Goal: Task Accomplishment & Management: Manage account settings

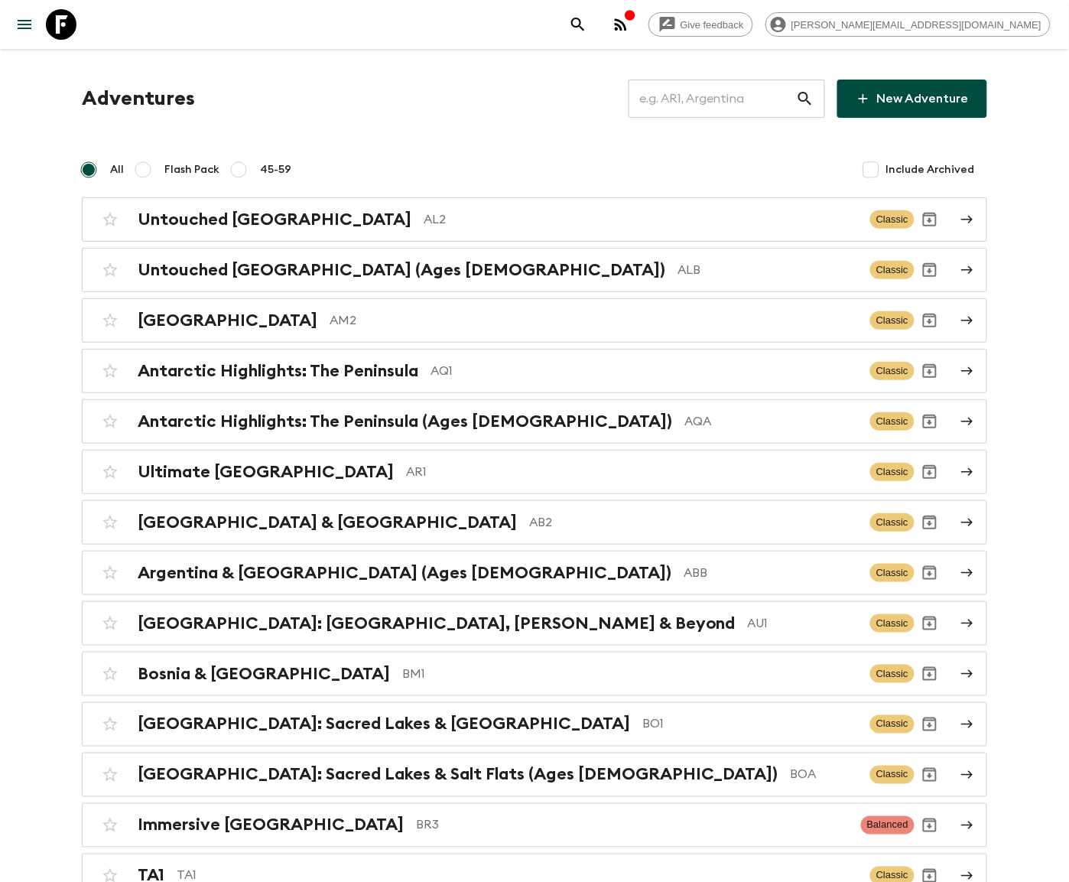
click at [736, 98] on input "text" at bounding box center [712, 98] width 167 height 43
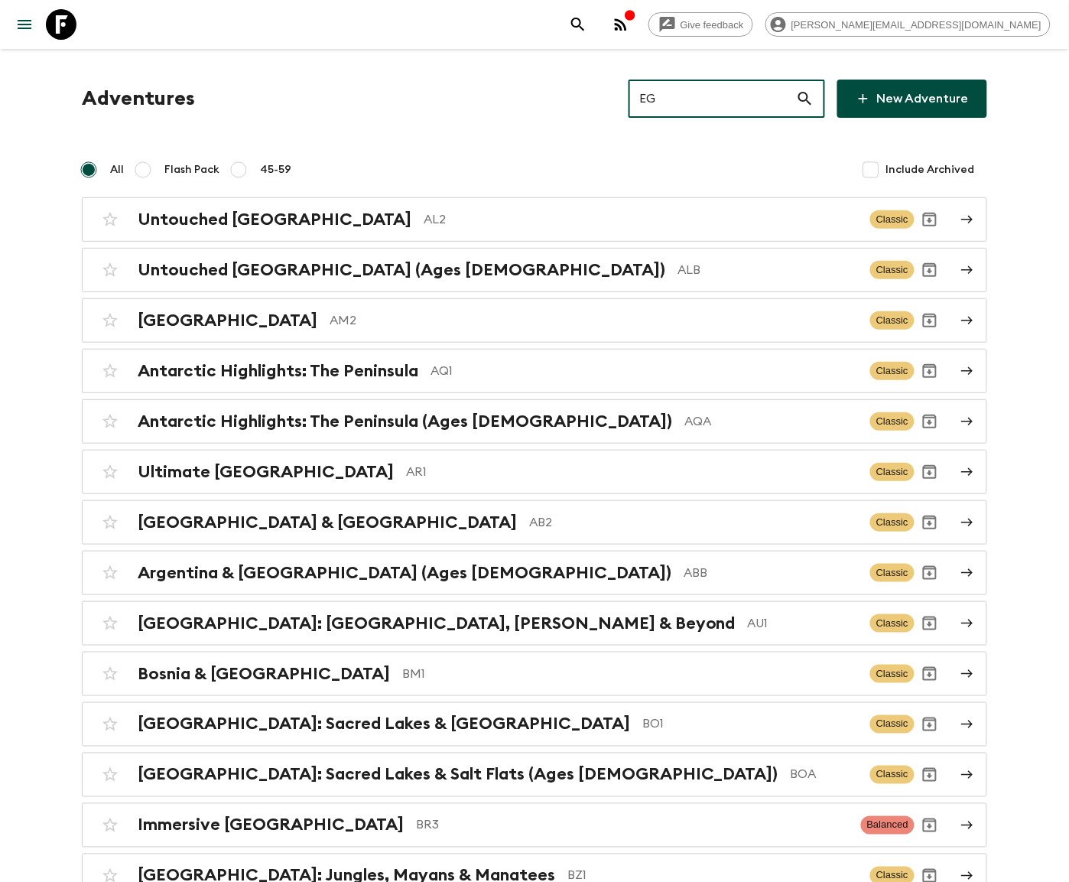
type input "EGA"
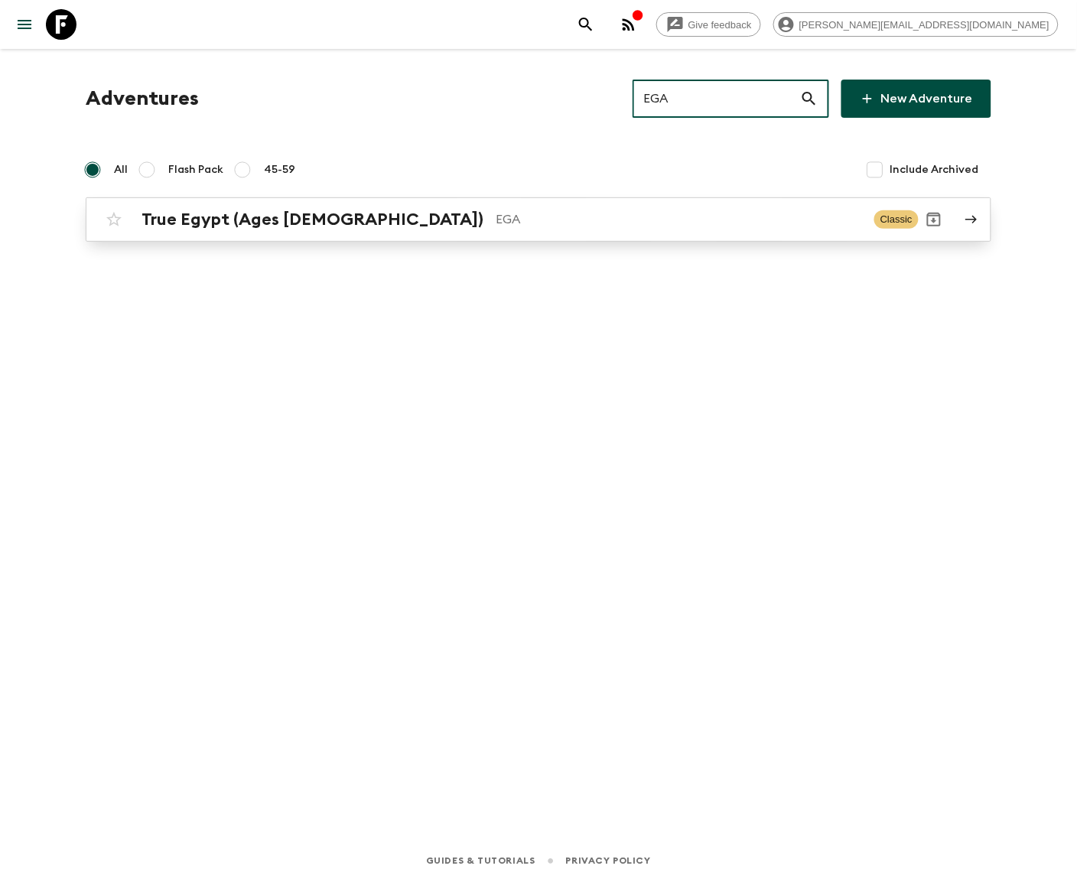
click at [538, 218] on p "EGA" at bounding box center [678, 219] width 366 height 18
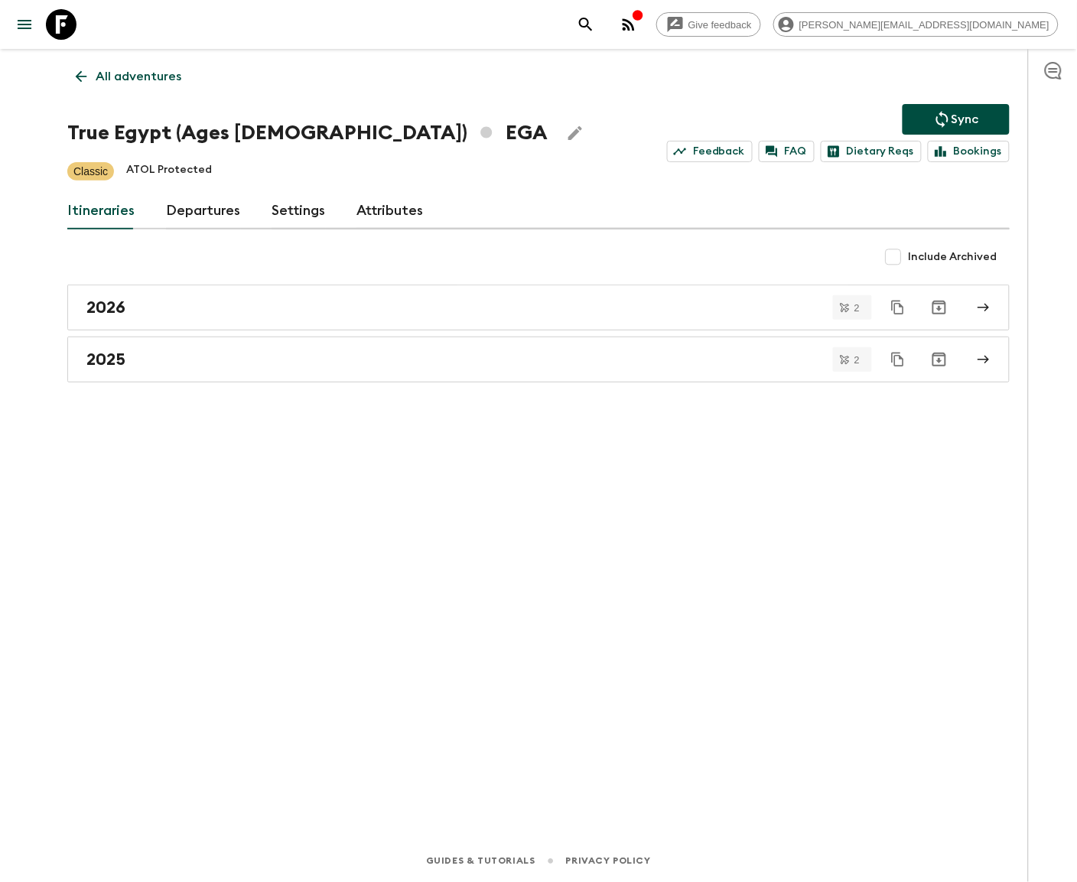
click at [200, 210] on link "Departures" at bounding box center [203, 211] width 75 height 37
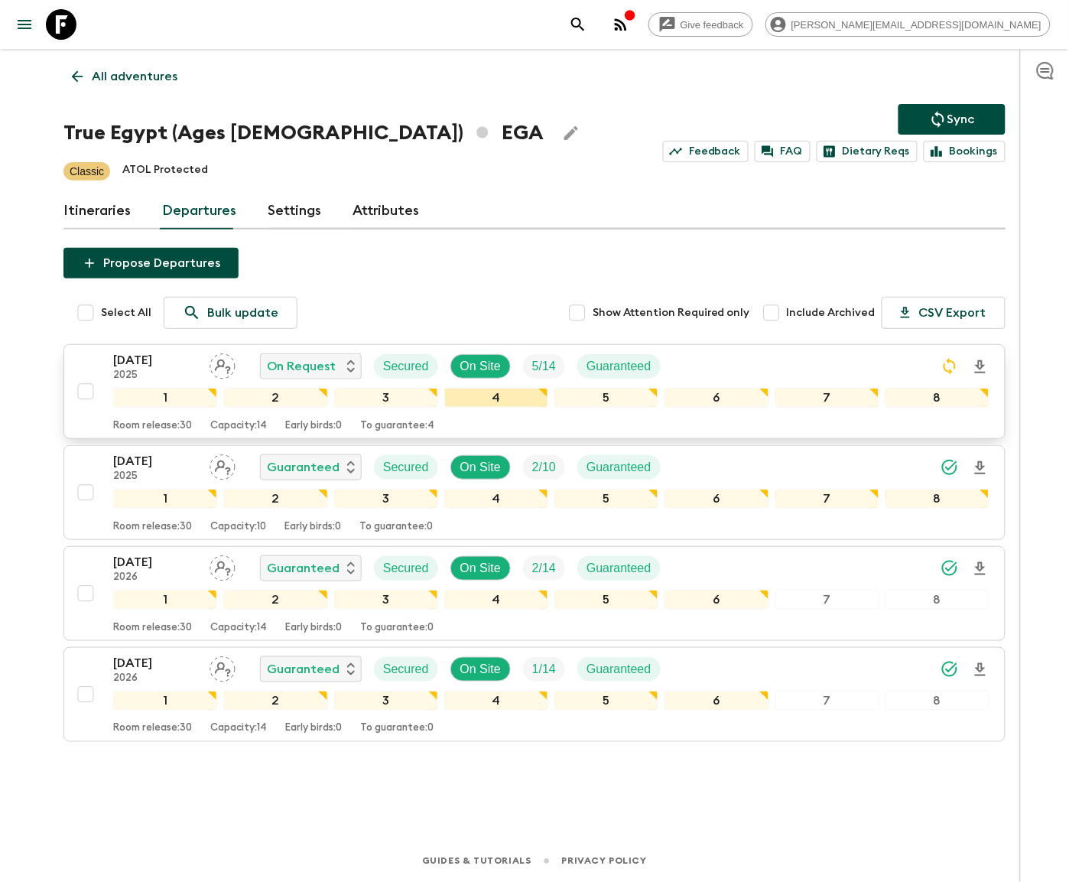
click at [534, 391] on div "4" at bounding box center [496, 398] width 104 height 20
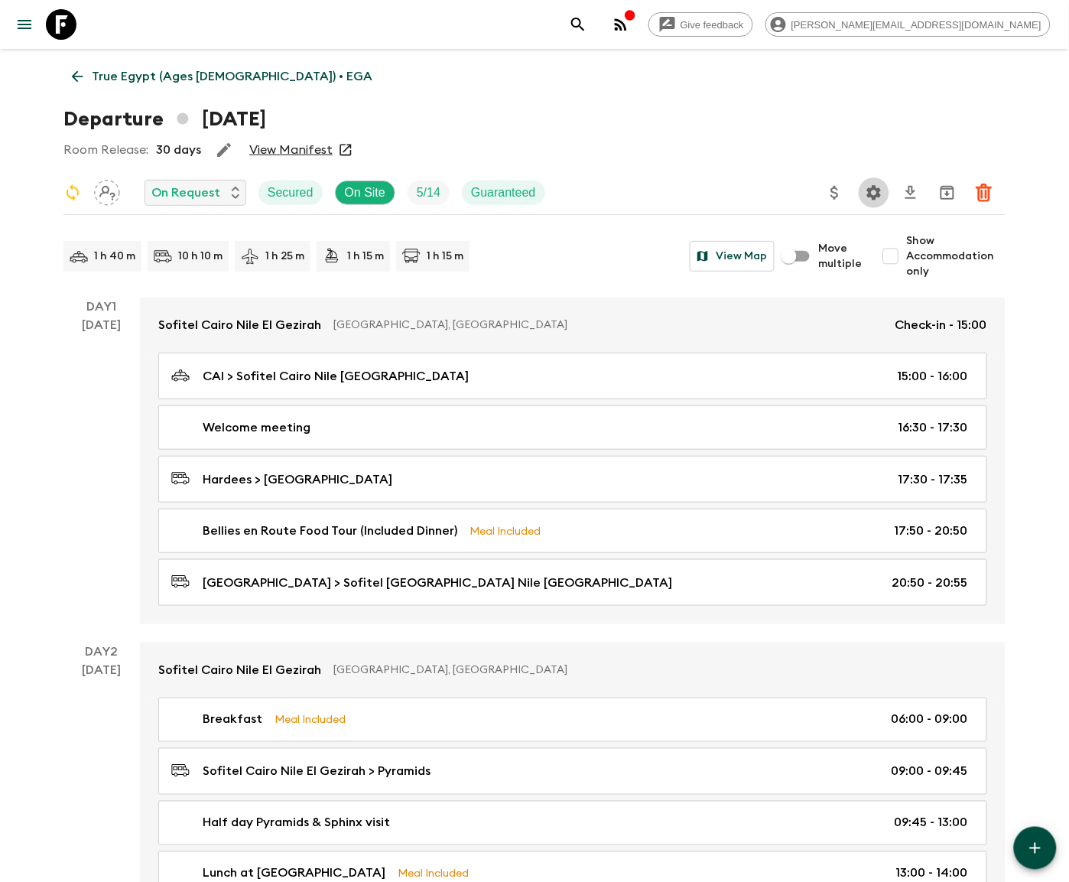
click at [874, 191] on icon "Settings" at bounding box center [874, 193] width 18 height 18
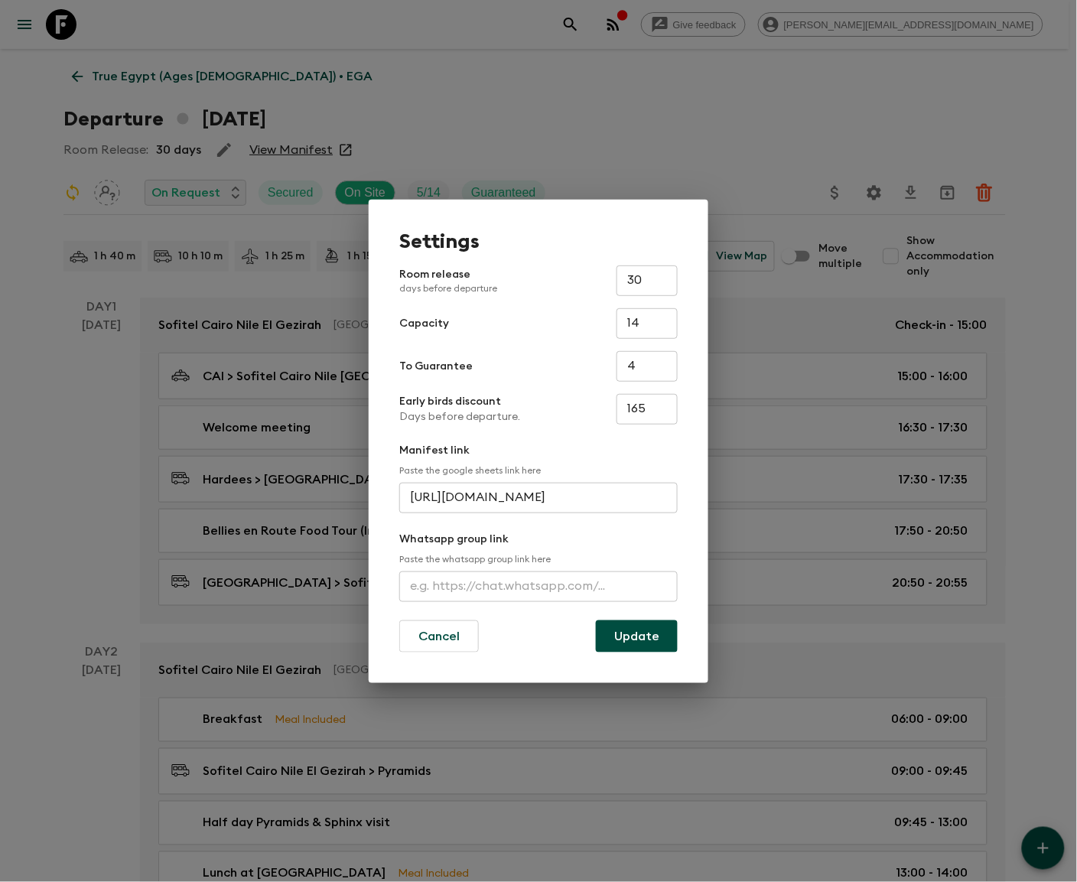
click at [538, 585] on input "text" at bounding box center [538, 586] width 278 height 31
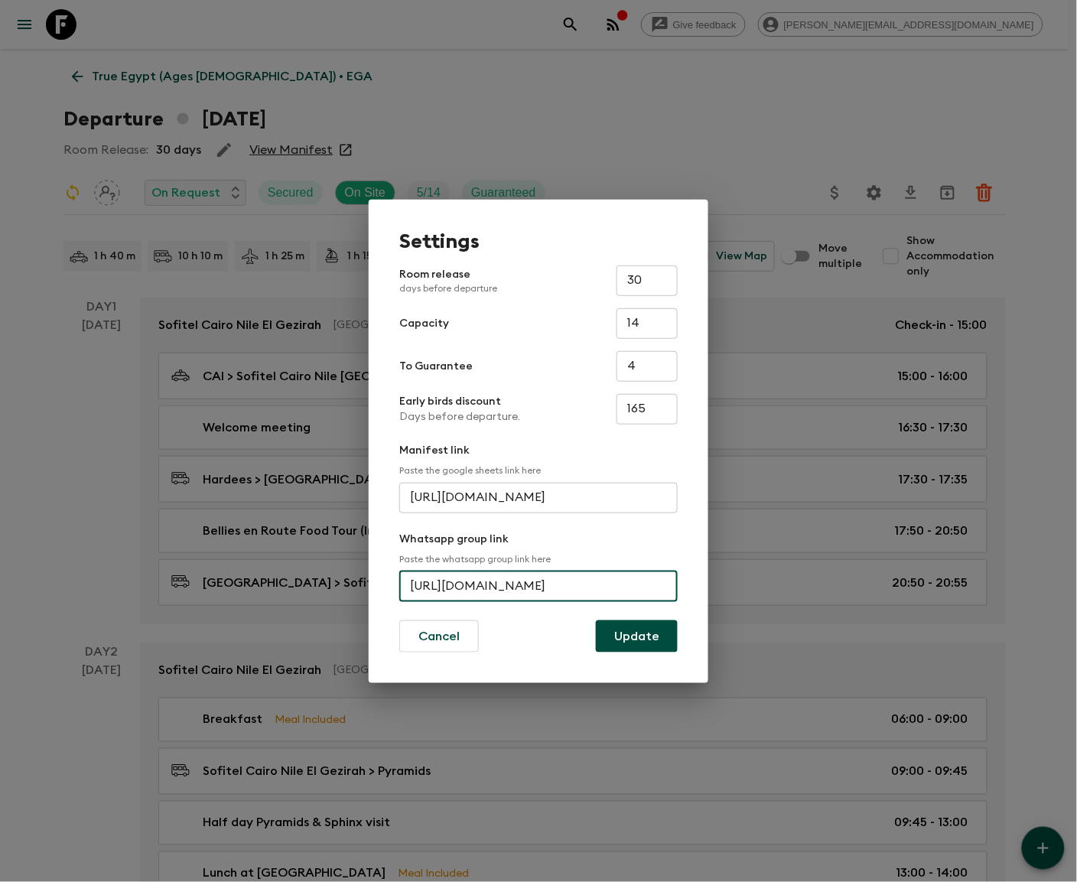
scroll to position [0, 73]
click at [538, 585] on input "https://chat.whatsapp.com/EbDqD9SGlXu5QqG0zgrN4V" at bounding box center [538, 586] width 278 height 31
type input "https://chat.whatsapp.com/EbDqD9SGlXu5QqG0zgrN4V"
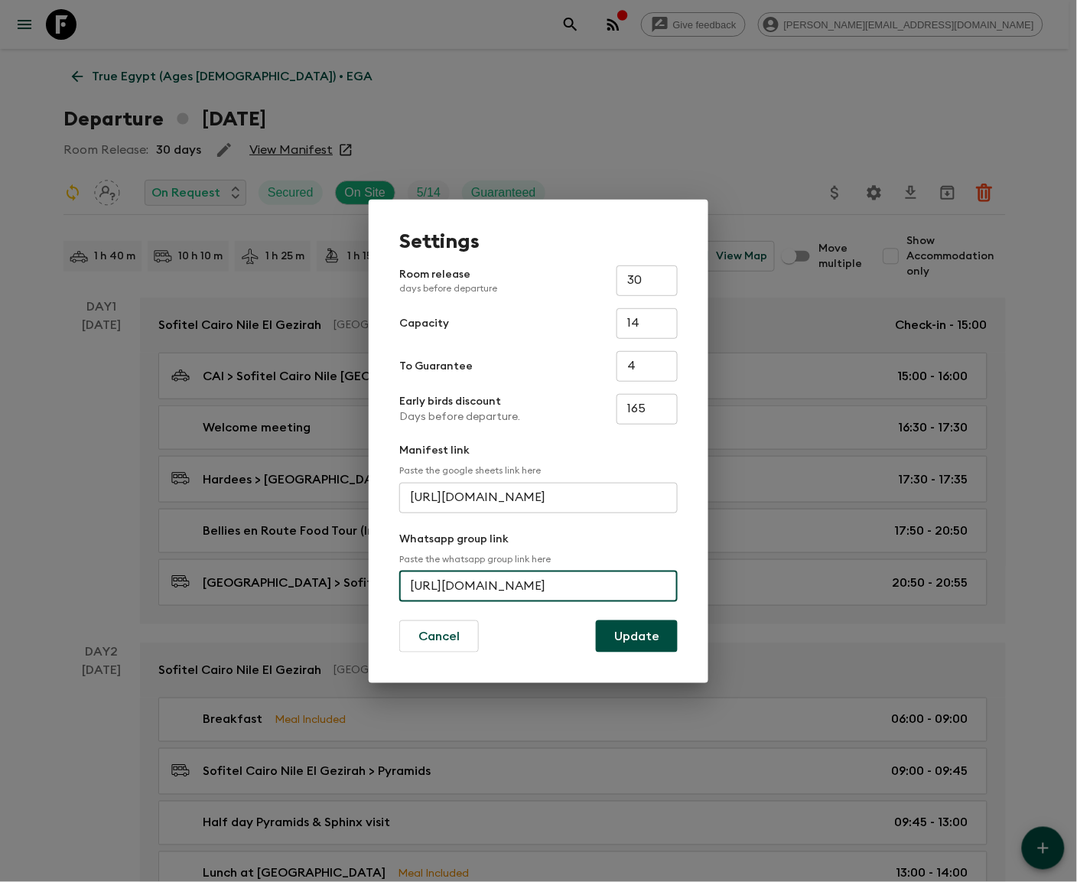
paste input "https://chat.whatsapp.com/EbDqD9SGlXu5QqG0zgrN4V"
click at [538, 585] on input "https://chat.whatsapp.com/EbDqD9SGlXu5QqG0zgrN4Vhttps://chat.whatsapp.com/EbDqD…" at bounding box center [538, 586] width 278 height 31
type input "https://chat.whatsapp.com/EbDqD9SGlXu5QqG0zgrN4Vhttps://chat.whatsapp.com/EbDqD…"
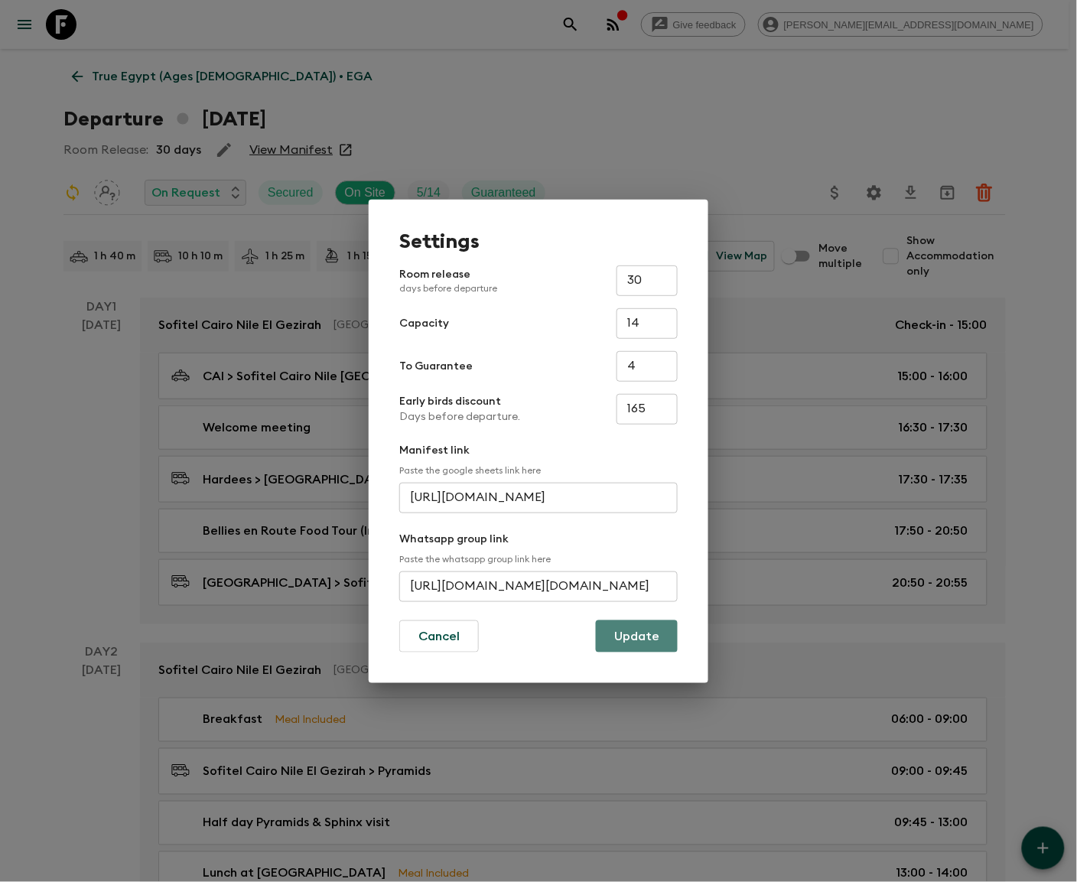
click at [637, 635] on button "Update" at bounding box center [637, 636] width 82 height 32
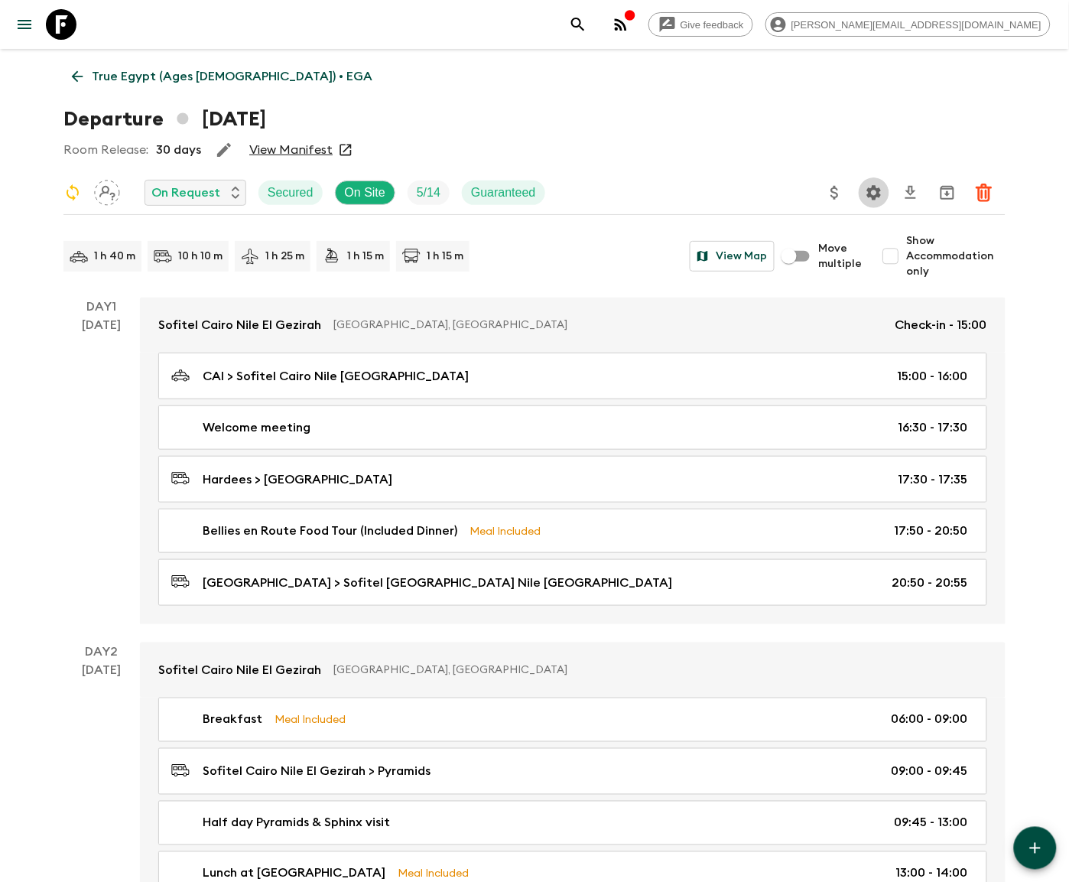
click at [874, 191] on icon "Settings" at bounding box center [874, 193] width 18 height 18
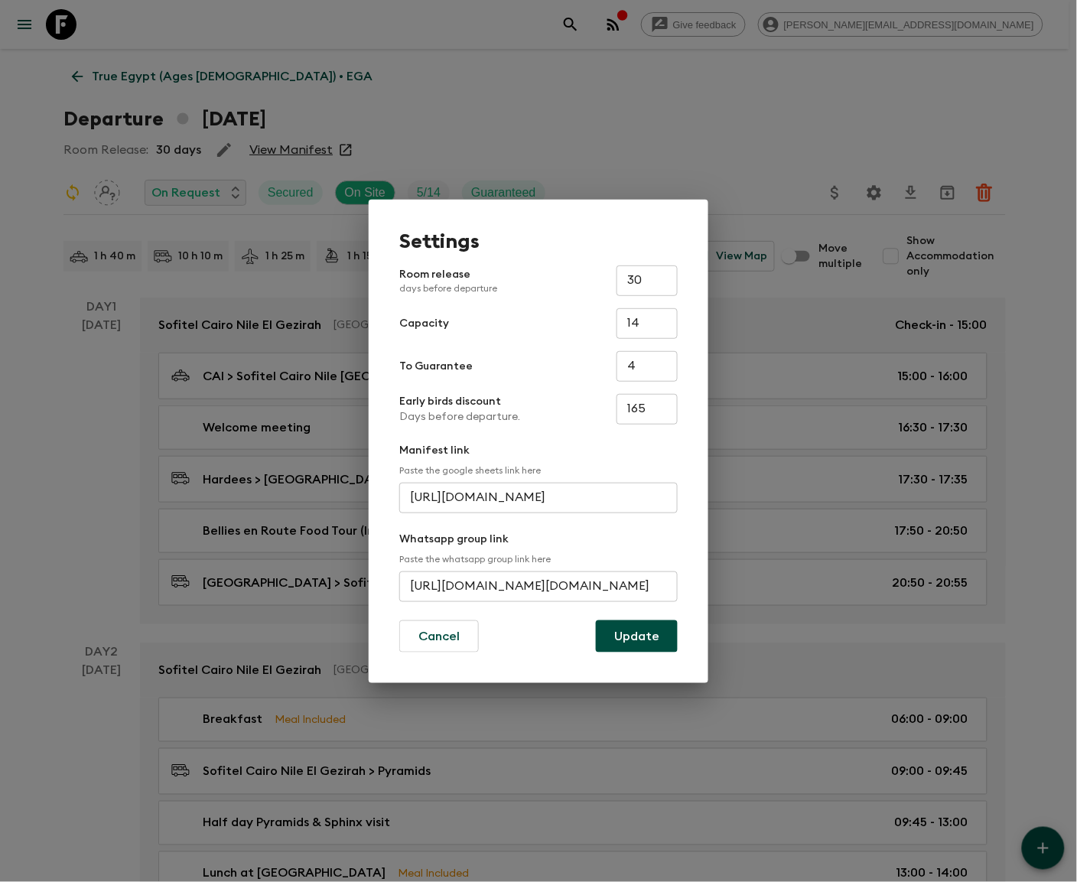
click at [538, 585] on input "https://chat.whatsapp.com/EbDqD9SGlXu5QqG0zgrN4Vhttps://chat.whatsapp.com/EbDqD…" at bounding box center [538, 586] width 278 height 31
click at [538, 585] on input "https://chat.whatsapp.com/LX" at bounding box center [538, 586] width 278 height 31
type input "https://chat.whatsapp.com/LX40YcjywVBRNXK6WF2Jn"
click at [637, 635] on button "Update" at bounding box center [637, 636] width 82 height 32
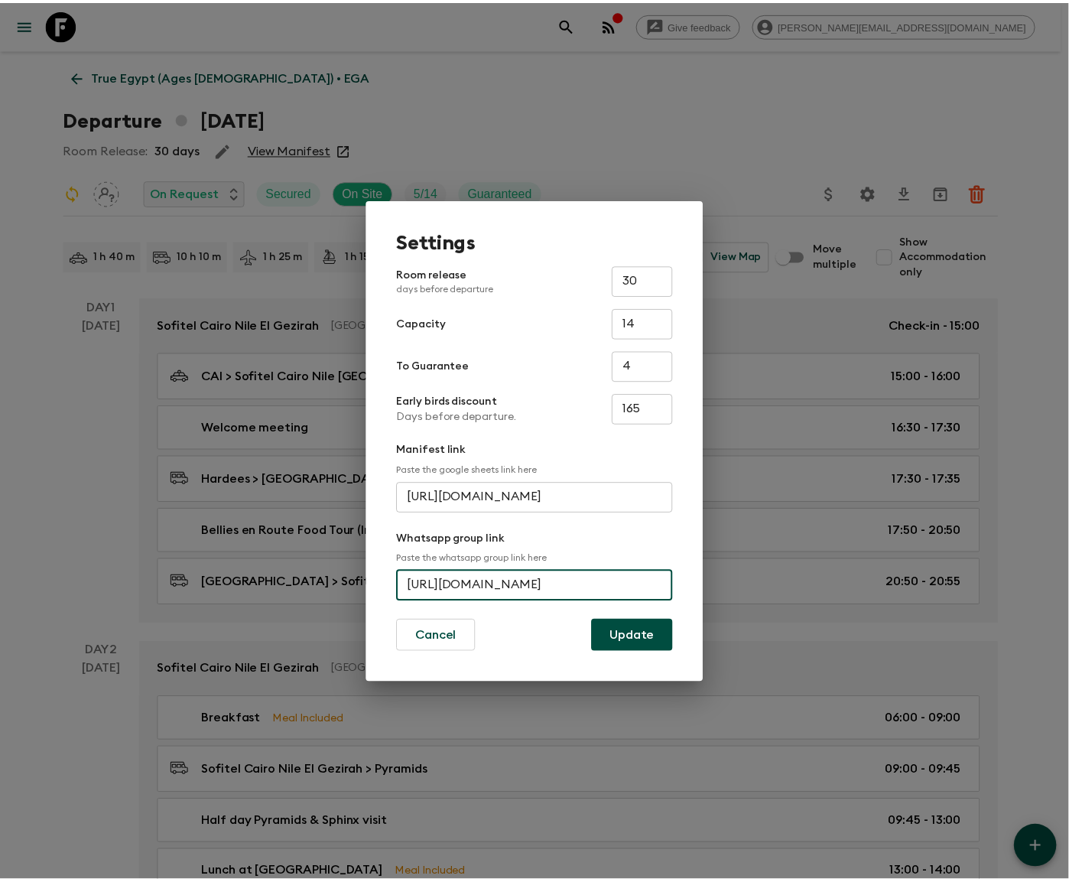
scroll to position [0, 0]
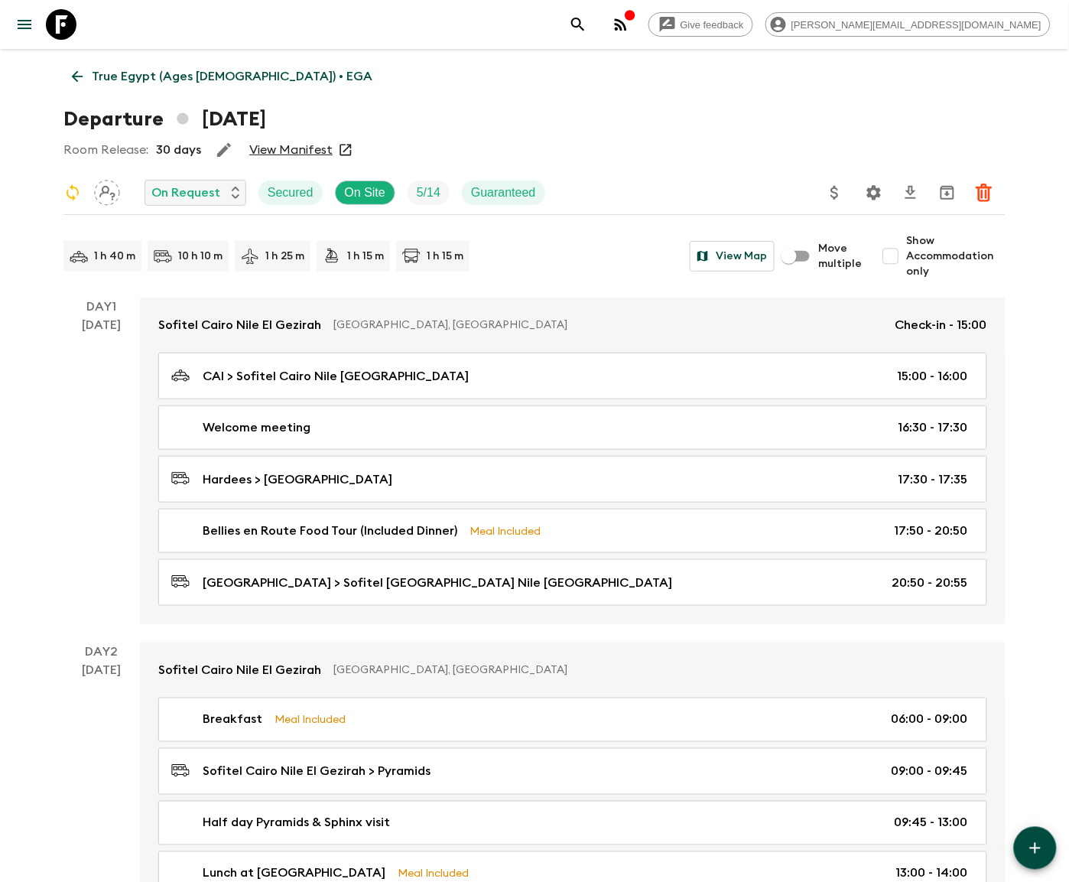
click at [76, 75] on icon at bounding box center [77, 76] width 17 height 17
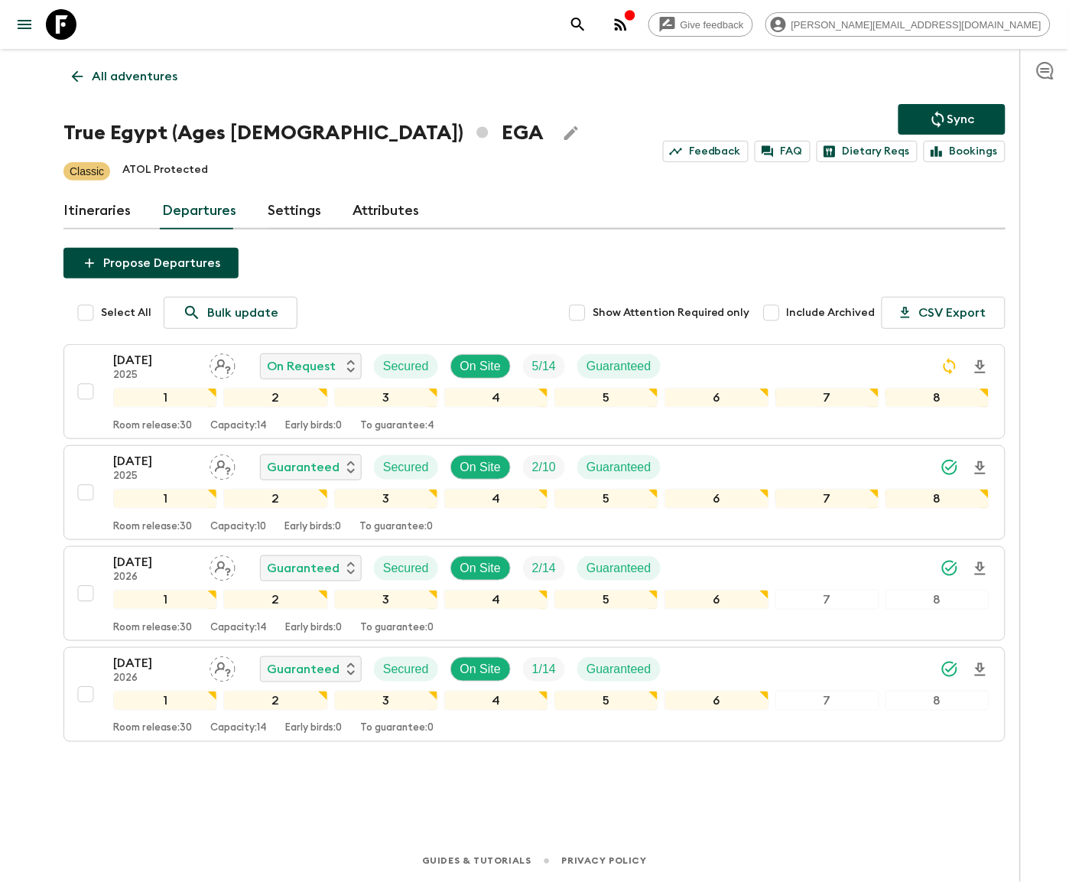
click at [136, 75] on p "All adventures" at bounding box center [135, 76] width 86 height 18
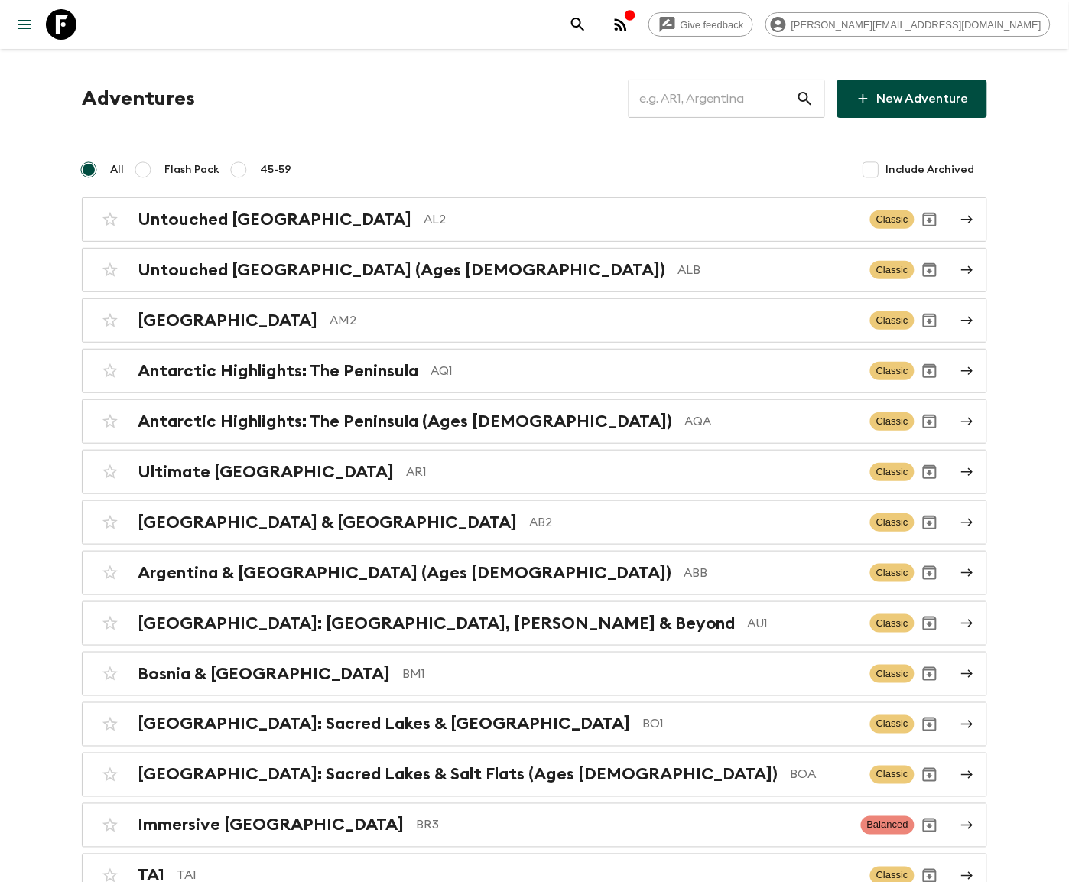
click at [738, 98] on input "text" at bounding box center [712, 98] width 167 height 43
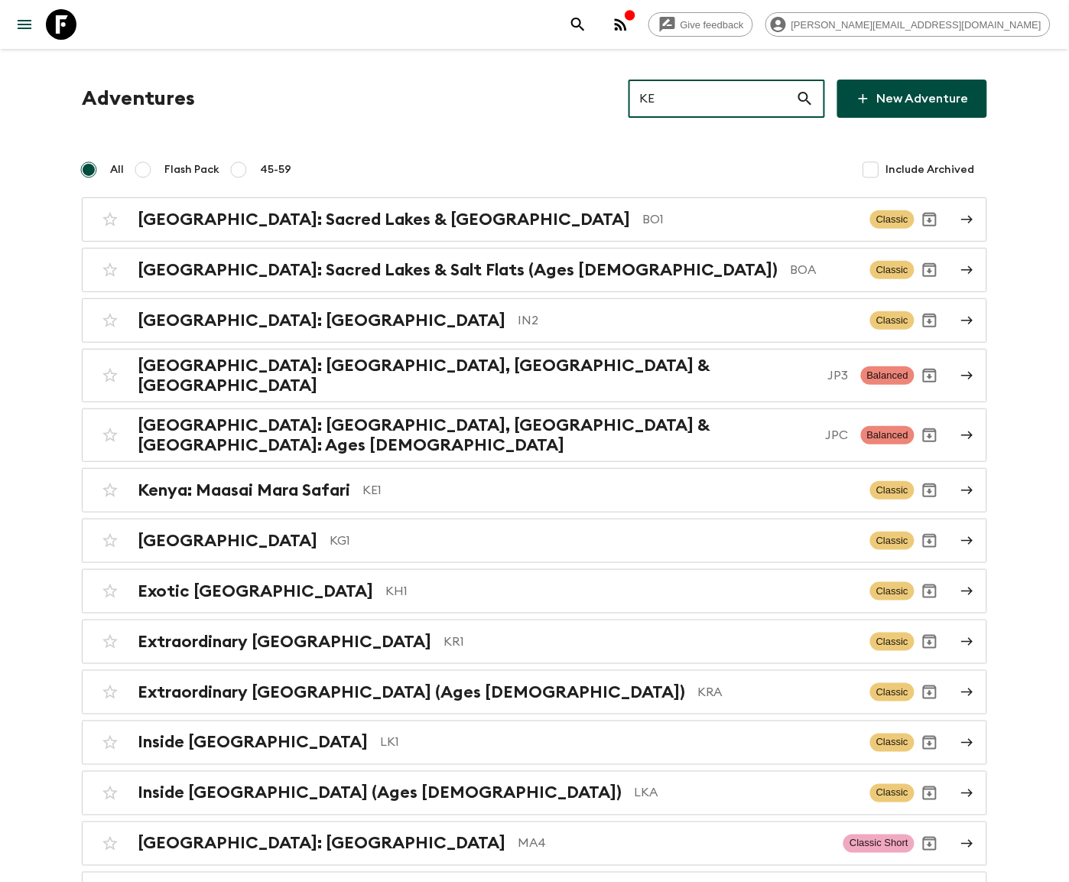
type input "KE1"
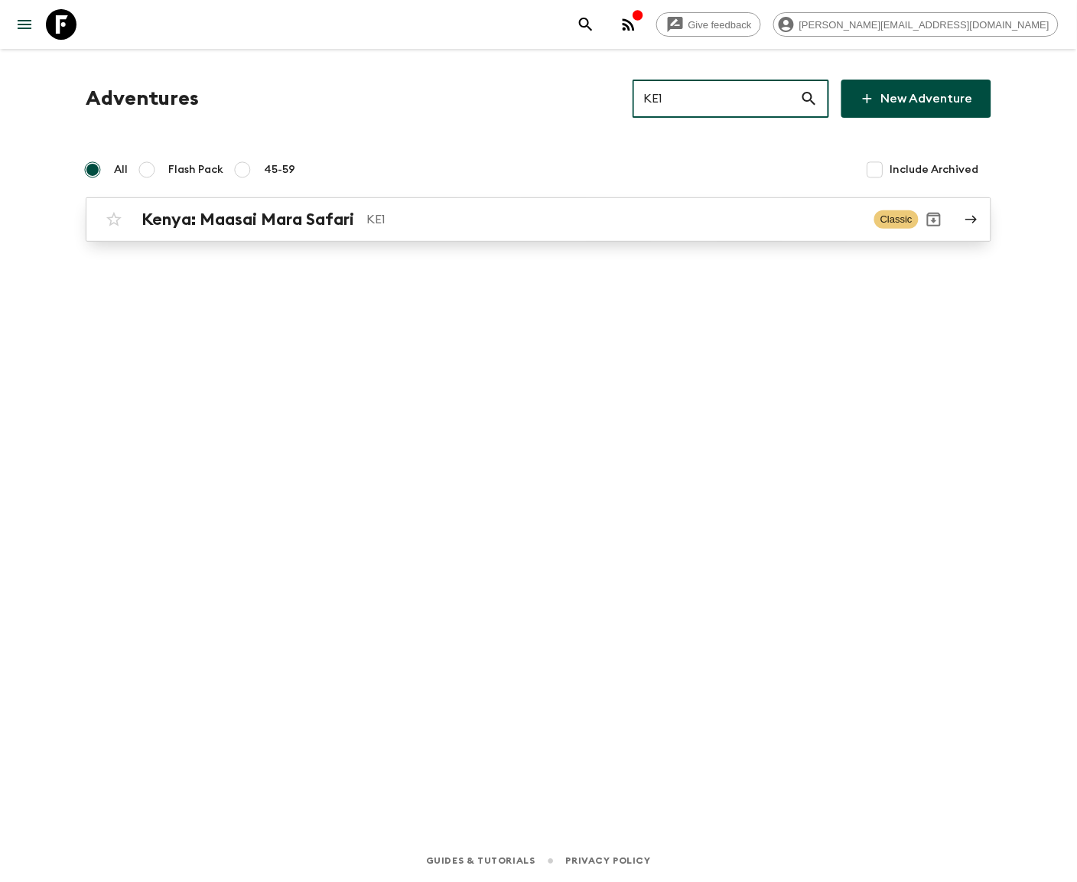
click at [538, 218] on p "KE1" at bounding box center [613, 219] width 495 height 18
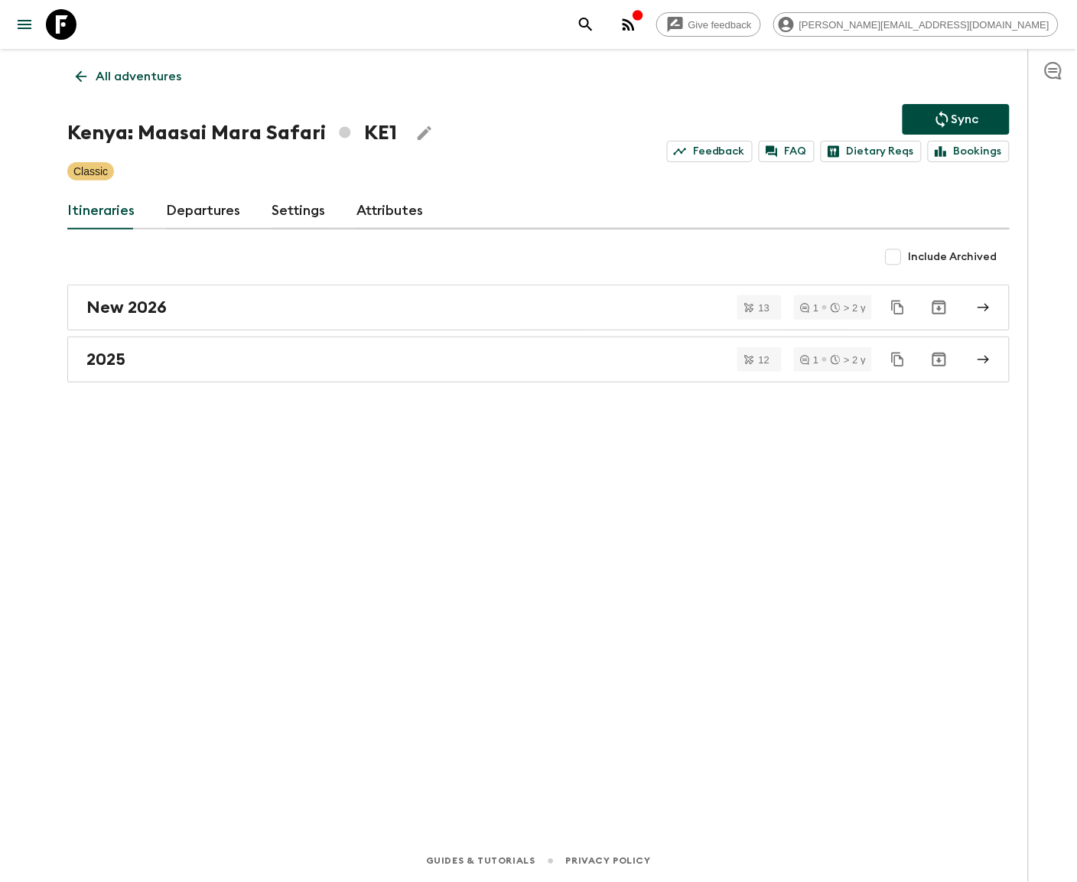
click at [200, 210] on link "Departures" at bounding box center [203, 211] width 75 height 37
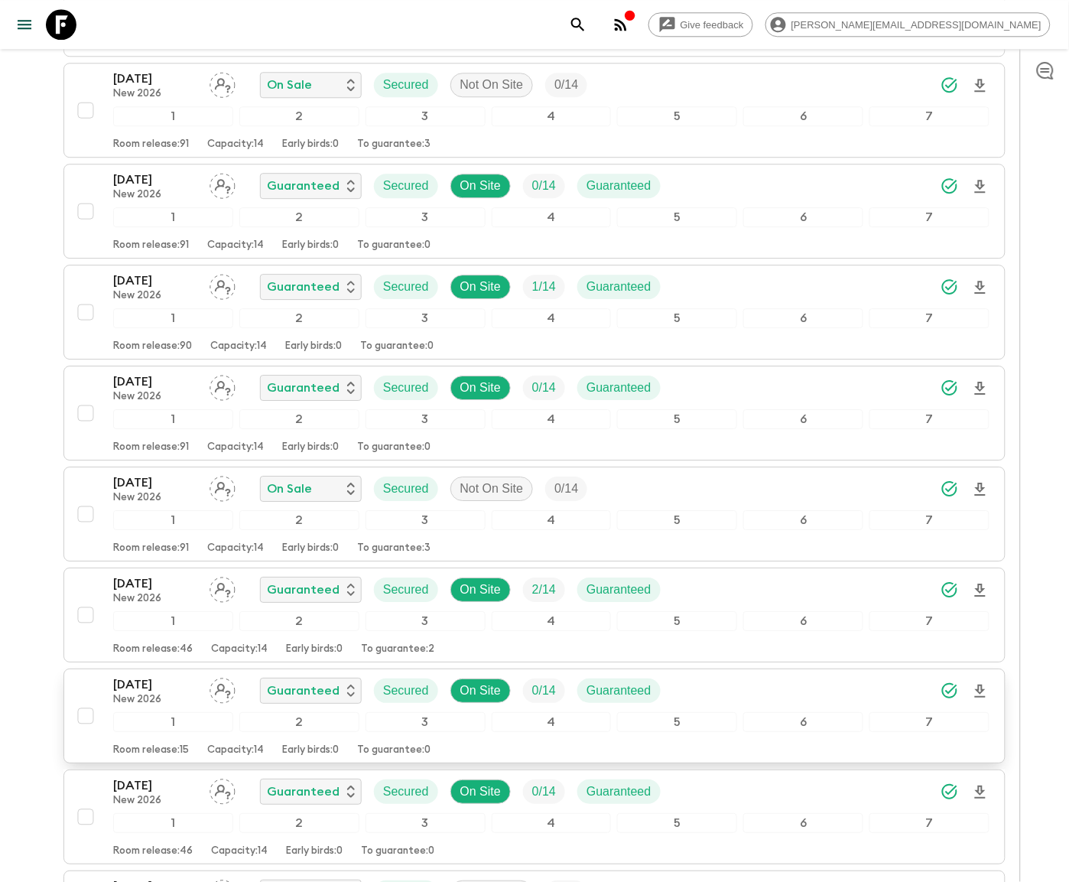
scroll to position [3609, 0]
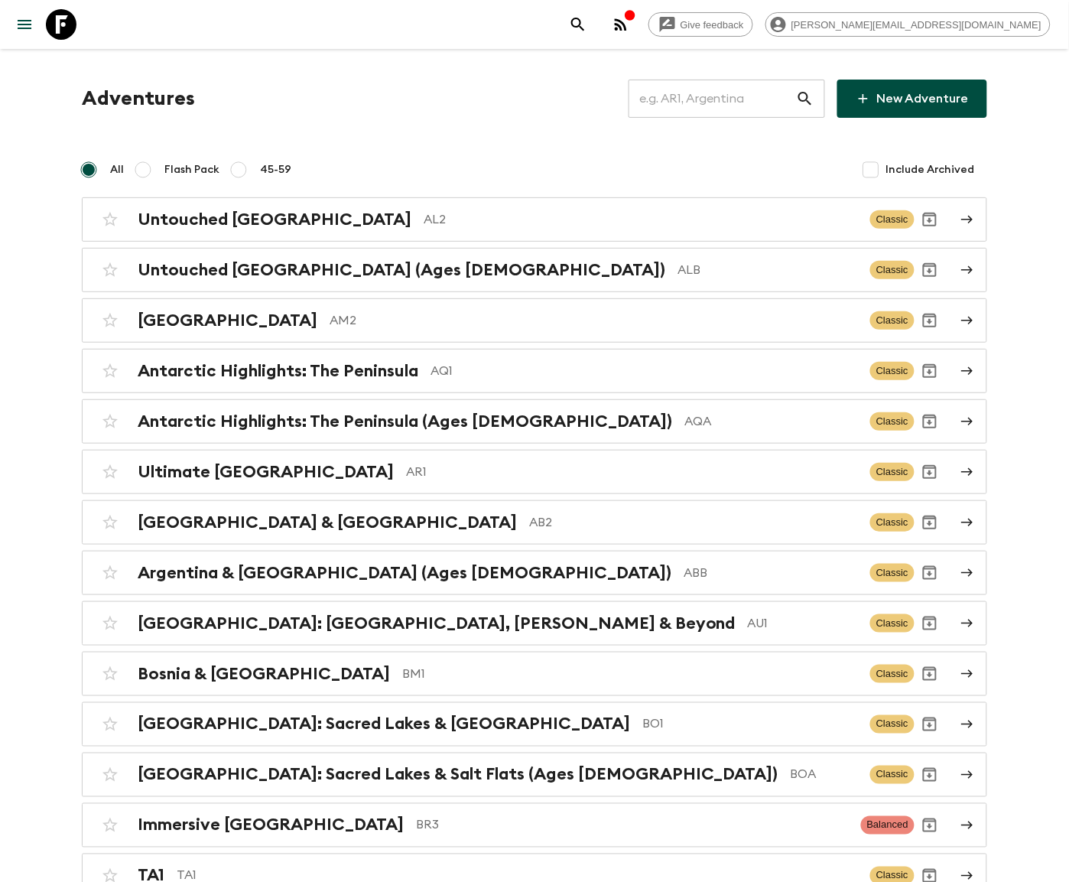
click at [731, 98] on input "text" at bounding box center [712, 98] width 167 height 43
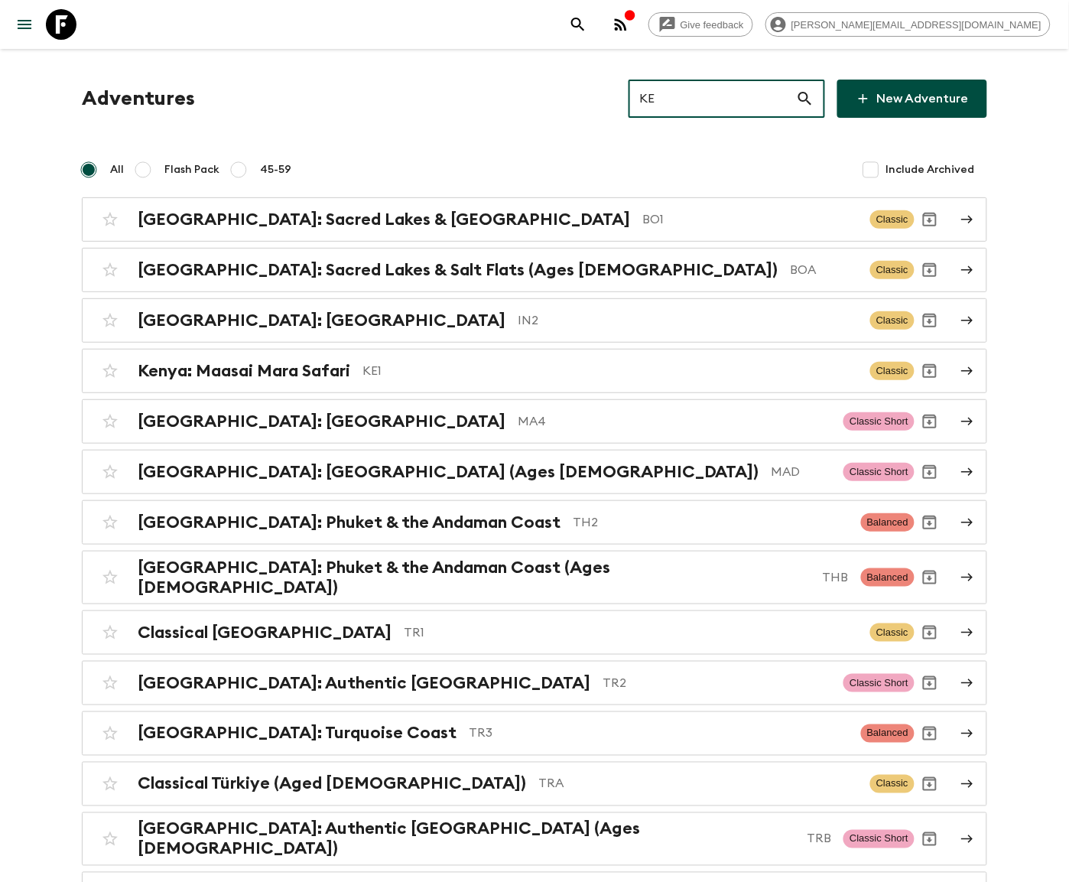
type input "KE1"
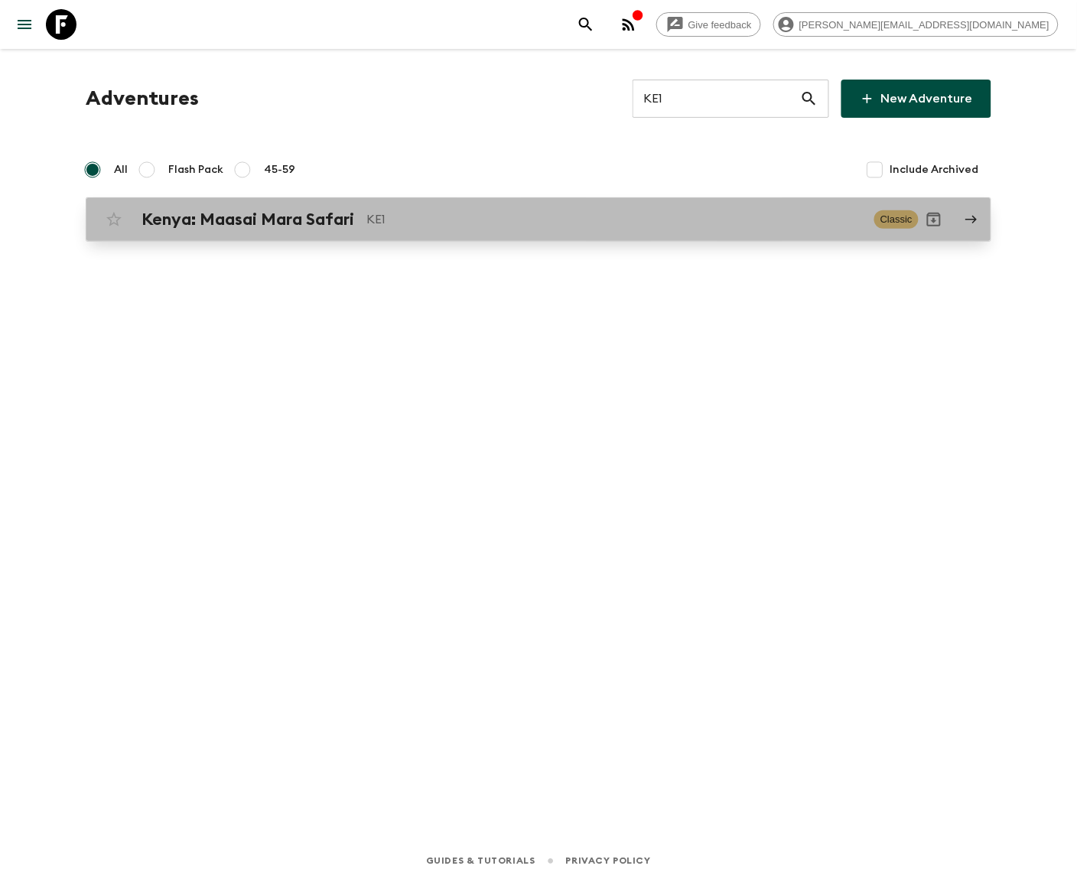
click at [538, 218] on p "KE1" at bounding box center [613, 219] width 495 height 18
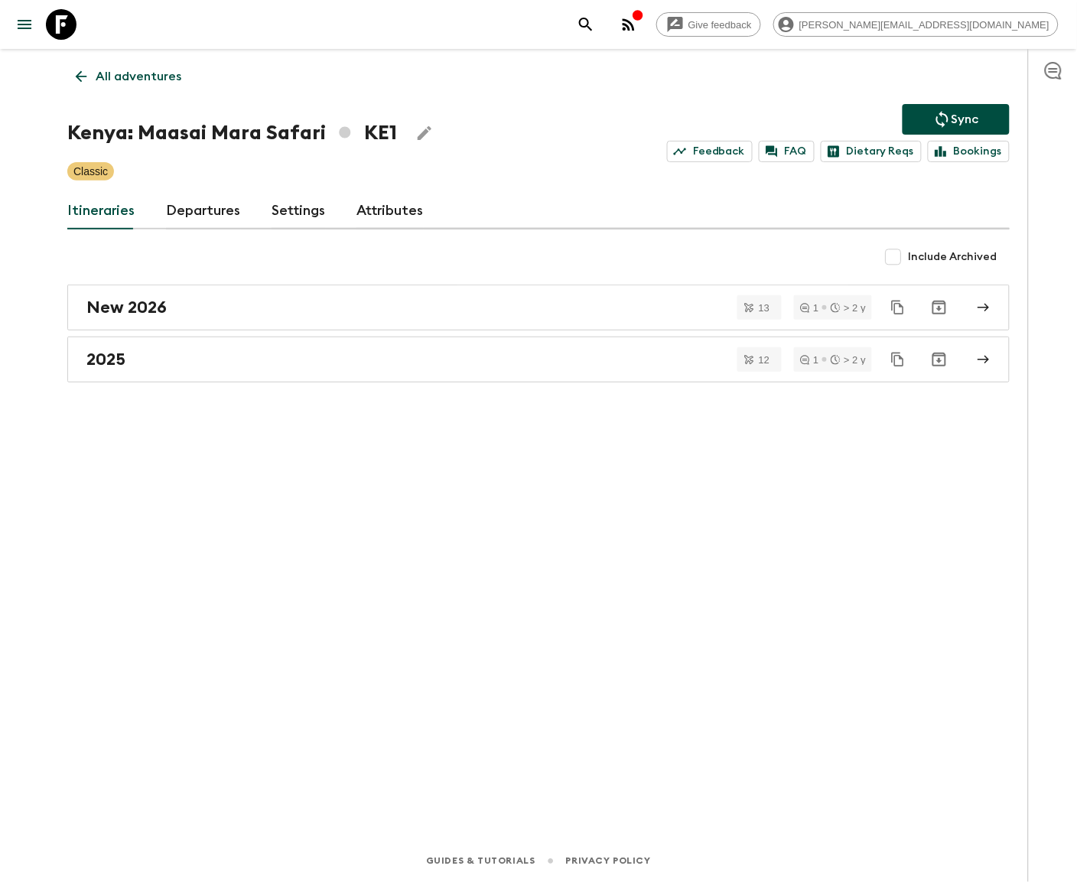
click at [200, 210] on link "Departures" at bounding box center [203, 211] width 75 height 37
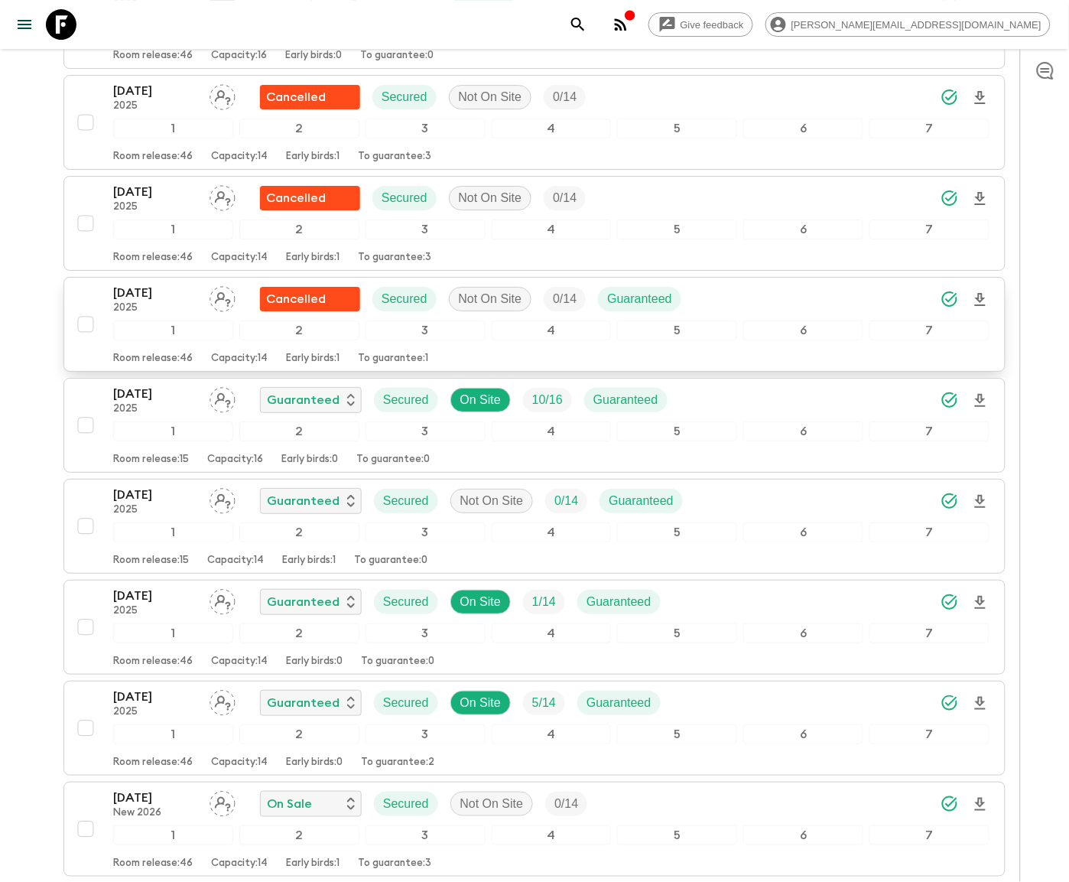
scroll to position [2508, 0]
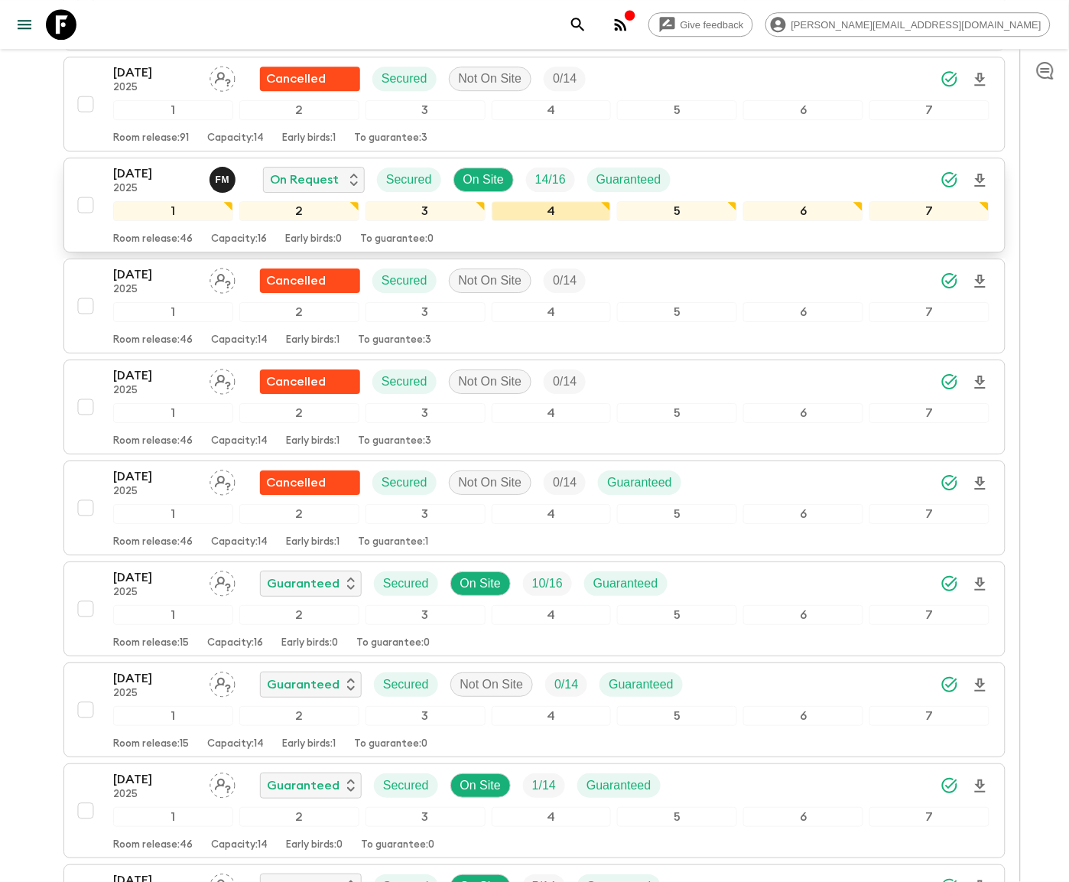
click at [534, 221] on div "4" at bounding box center [552, 211] width 120 height 20
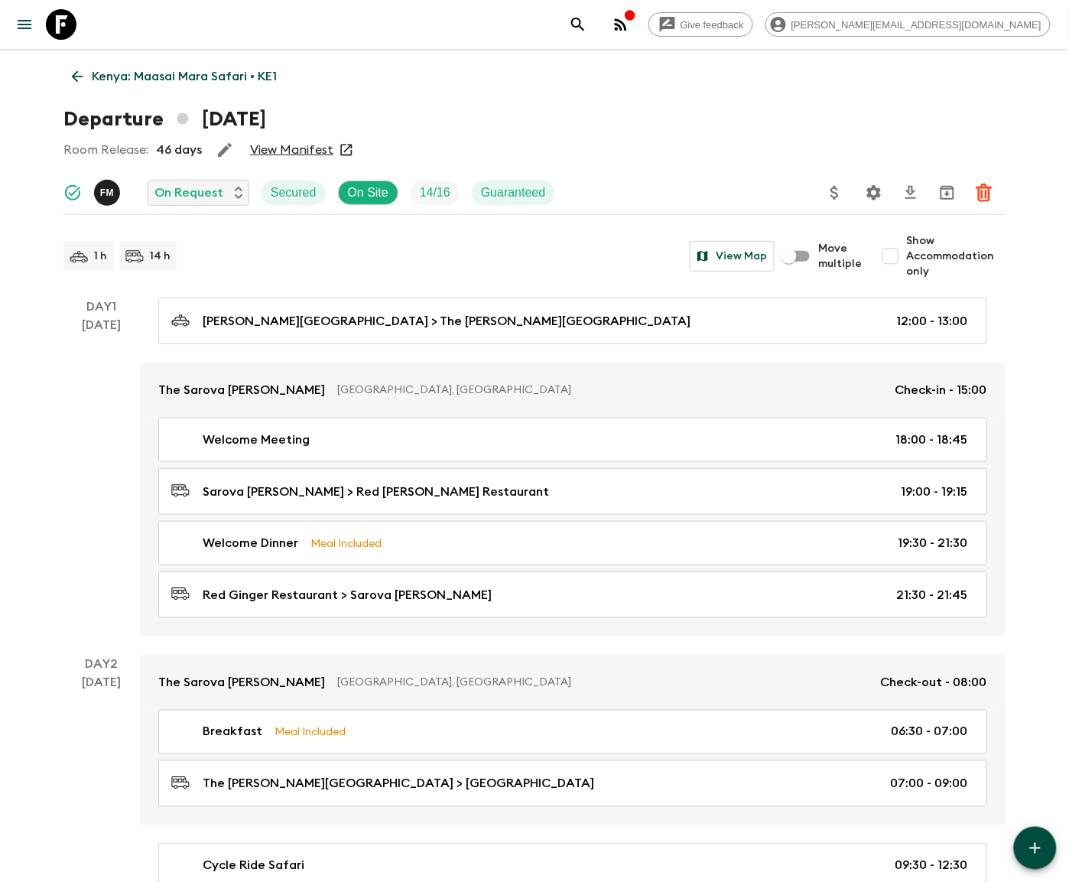
click at [874, 191] on icon "Settings" at bounding box center [874, 193] width 18 height 18
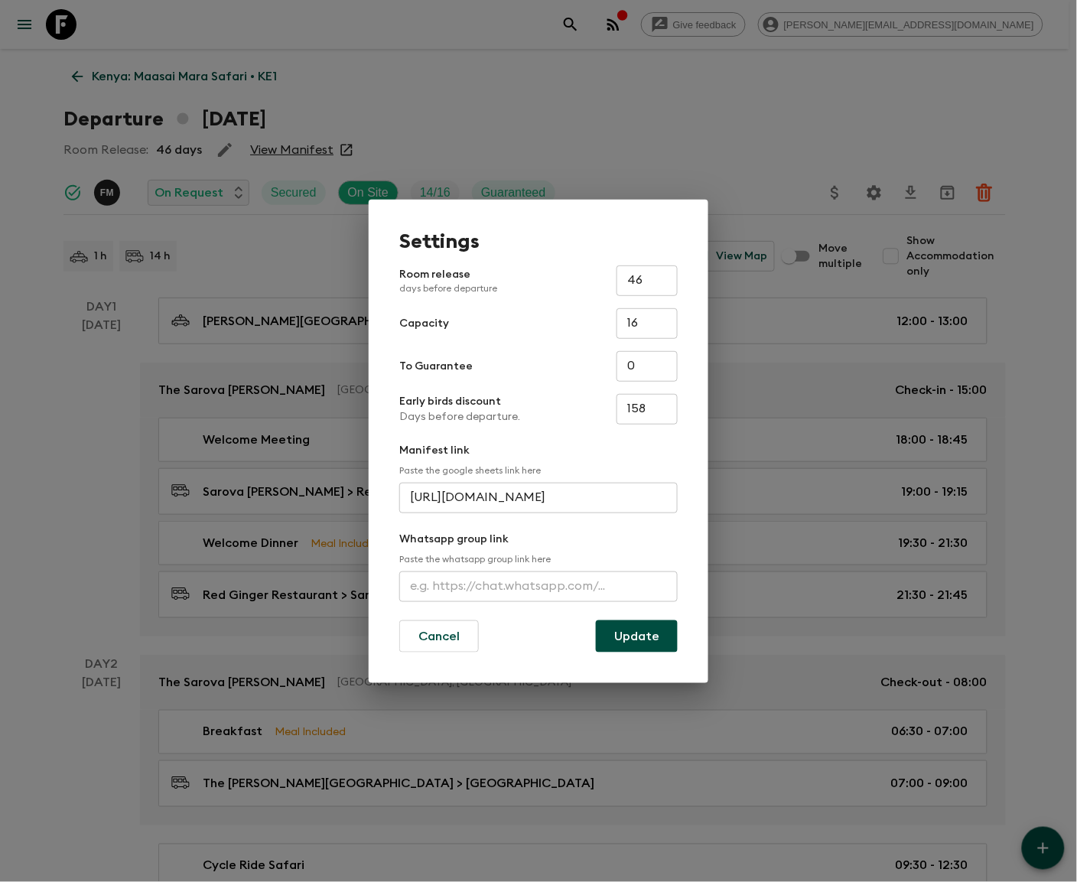
click at [538, 585] on input "text" at bounding box center [538, 586] width 278 height 31
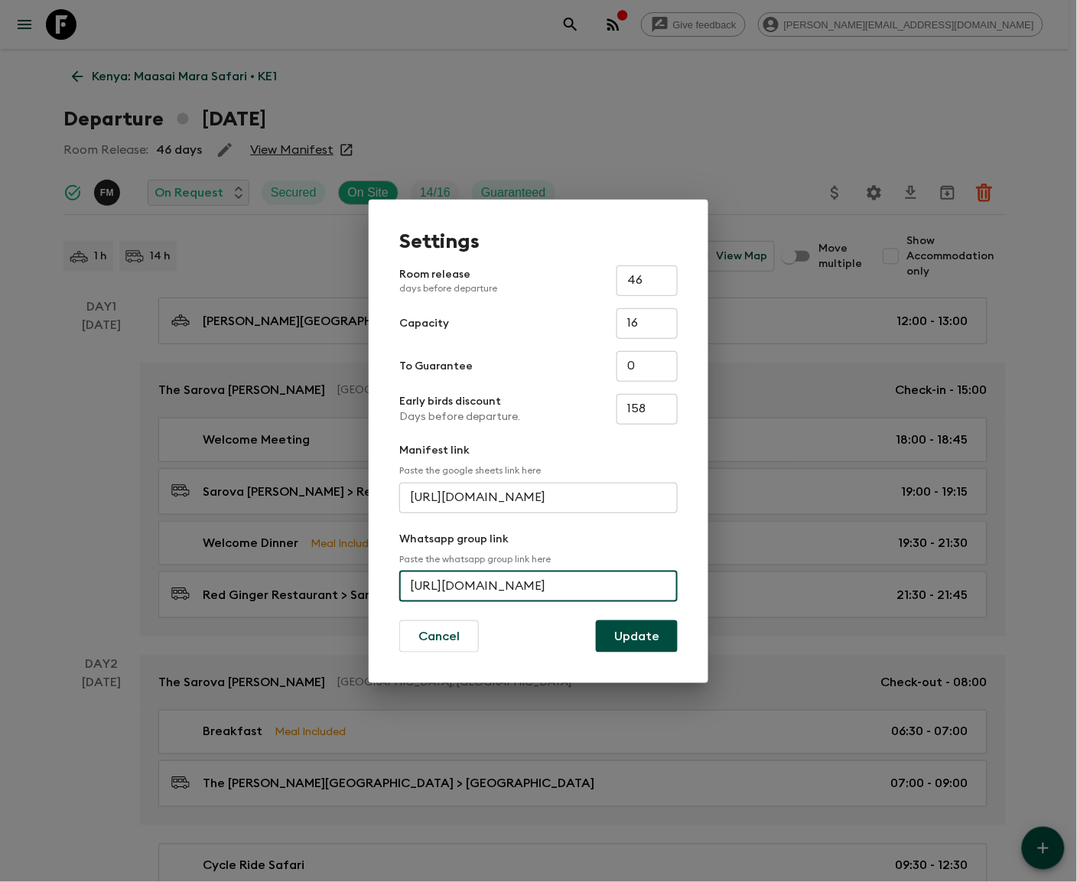
scroll to position [0, 60]
click at [538, 584] on input "https://chat.whatsapp.com/LX40YcjywWBNXX6WF2Jn" at bounding box center [538, 586] width 278 height 31
type input "https://chat.whatsapp.com/LX40YcjywWBNXX6WF2Jn"
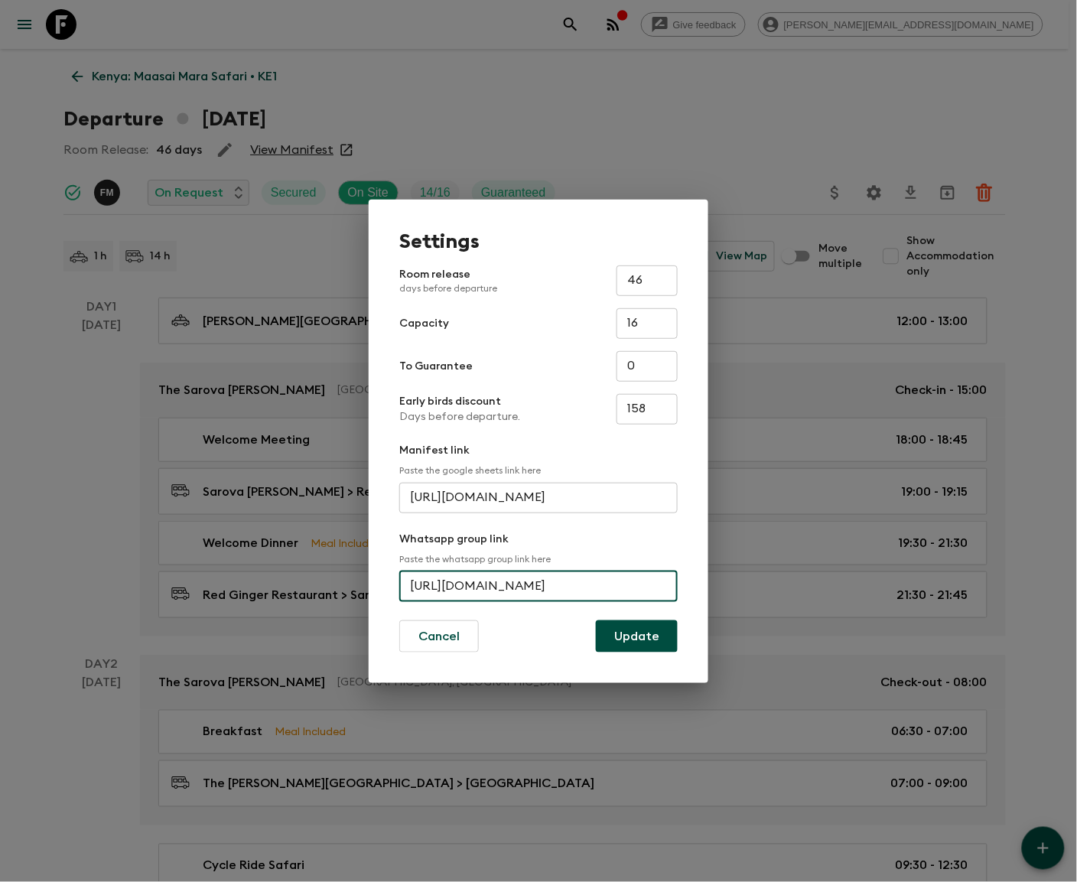
type input "https://chat.whatsapp.com/LX40YcjywWBNXX6WF2Jn"
click at [637, 634] on button "Update" at bounding box center [637, 636] width 82 height 32
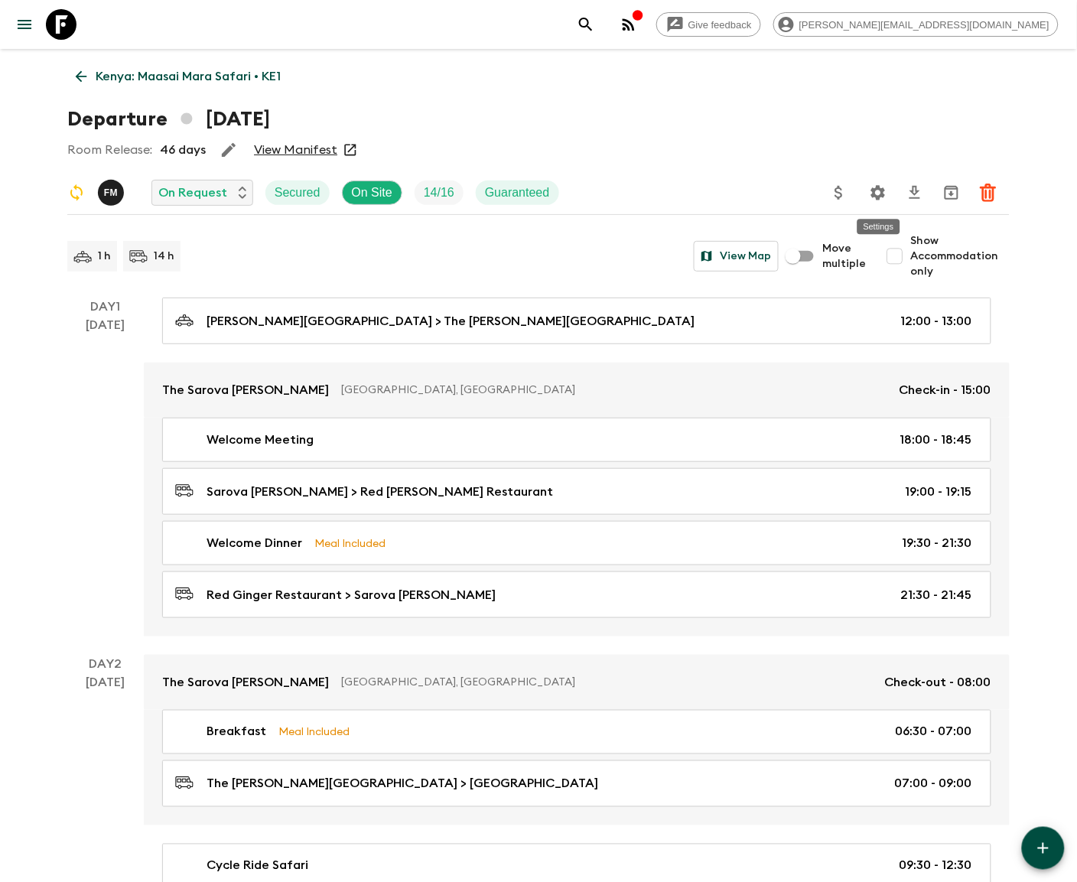
click at [864, 191] on button "Settings" at bounding box center [878, 192] width 31 height 31
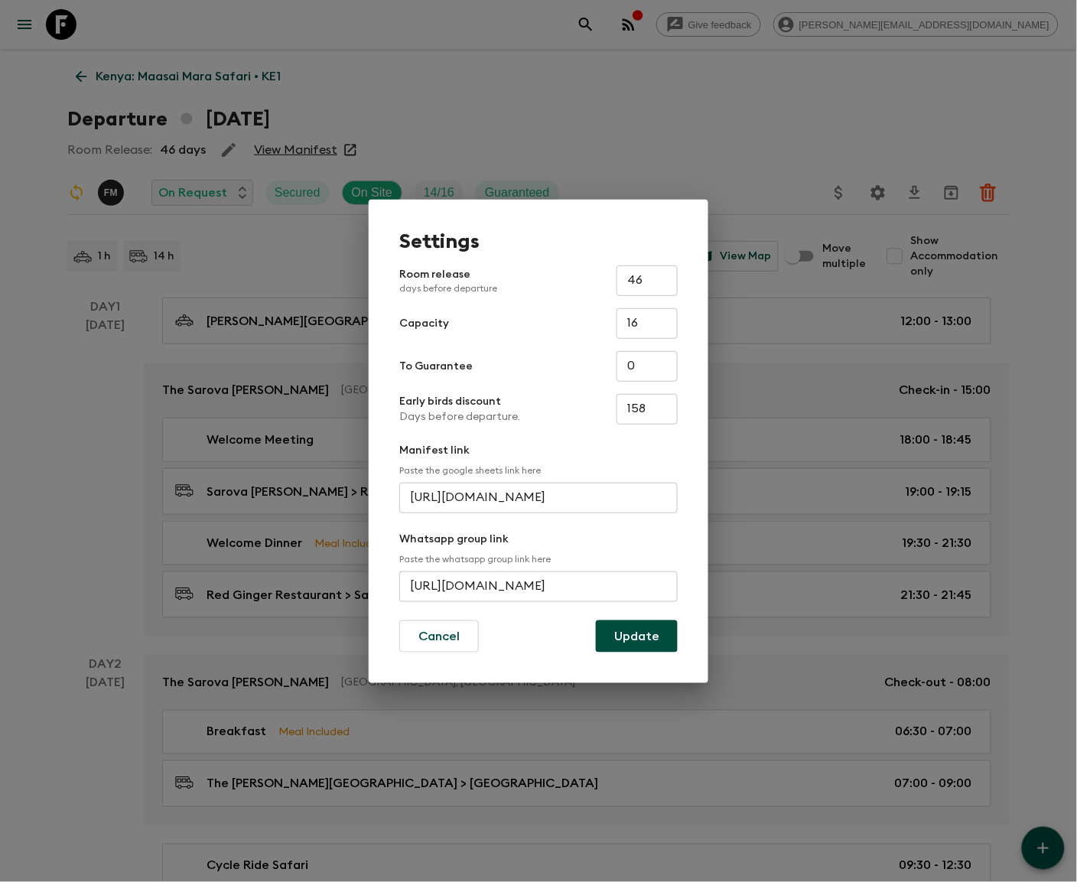
click at [438, 584] on input "https://chat.whatsapp.com/LX40YcjywWBNXX6WF2Jn" at bounding box center [538, 586] width 278 height 31
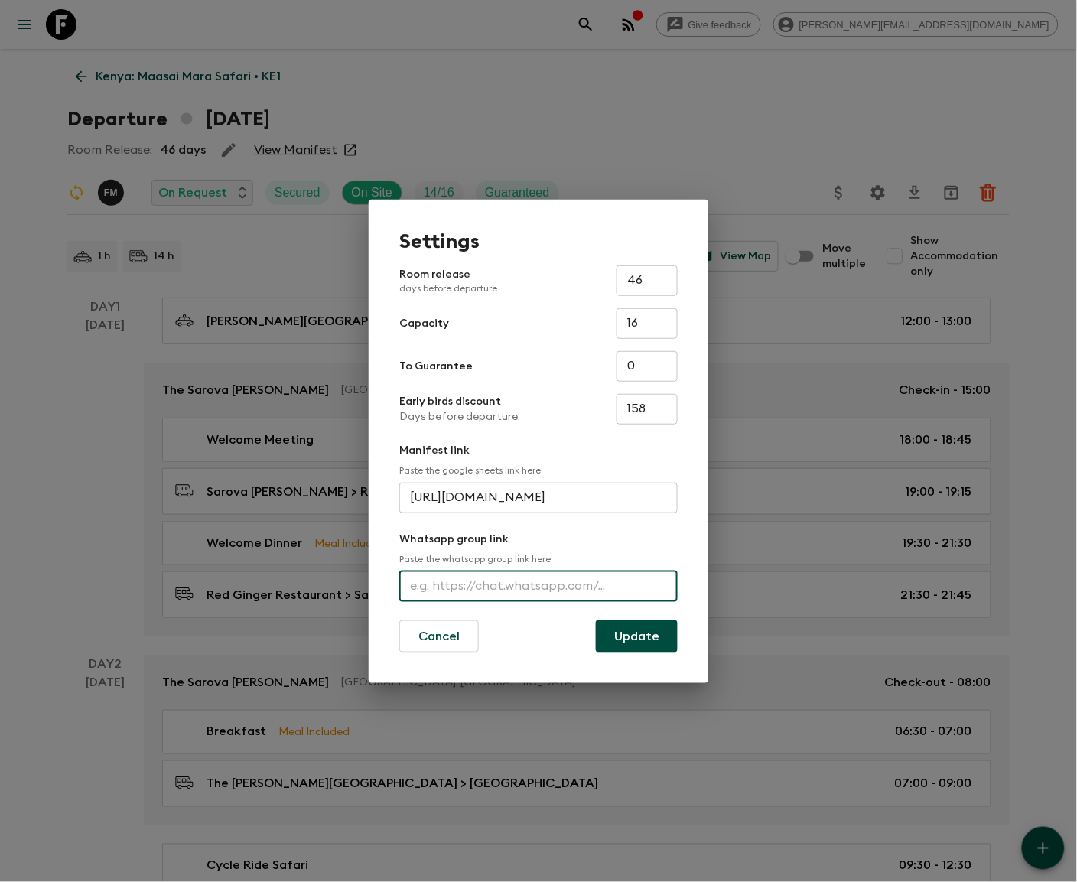
click at [635, 639] on button "Update" at bounding box center [637, 636] width 82 height 32
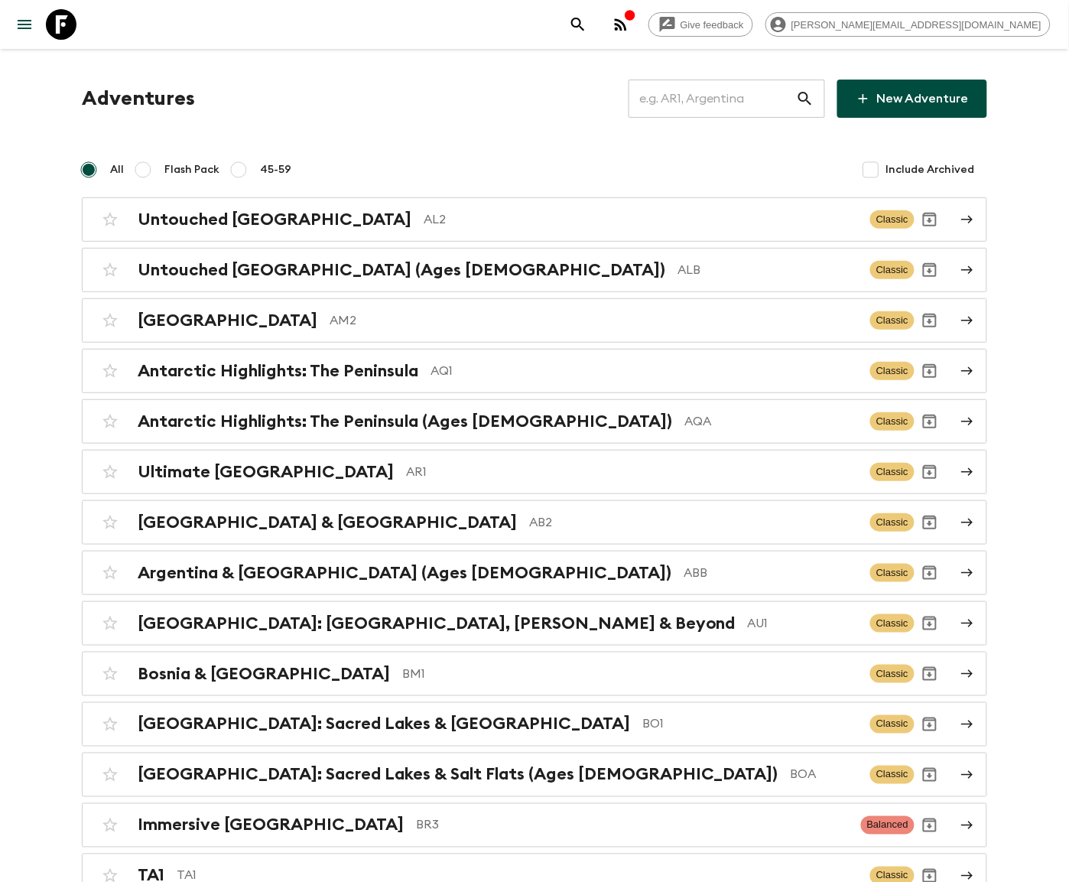
click at [736, 98] on input "text" at bounding box center [712, 98] width 167 height 43
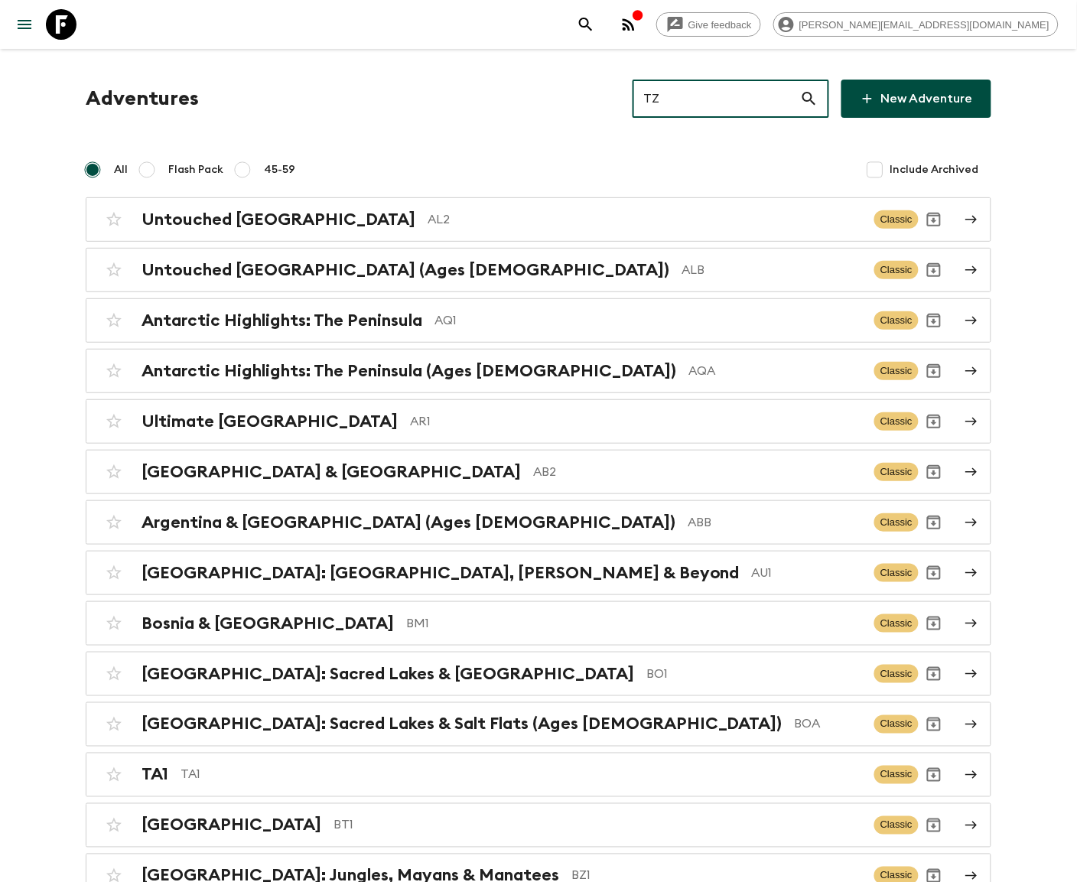
type input "TZ1"
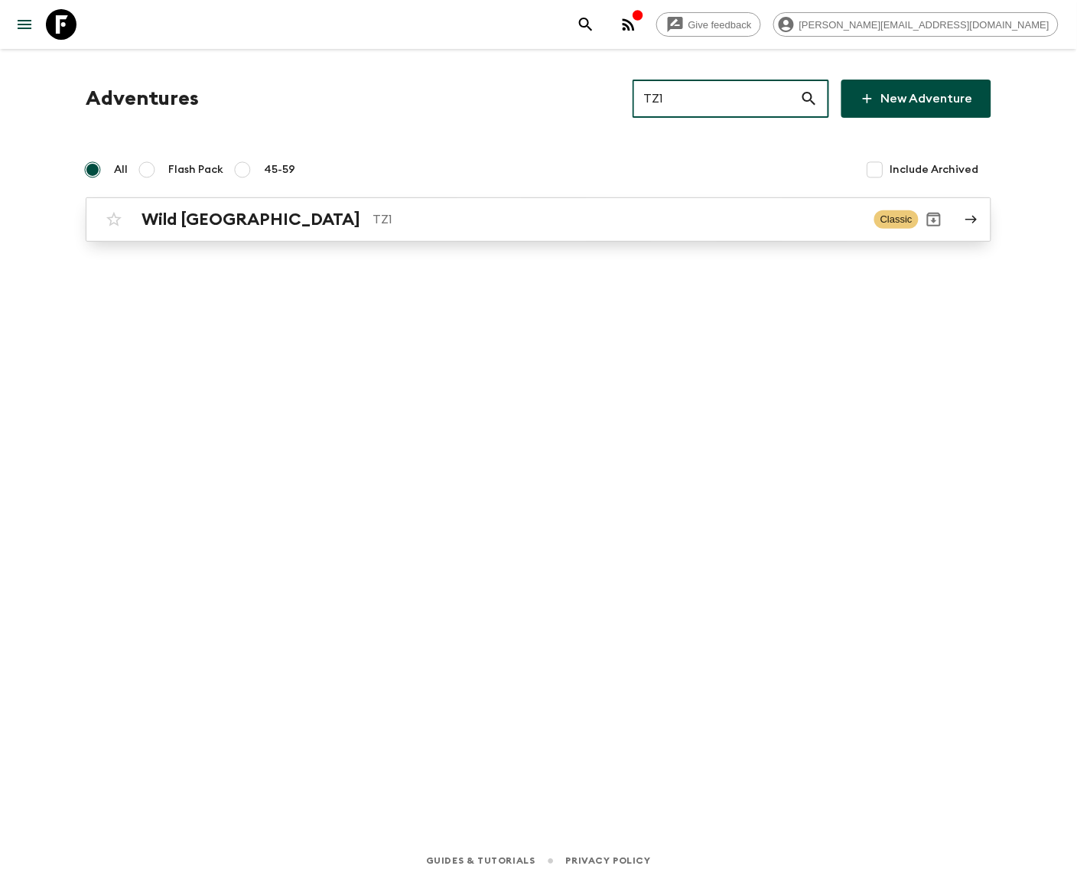
click at [538, 218] on p "TZ1" at bounding box center [616, 219] width 489 height 18
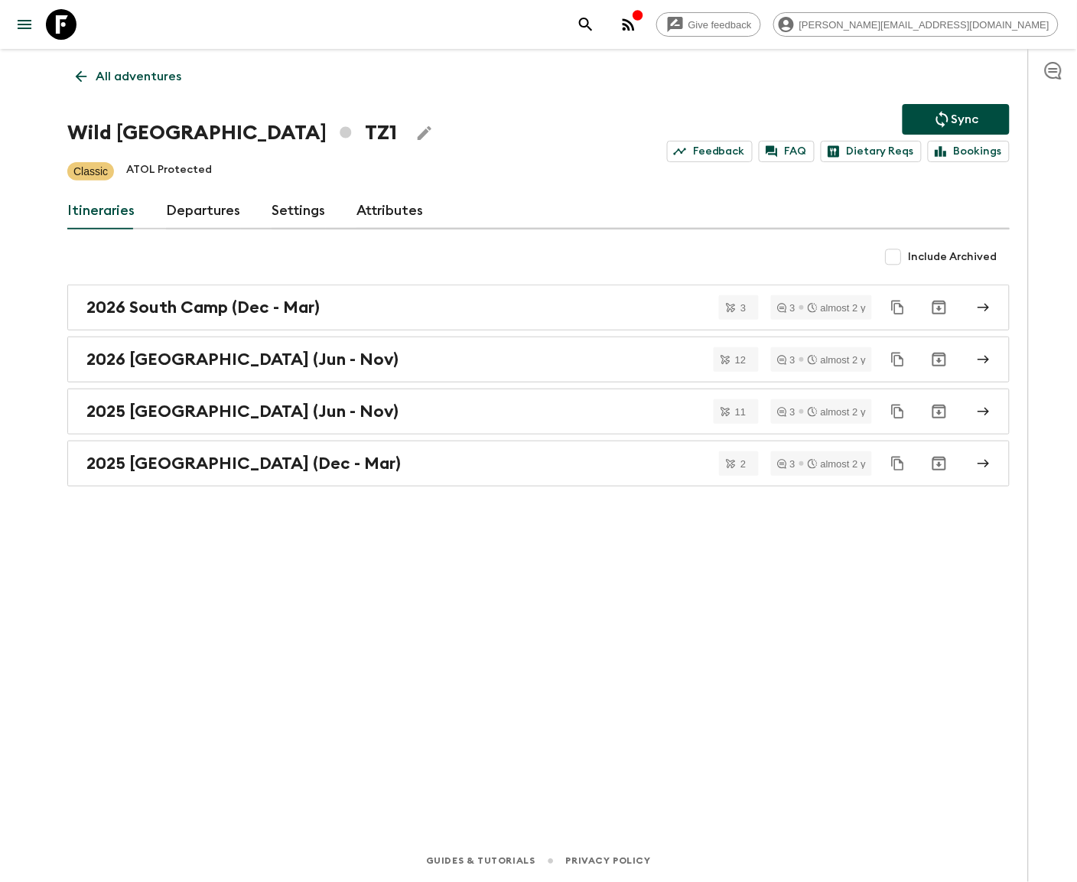
click at [200, 210] on link "Departures" at bounding box center [203, 211] width 75 height 37
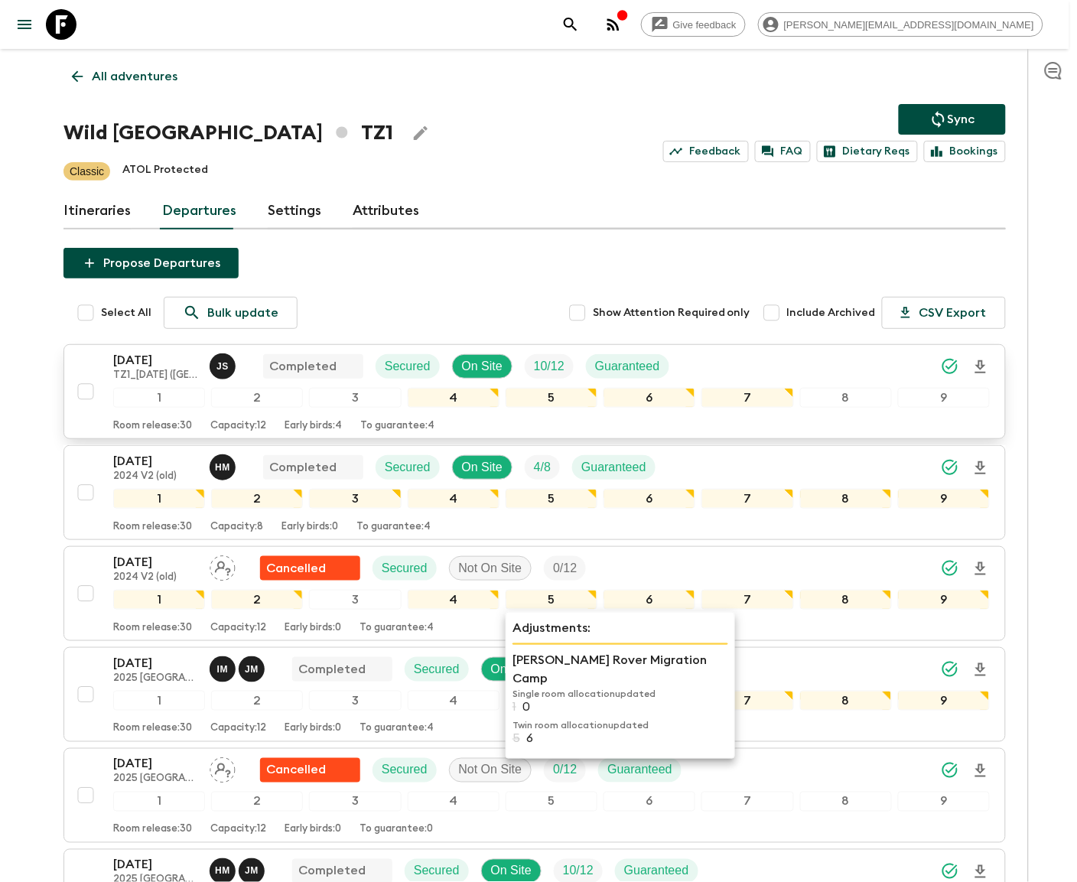
click at [276, 387] on div "16 Jun 2024 TZ1_16JUN2024 (Kilimanjaro Airport) J S Completed Secured On Site 1…" at bounding box center [551, 391] width 876 height 81
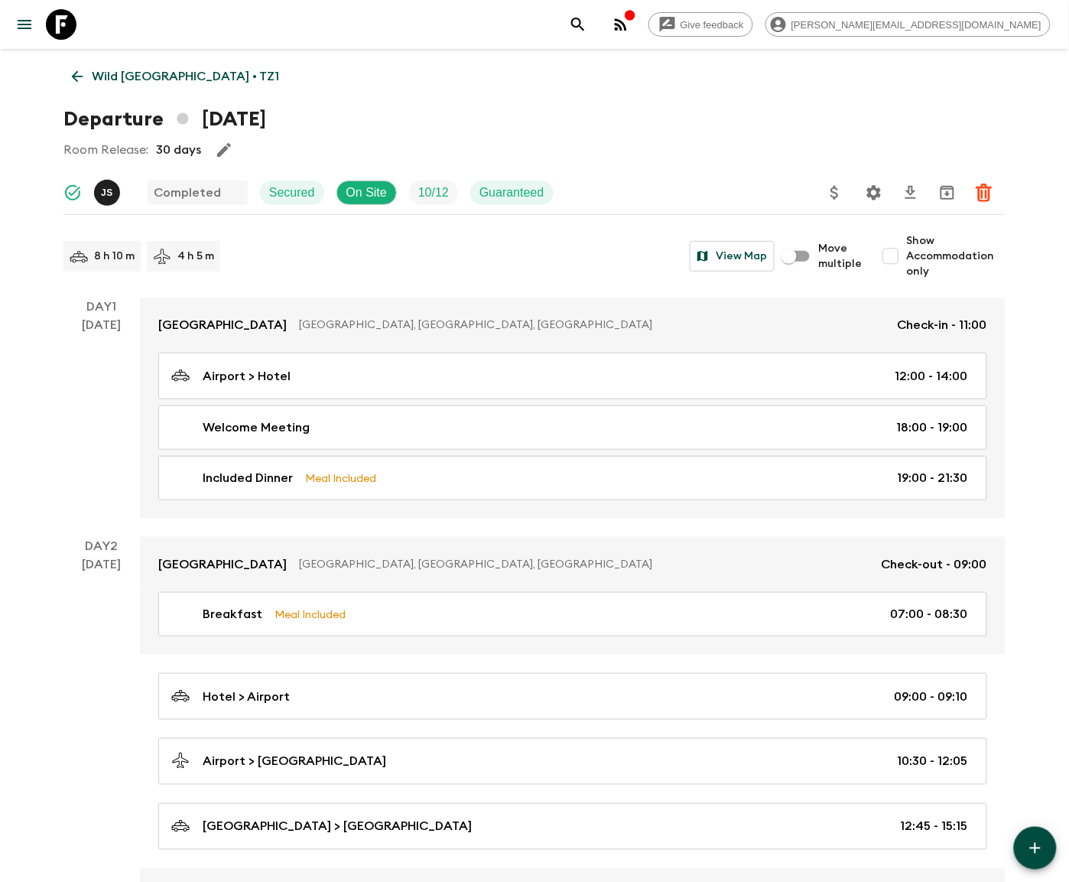
click at [135, 75] on p "Wild Tanzania • TZ1" at bounding box center [185, 76] width 187 height 18
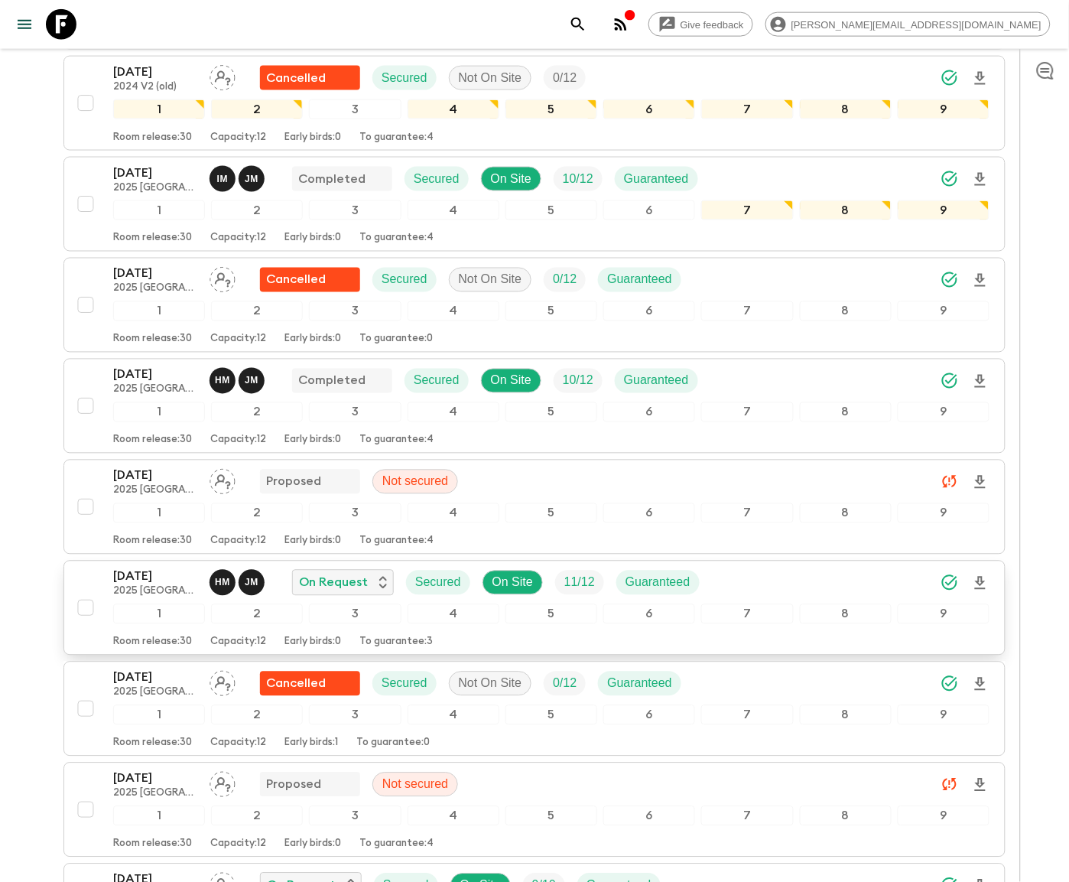
scroll to position [582, 0]
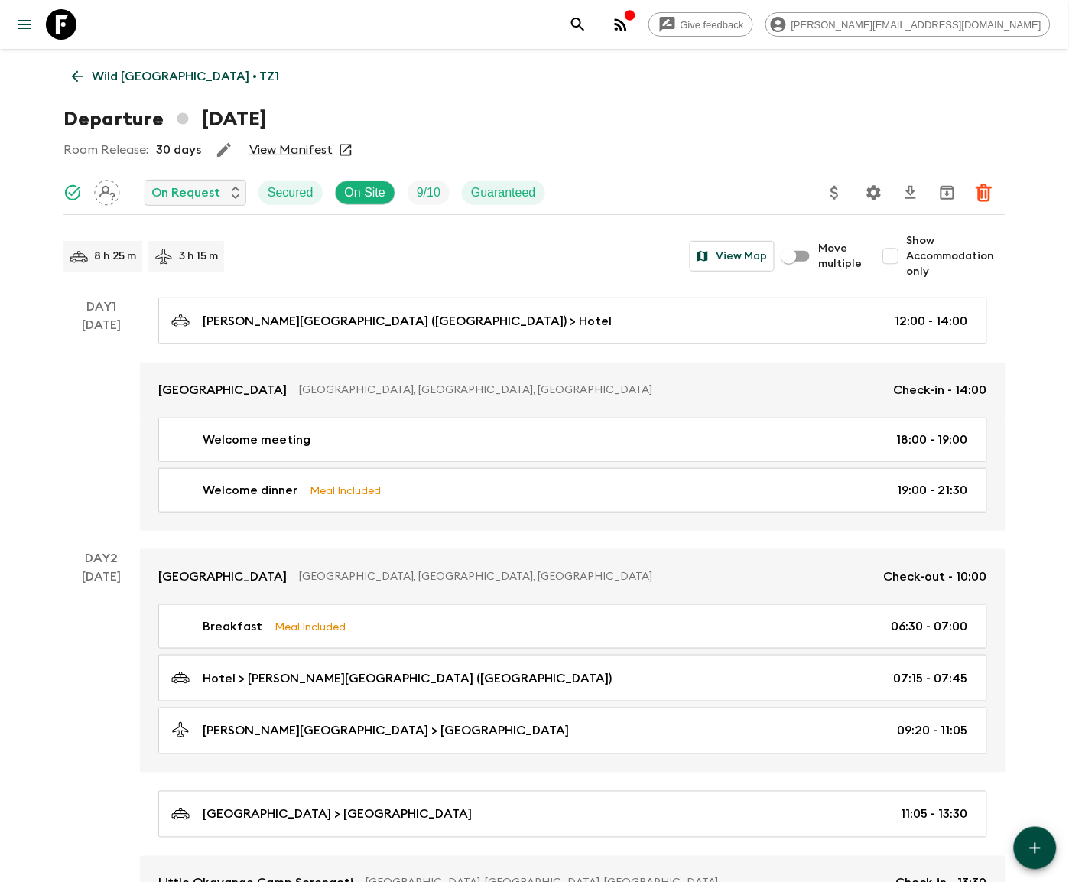
click at [874, 191] on icon "Settings" at bounding box center [874, 193] width 18 height 18
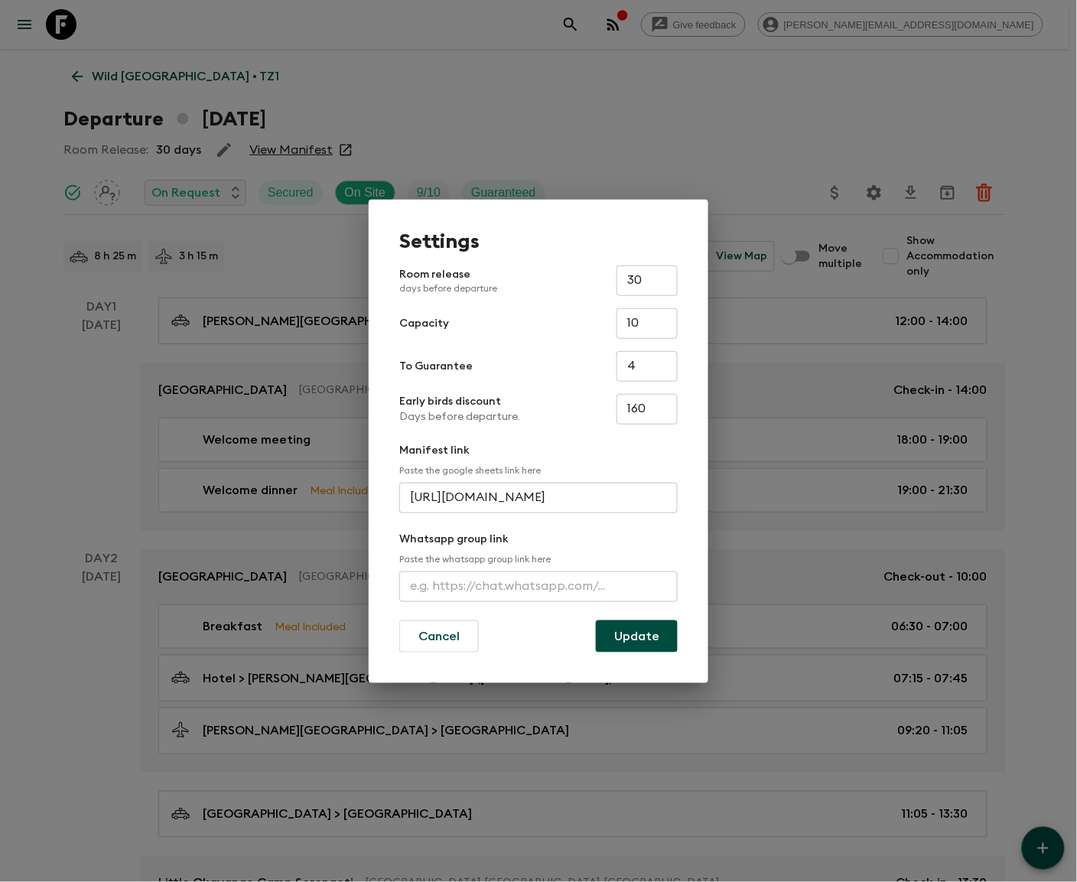
click at [538, 585] on input "text" at bounding box center [538, 586] width 278 height 31
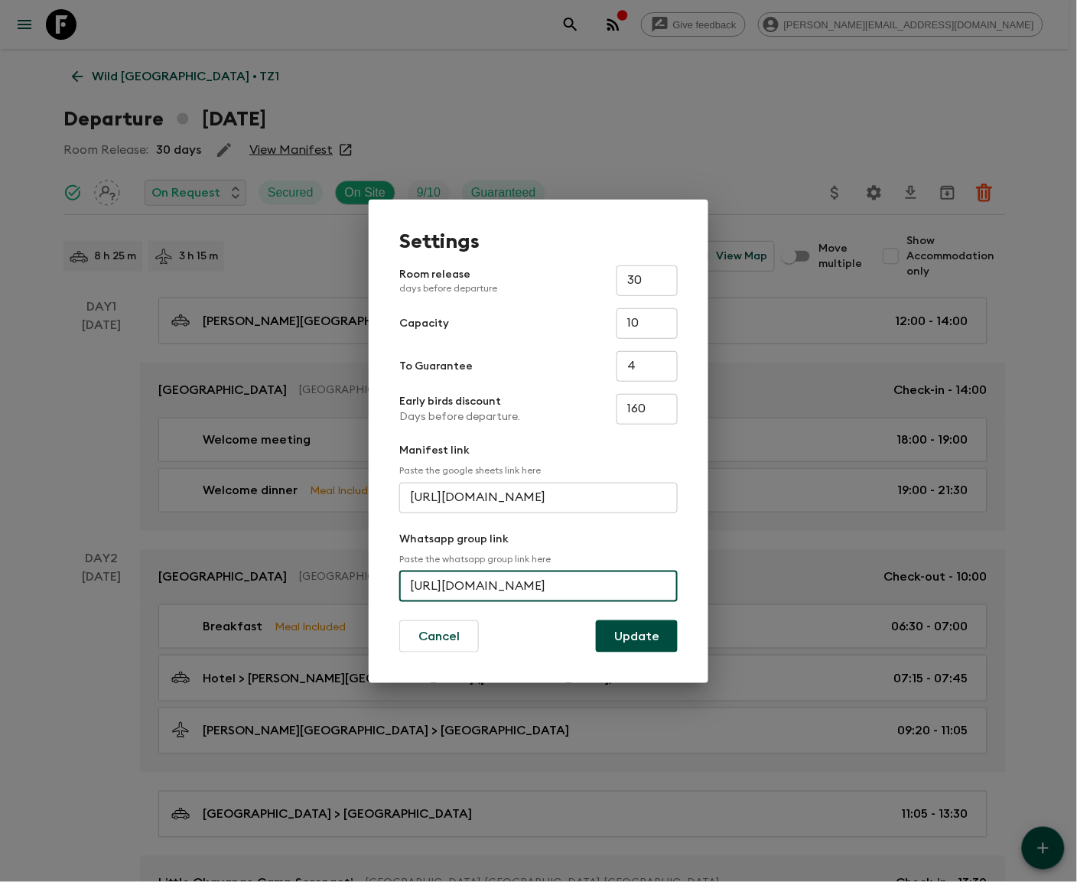
scroll to position [0, 59]
type input "https://chat.whatsapp.com/HokcKYu2Z29JahZcLRxI4o"
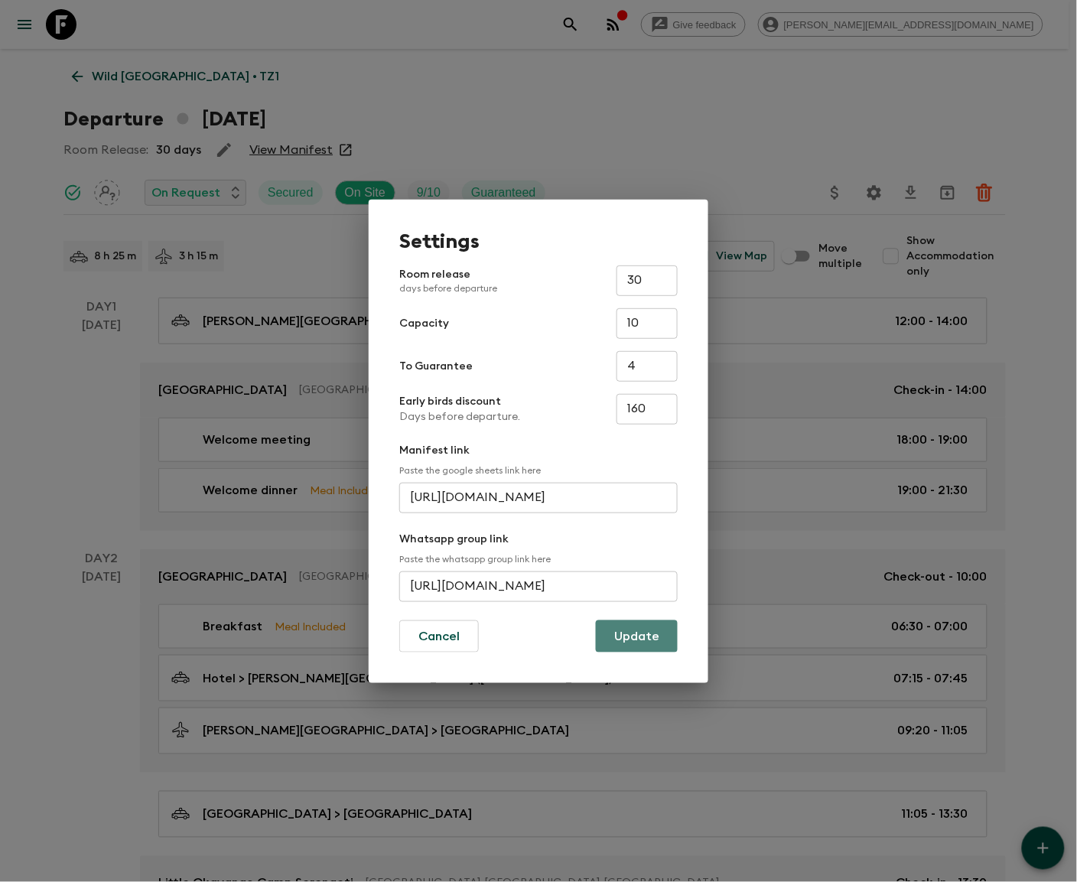
click at [637, 635] on button "Update" at bounding box center [637, 636] width 82 height 32
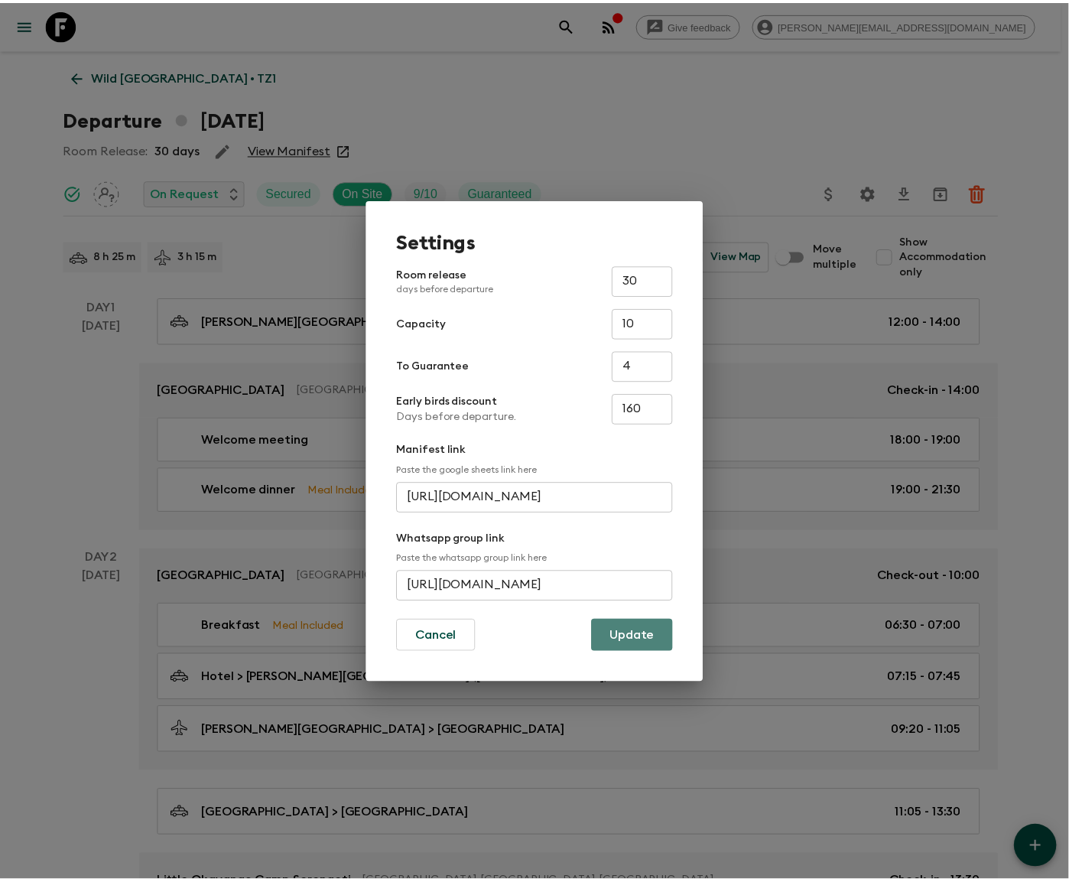
scroll to position [0, 0]
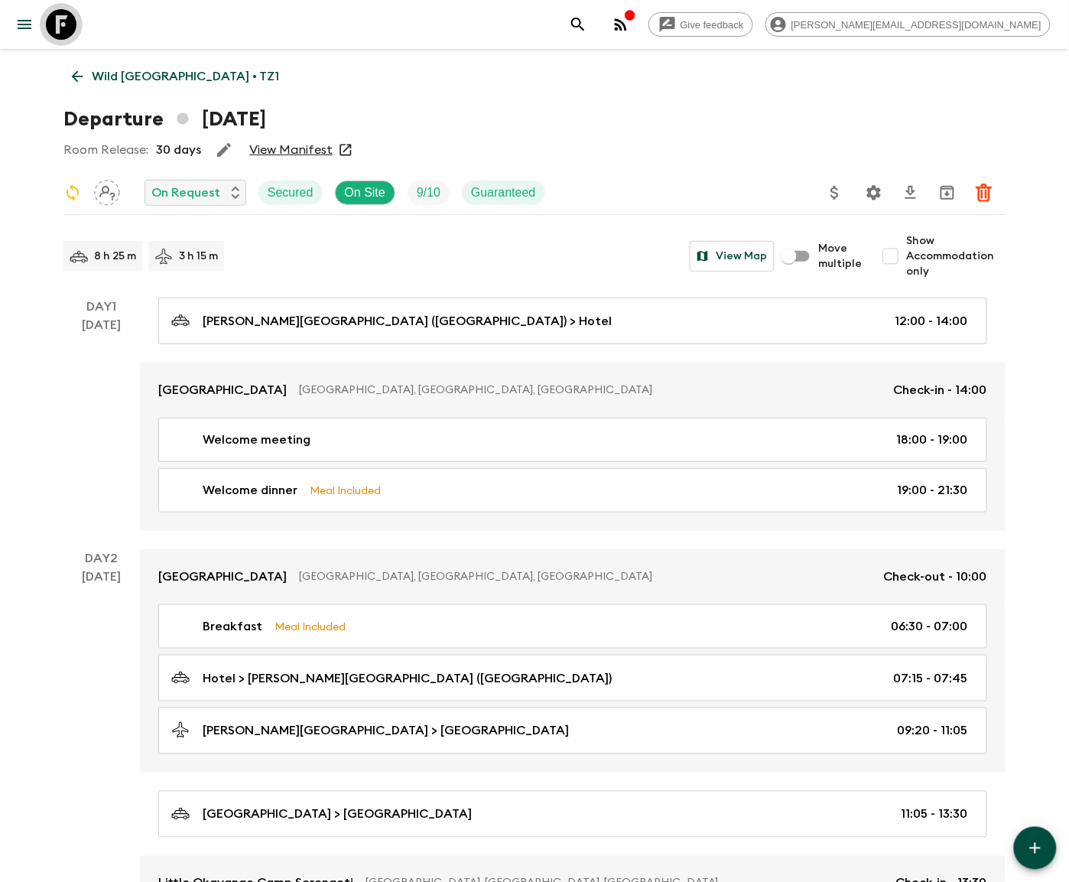
click at [60, 24] on icon at bounding box center [61, 24] width 31 height 31
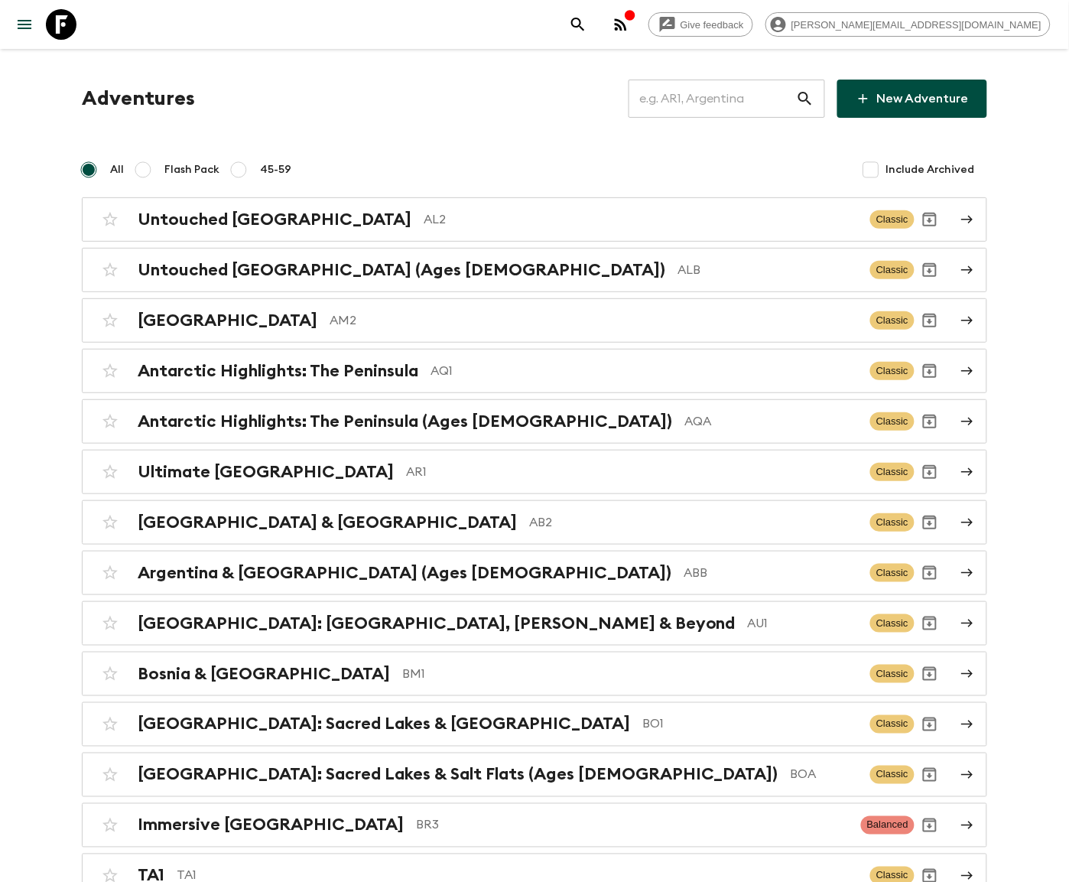
click at [734, 98] on input "text" at bounding box center [712, 98] width 167 height 43
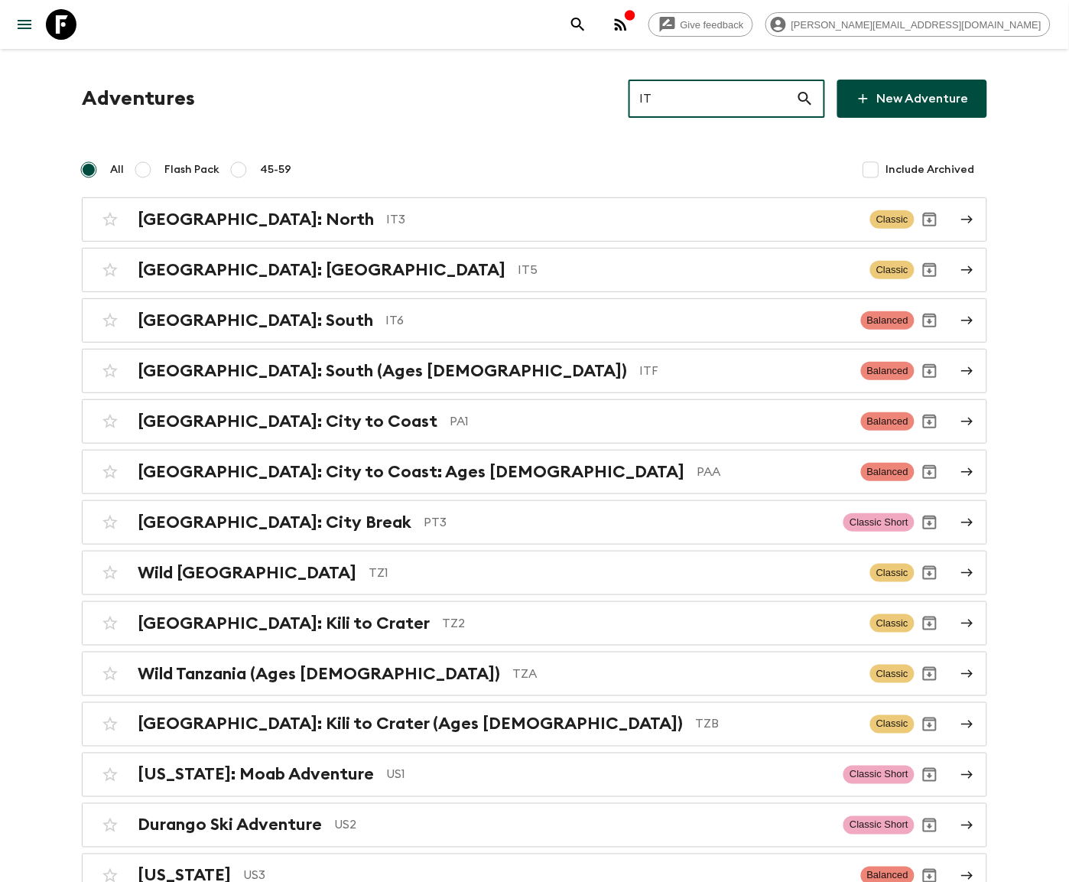
type input "IT5"
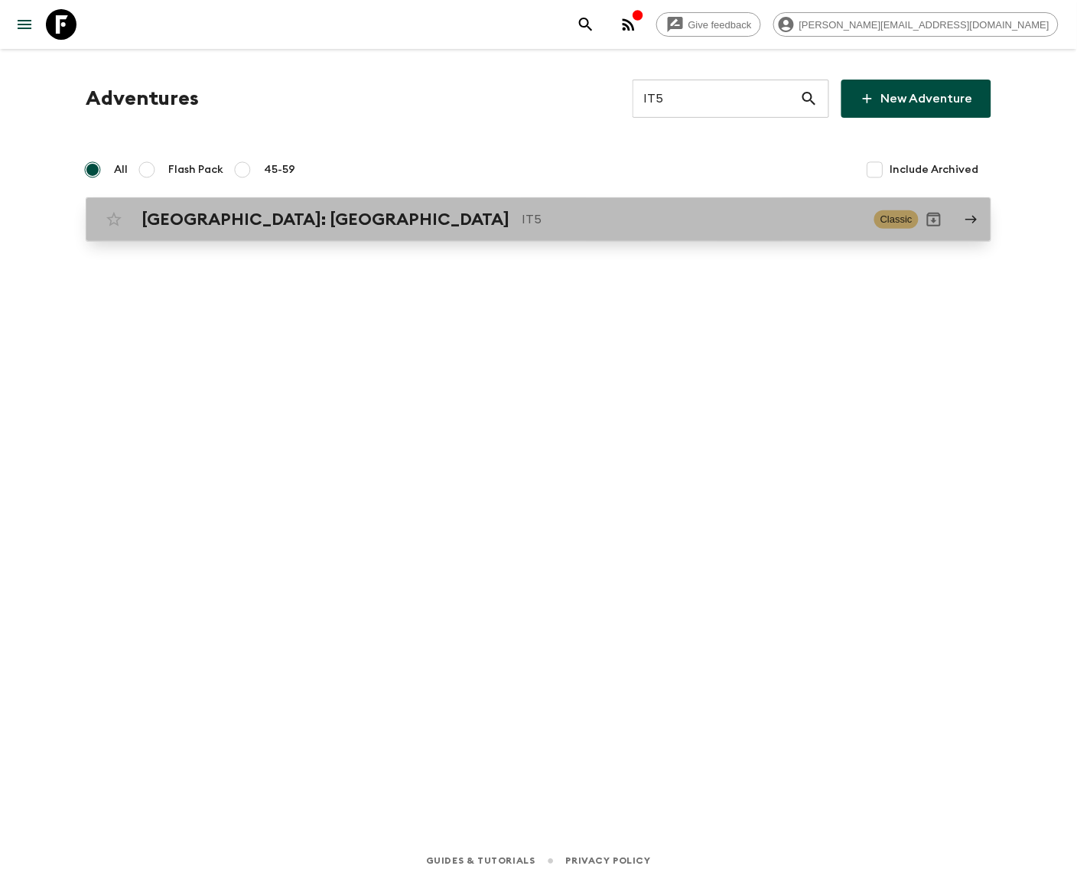
click at [538, 218] on p "IT5" at bounding box center [691, 219] width 340 height 18
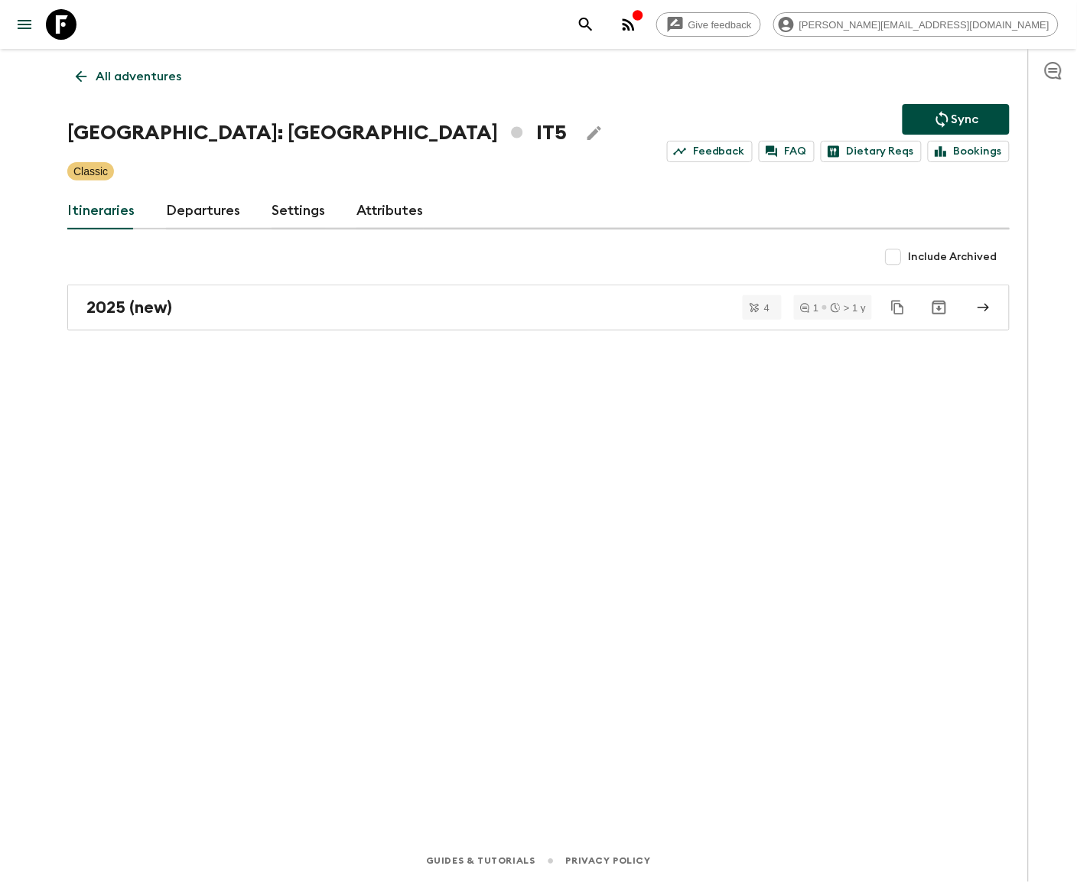
click at [200, 210] on link "Departures" at bounding box center [203, 211] width 75 height 37
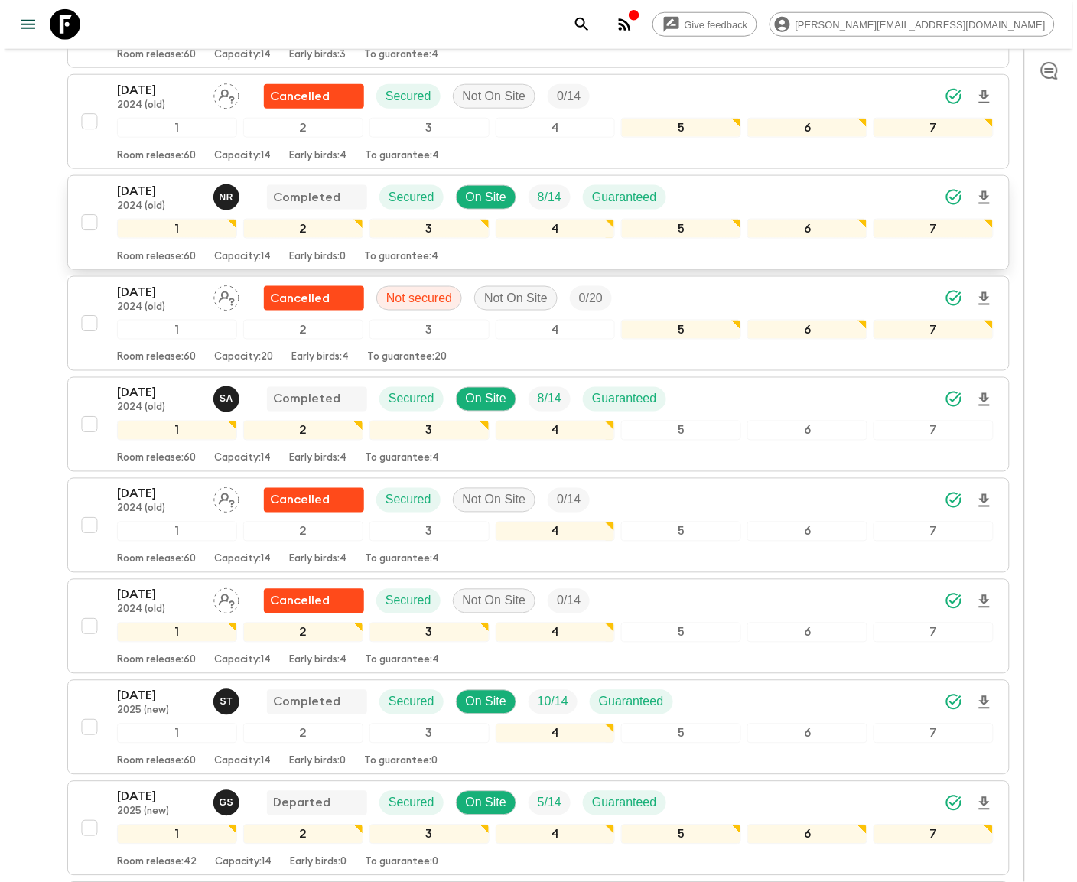
scroll to position [713, 0]
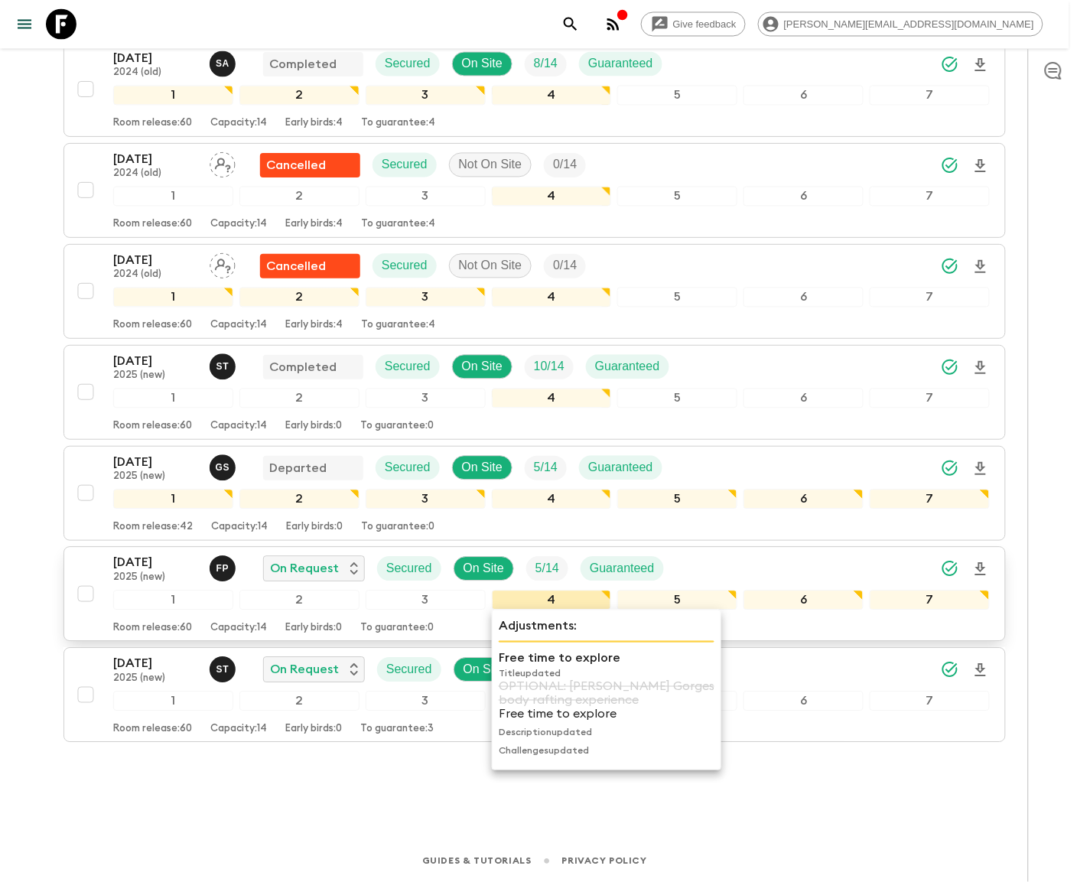
click at [532, 595] on div "4" at bounding box center [552, 600] width 120 height 20
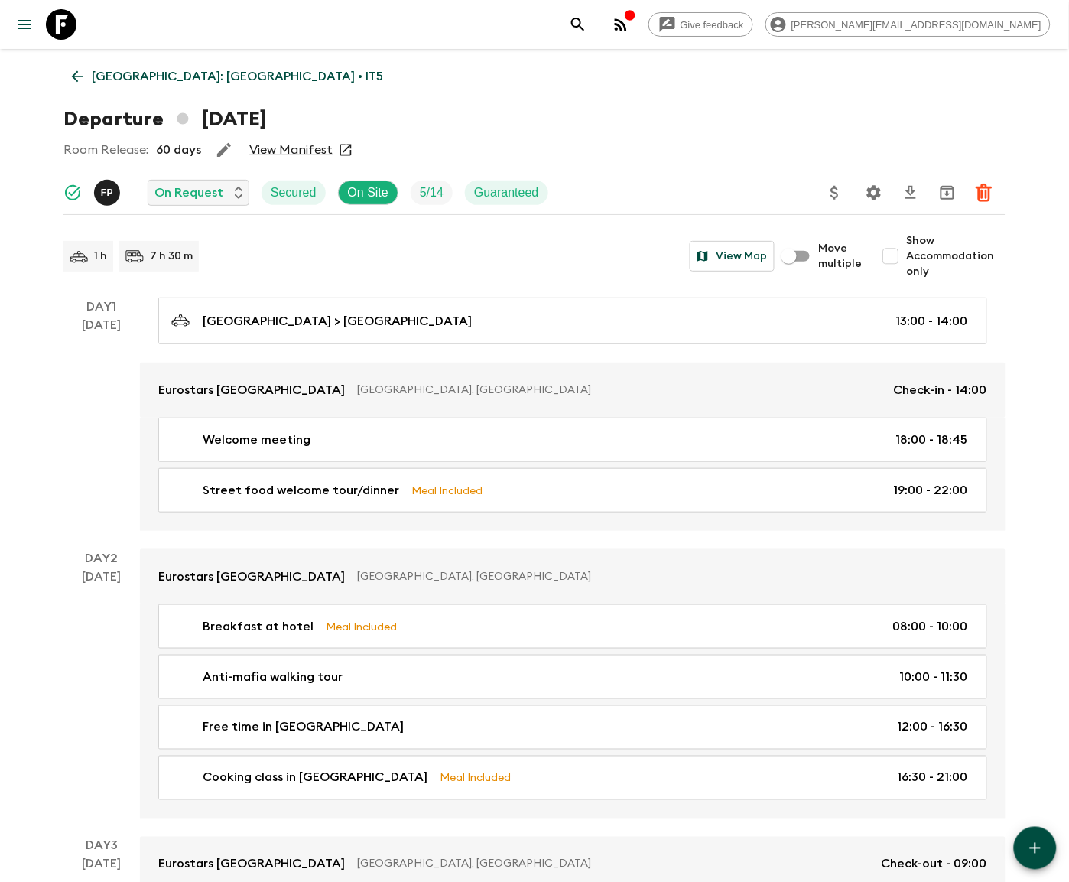
click at [872, 191] on icon "Settings" at bounding box center [874, 193] width 18 height 18
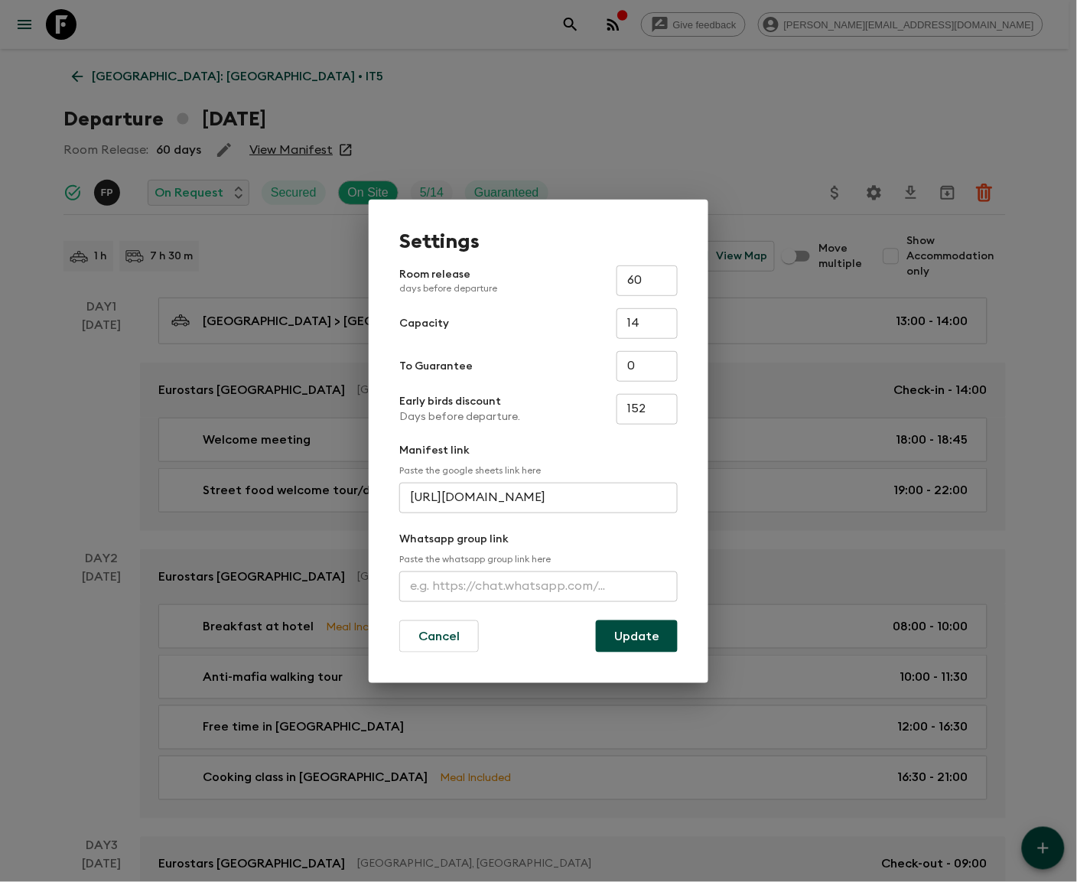
click at [538, 585] on input "text" at bounding box center [538, 586] width 278 height 31
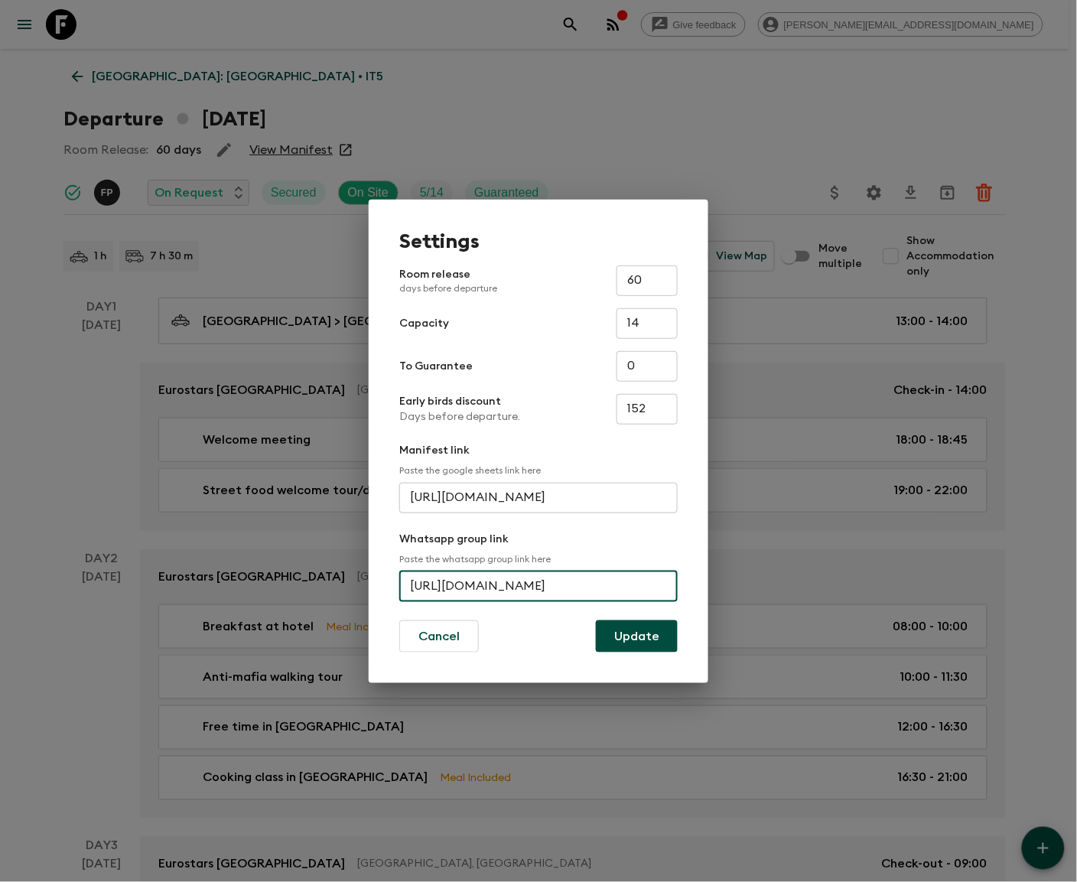
scroll to position [0, 66]
type input "https://chat.whatsapp.com/FEhTvTex1HdC7WsVb48WxF"
click at [637, 635] on button "Update" at bounding box center [637, 636] width 82 height 32
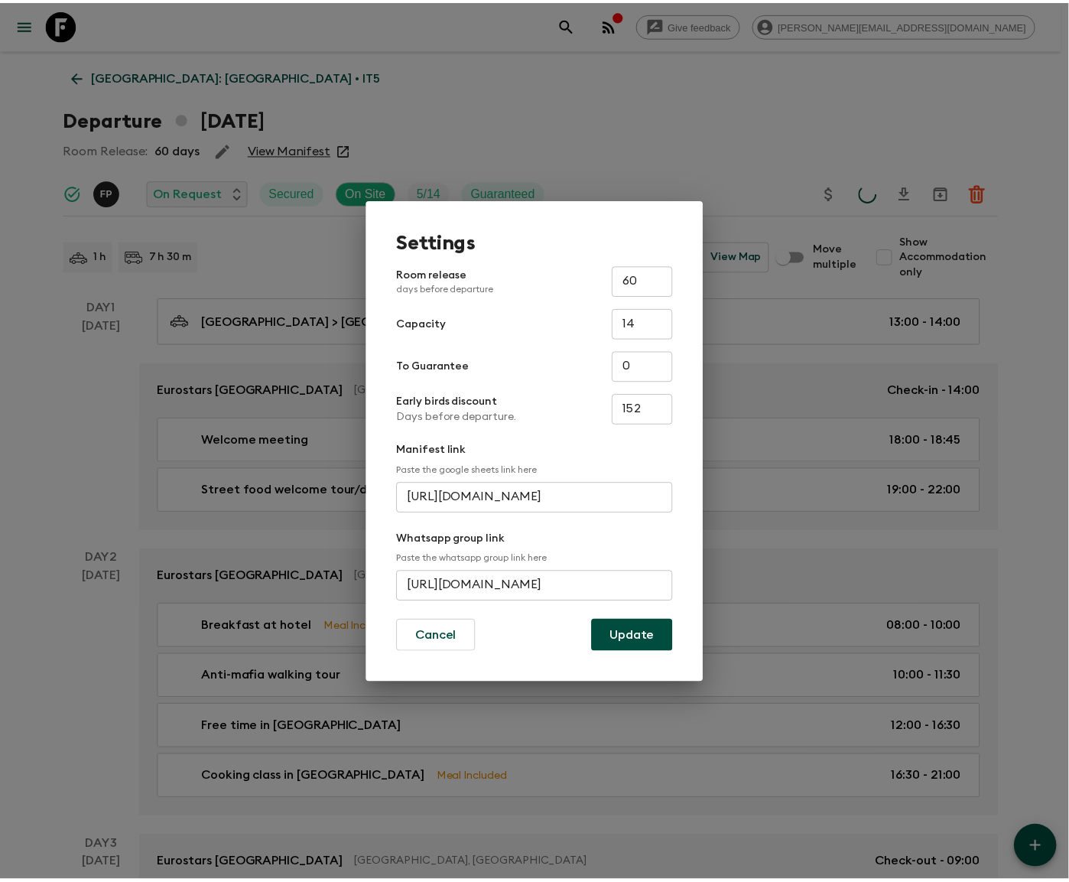
scroll to position [0, 0]
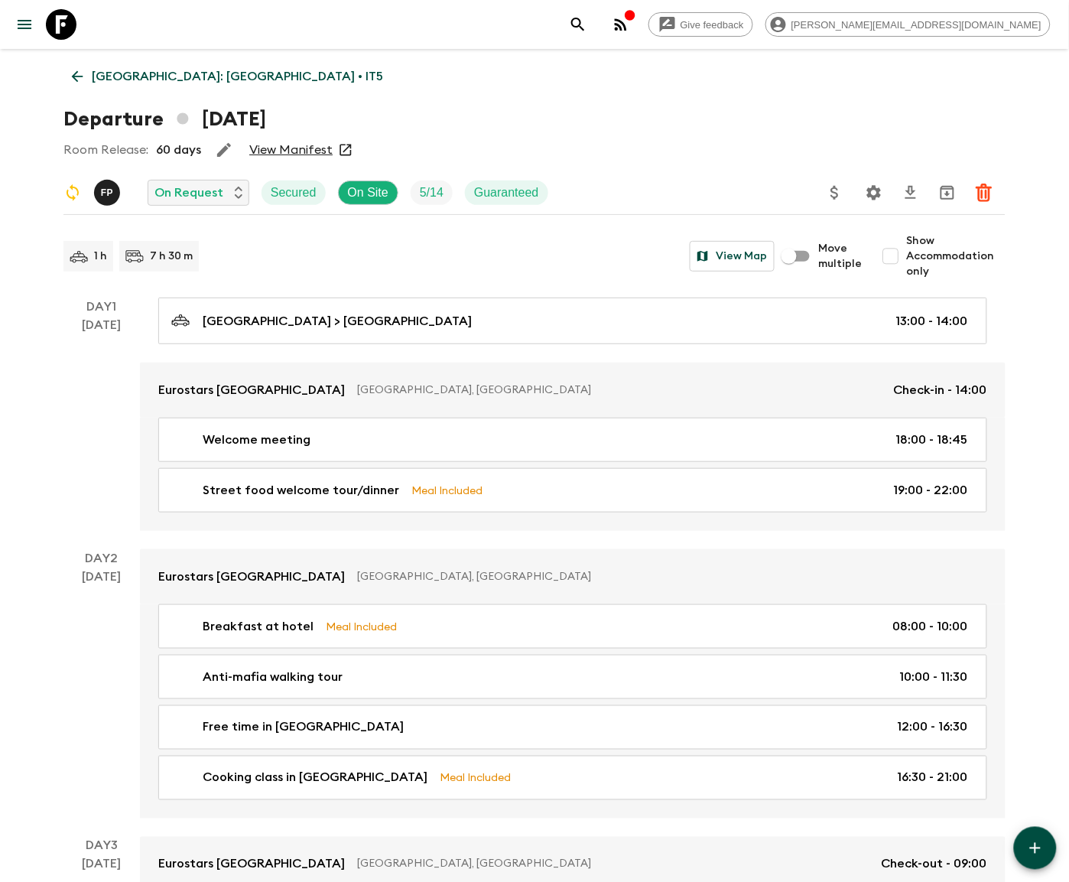
click at [76, 75] on icon at bounding box center [77, 76] width 17 height 17
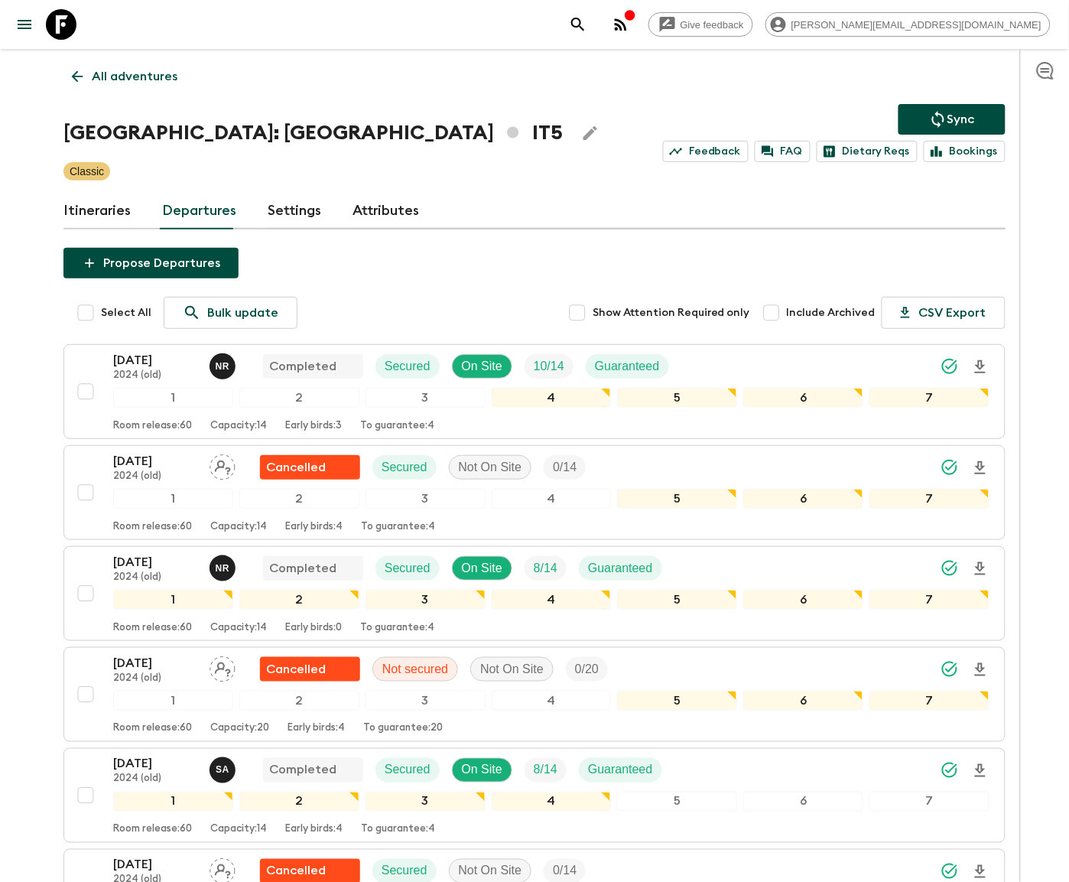
click at [136, 75] on p "All adventures" at bounding box center [135, 76] width 86 height 18
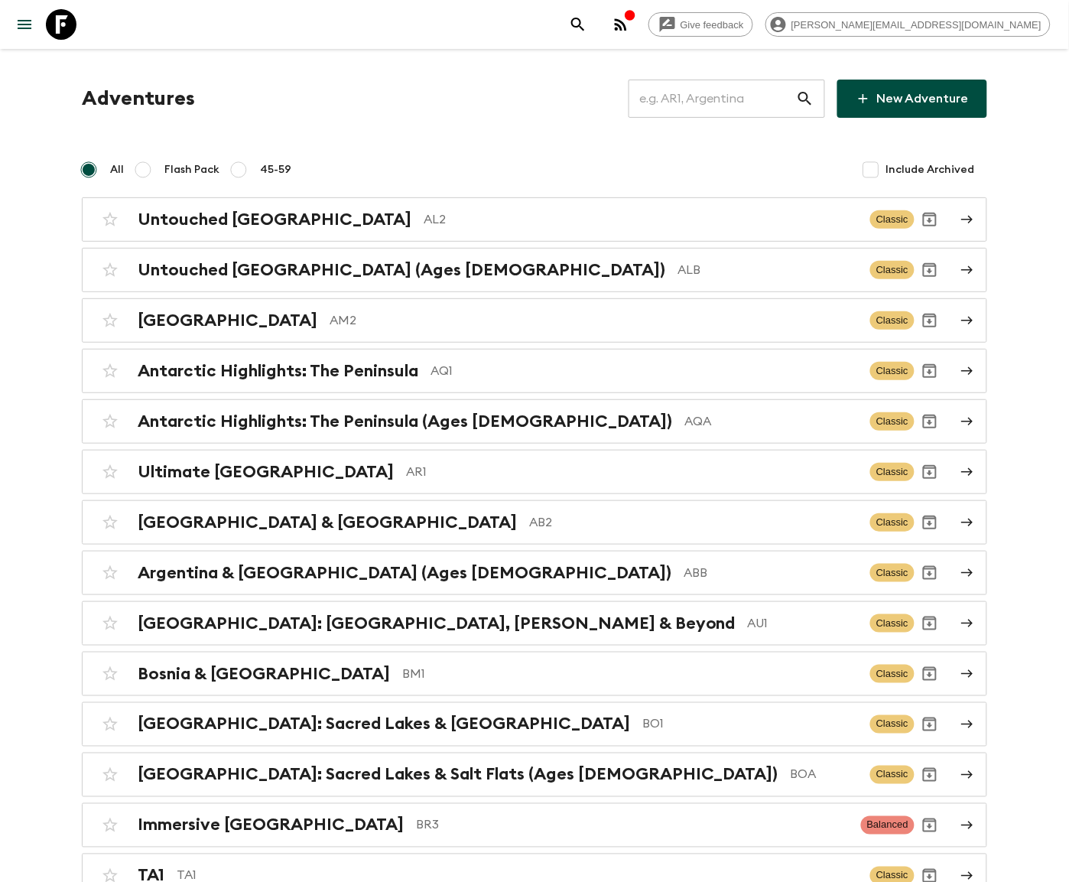
click at [729, 98] on input "text" at bounding box center [712, 98] width 167 height 43
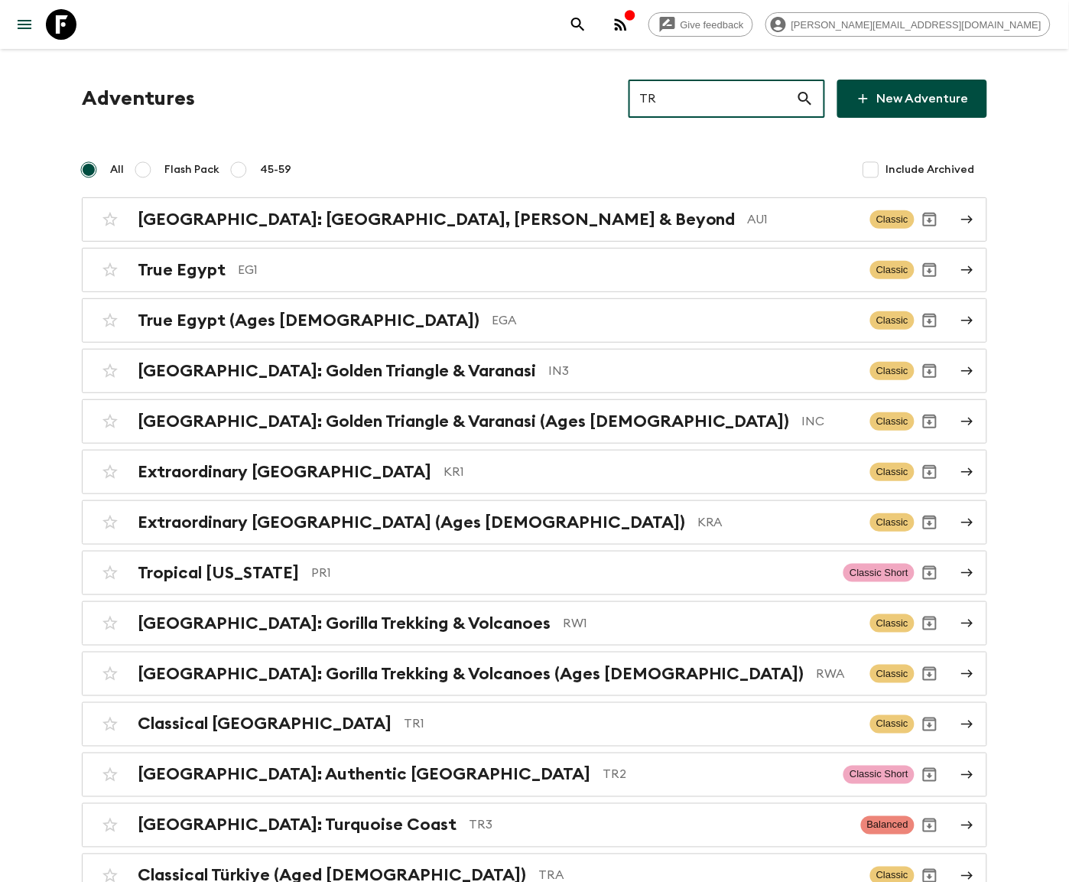
type input "TR1"
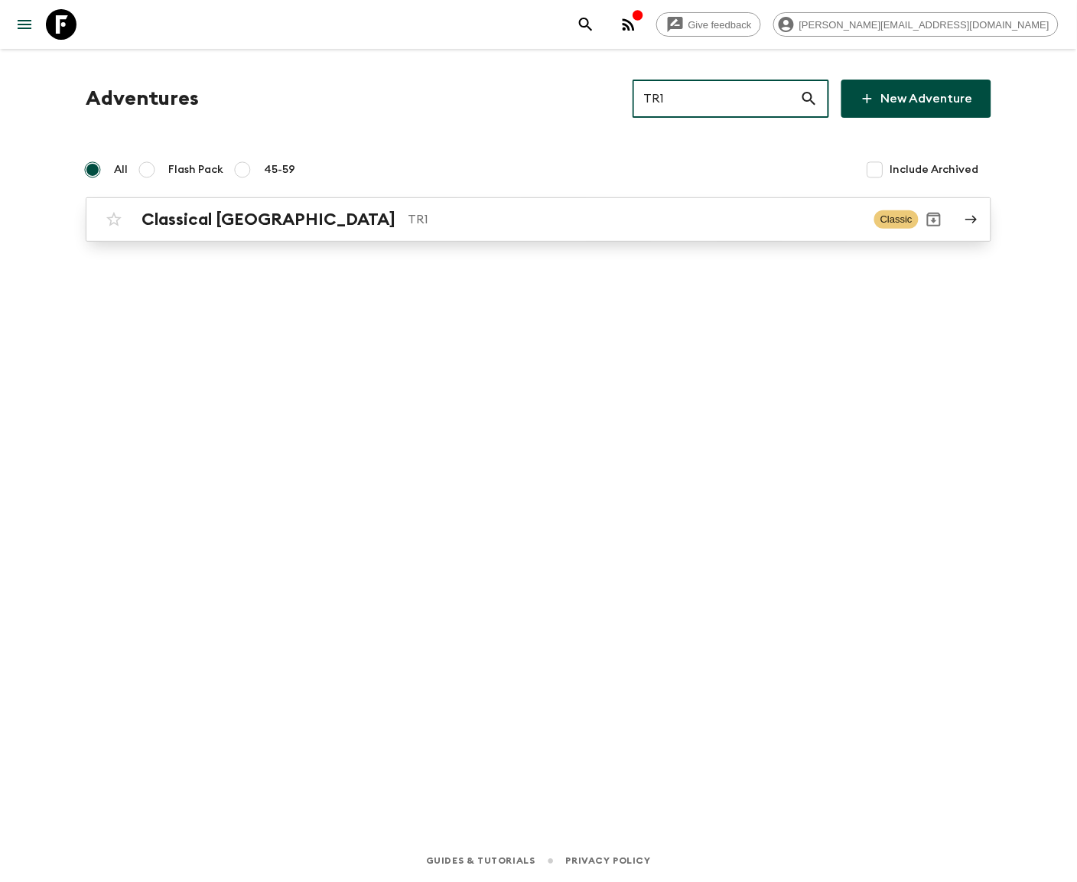
click at [538, 218] on p "TR1" at bounding box center [635, 219] width 454 height 18
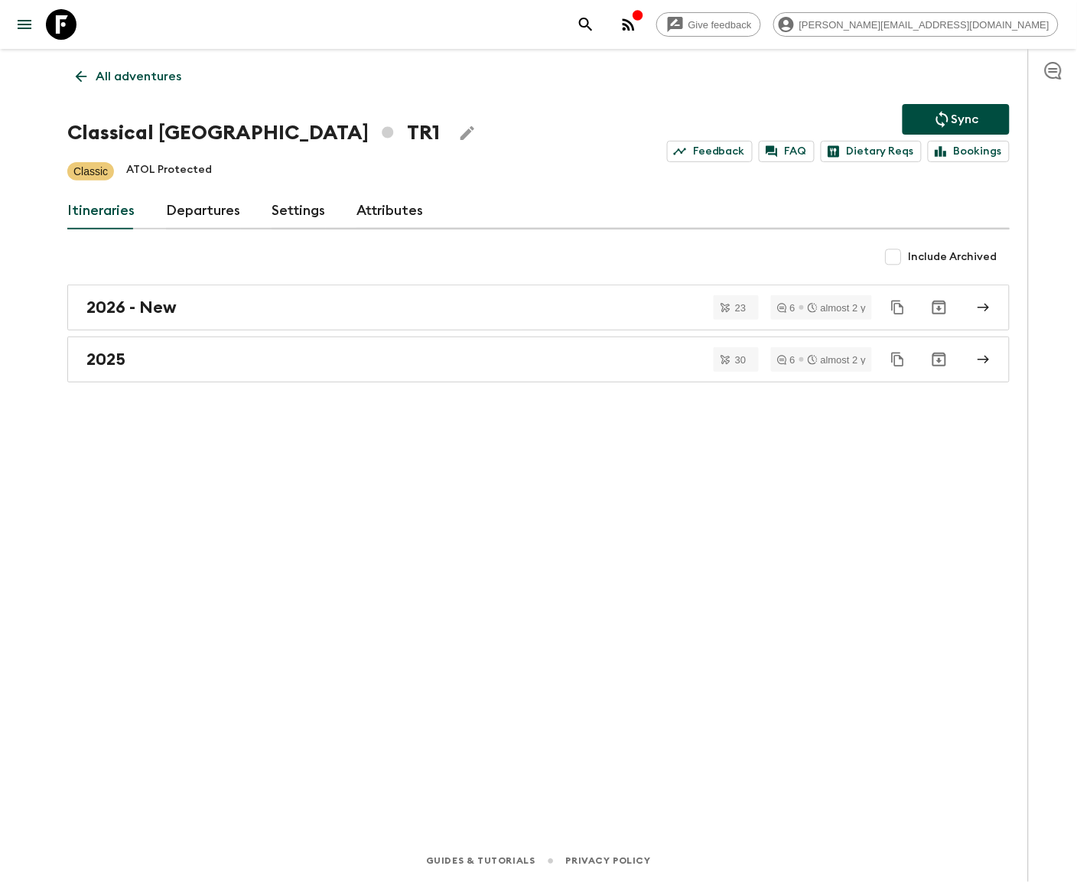
click at [200, 210] on link "Departures" at bounding box center [203, 211] width 75 height 37
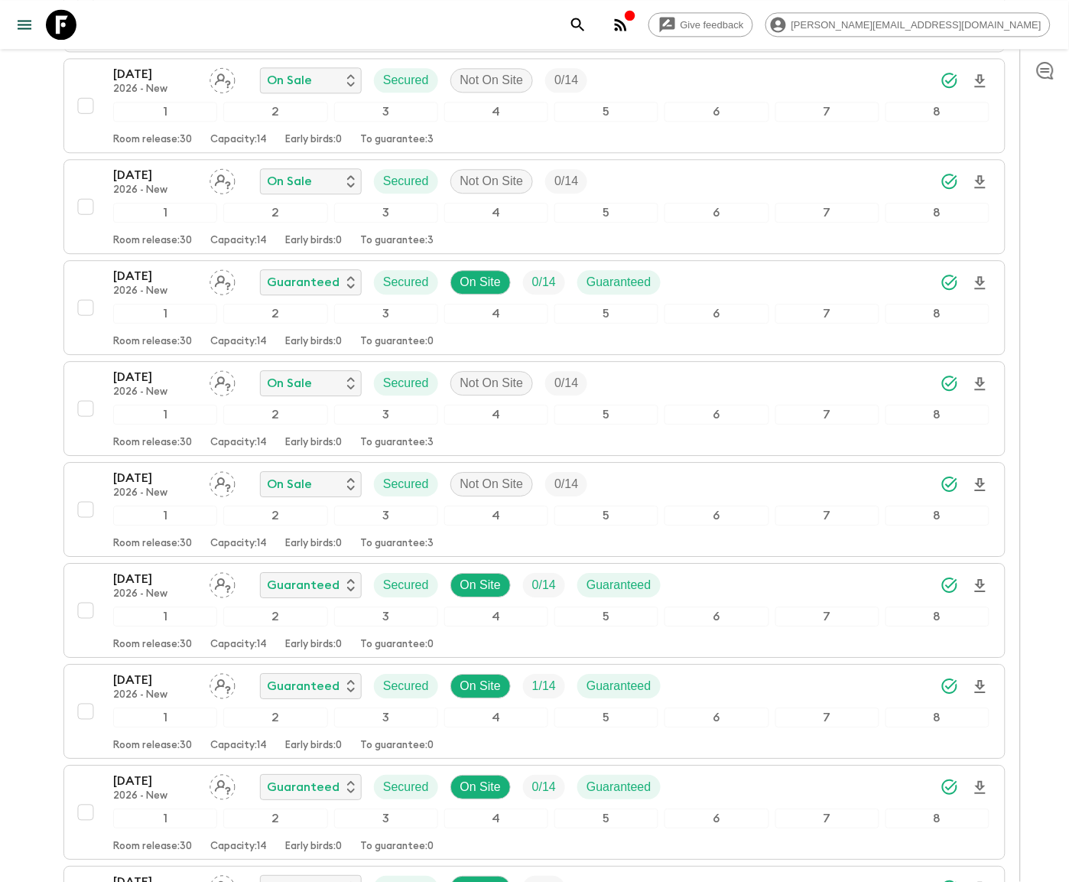
scroll to position [3679, 0]
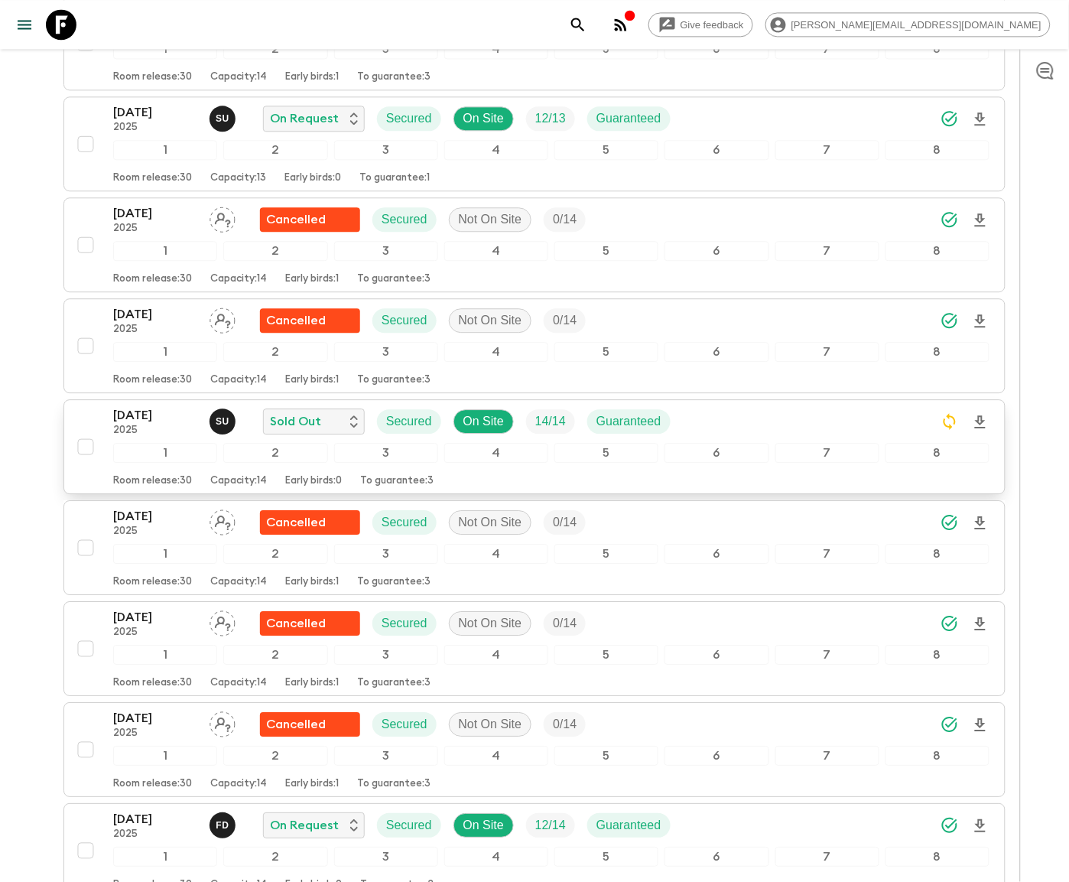
click at [538, 430] on p "14 / 14" at bounding box center [550, 421] width 31 height 18
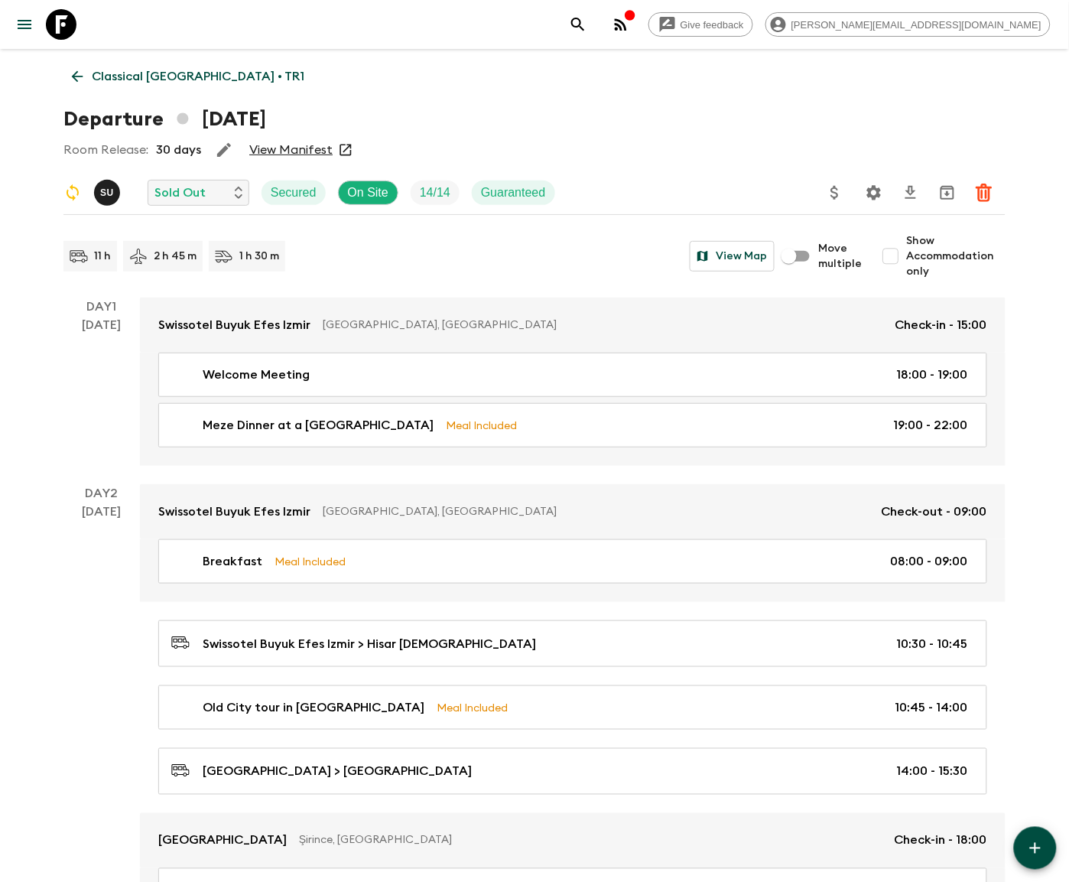
click at [872, 191] on icon "Settings" at bounding box center [874, 193] width 18 height 18
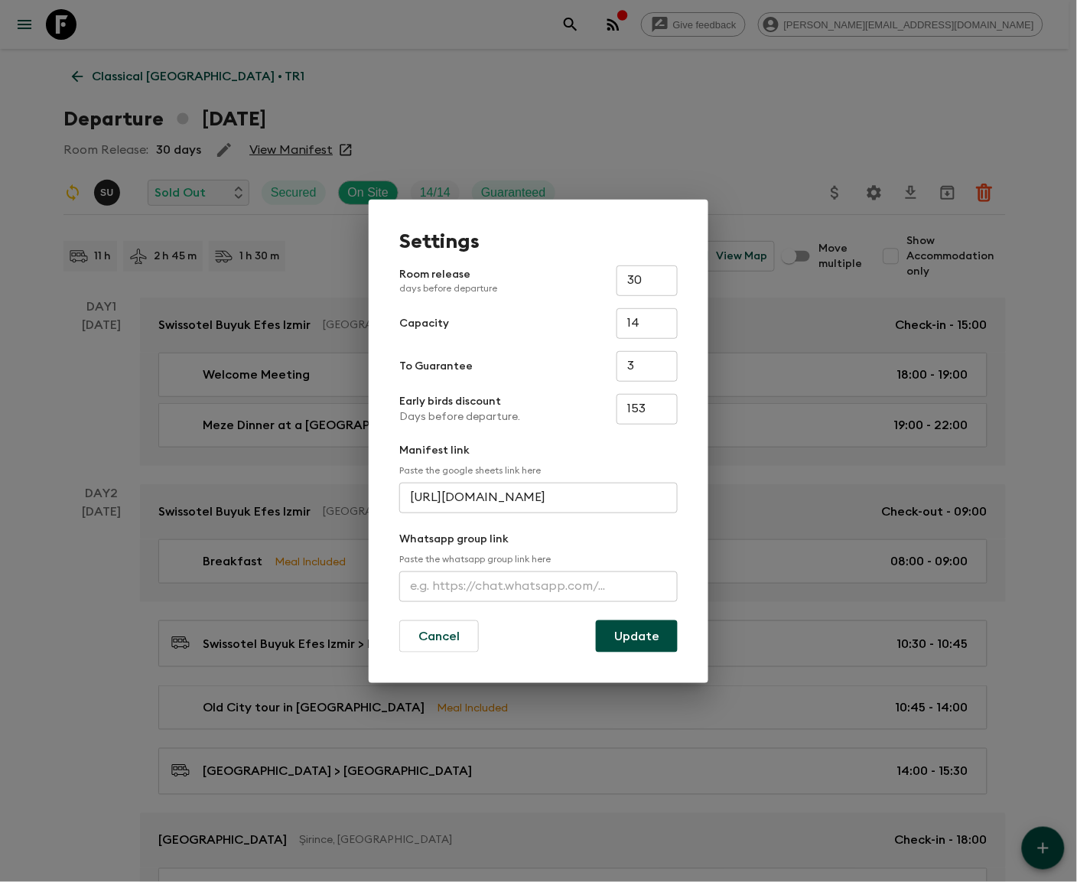
click at [538, 585] on input "text" at bounding box center [538, 586] width 278 height 31
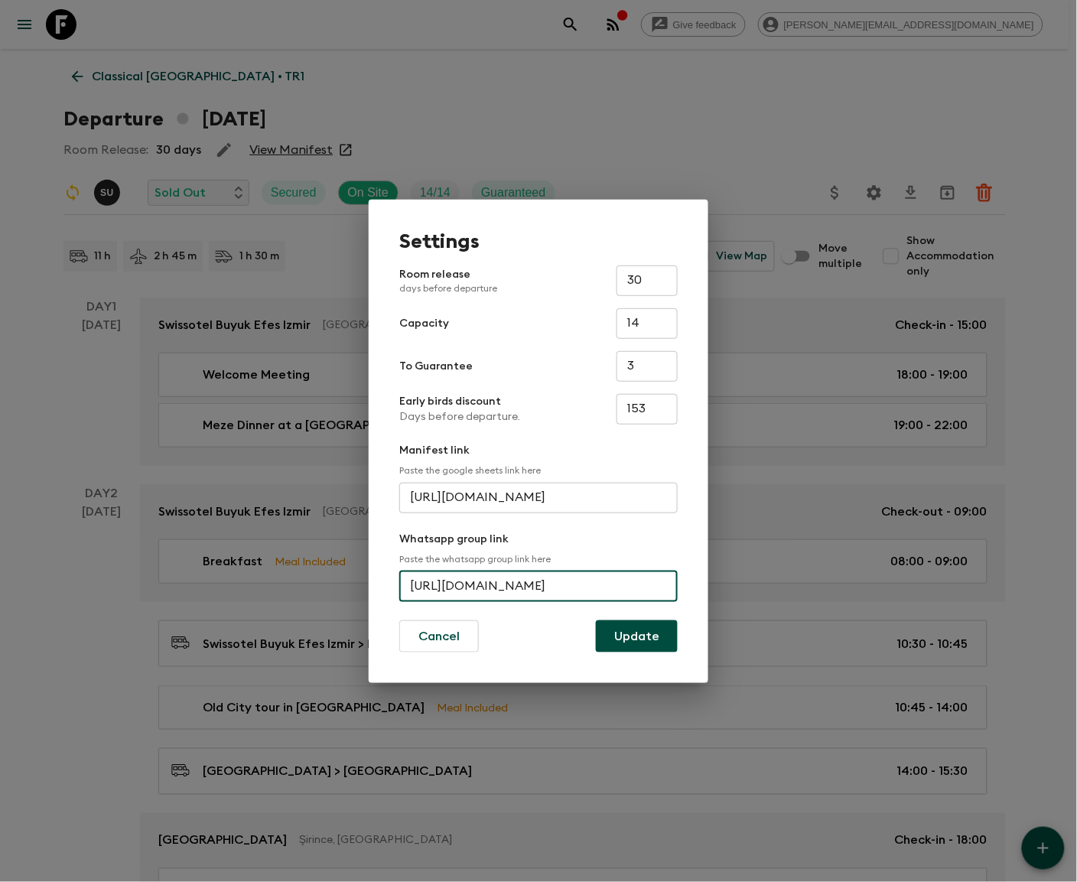
scroll to position [0, 65]
type input "https://chat.whatsapp.com/LlBqKTWLBbG4RX7EtyVorZ"
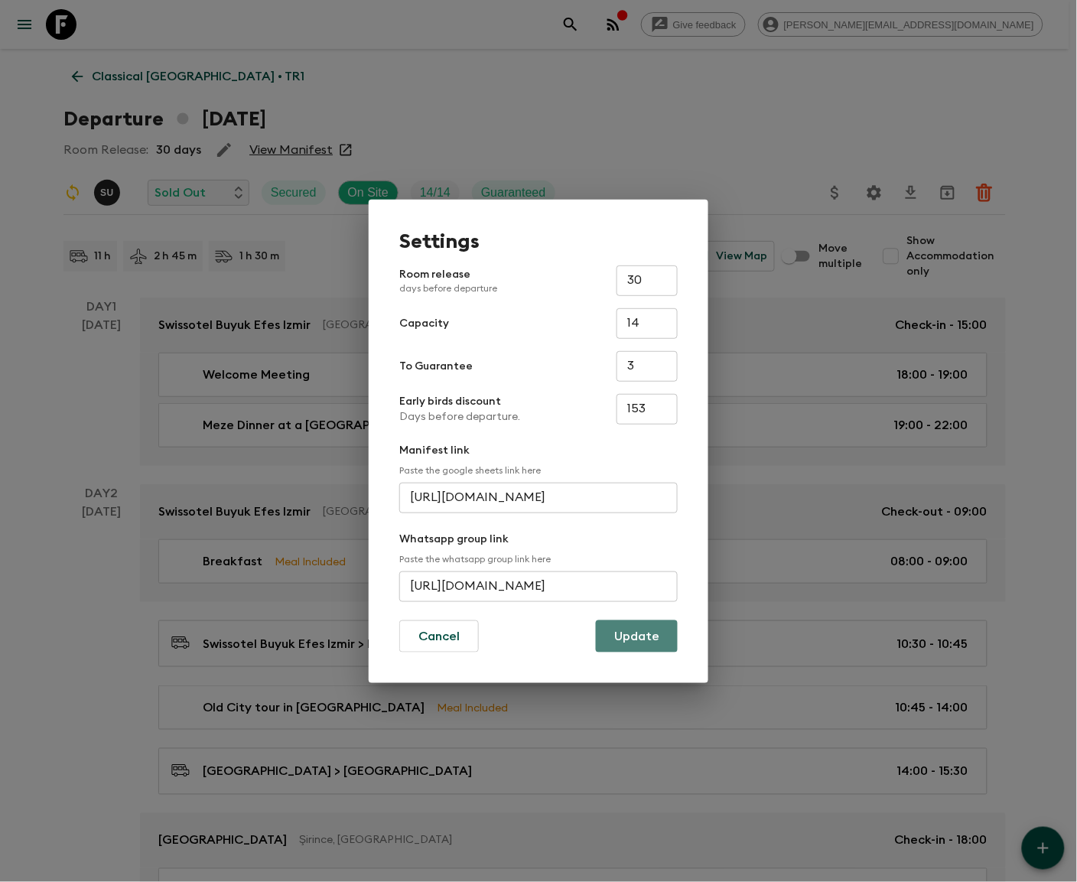
click at [637, 635] on button "Update" at bounding box center [637, 636] width 82 height 32
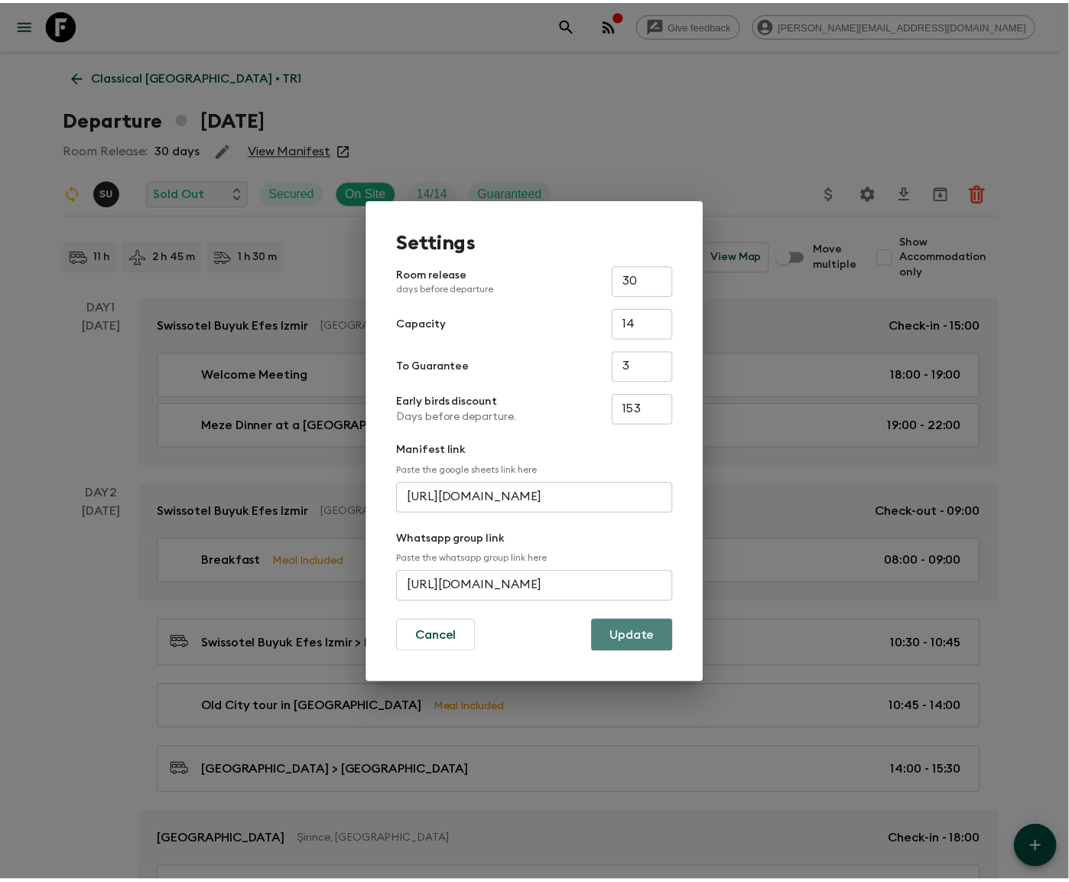
scroll to position [0, 0]
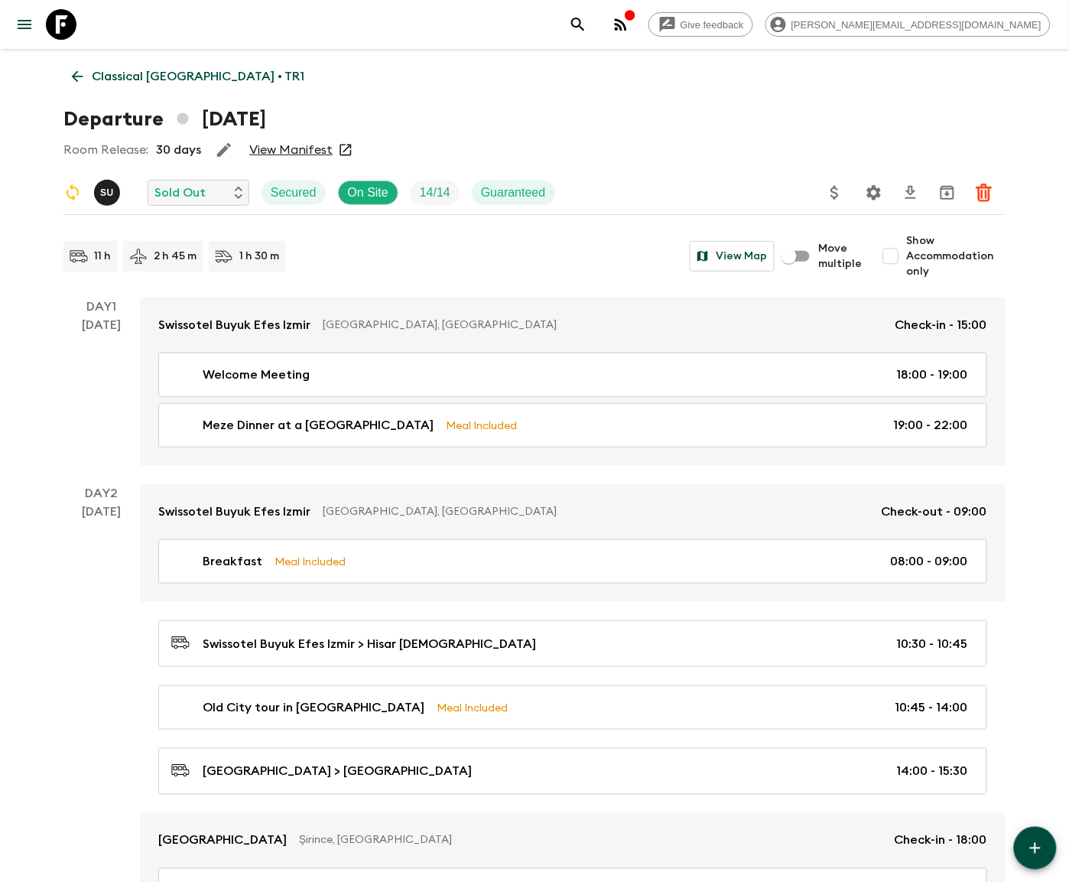
click at [76, 75] on icon at bounding box center [77, 76] width 17 height 17
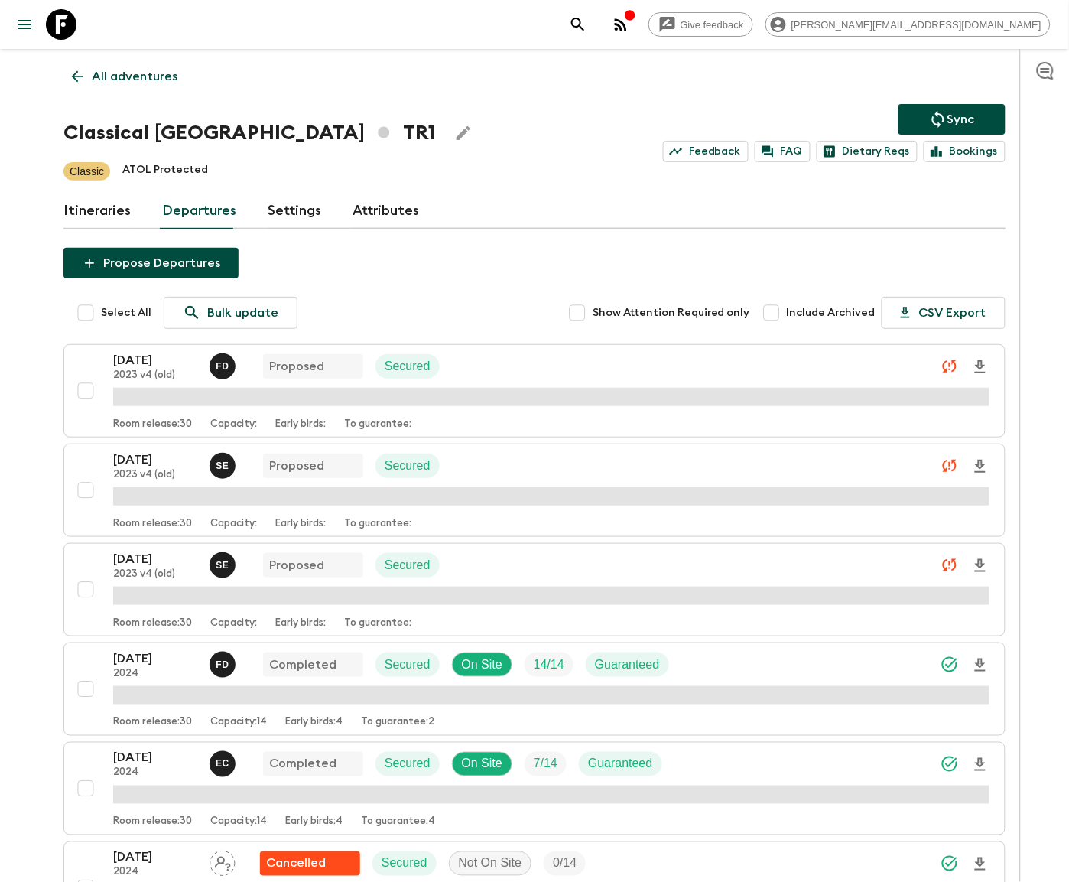
click at [136, 75] on p "All adventures" at bounding box center [135, 76] width 86 height 18
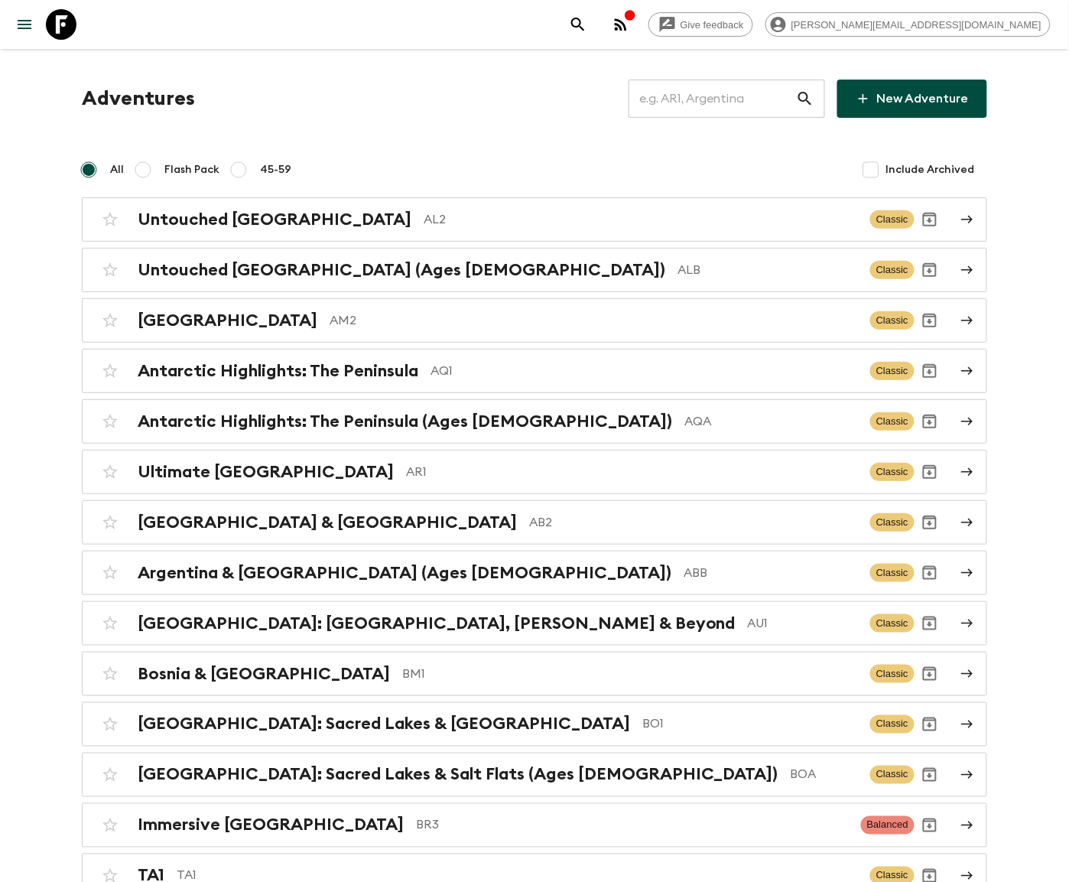
click at [736, 98] on input "text" at bounding box center [712, 98] width 167 height 43
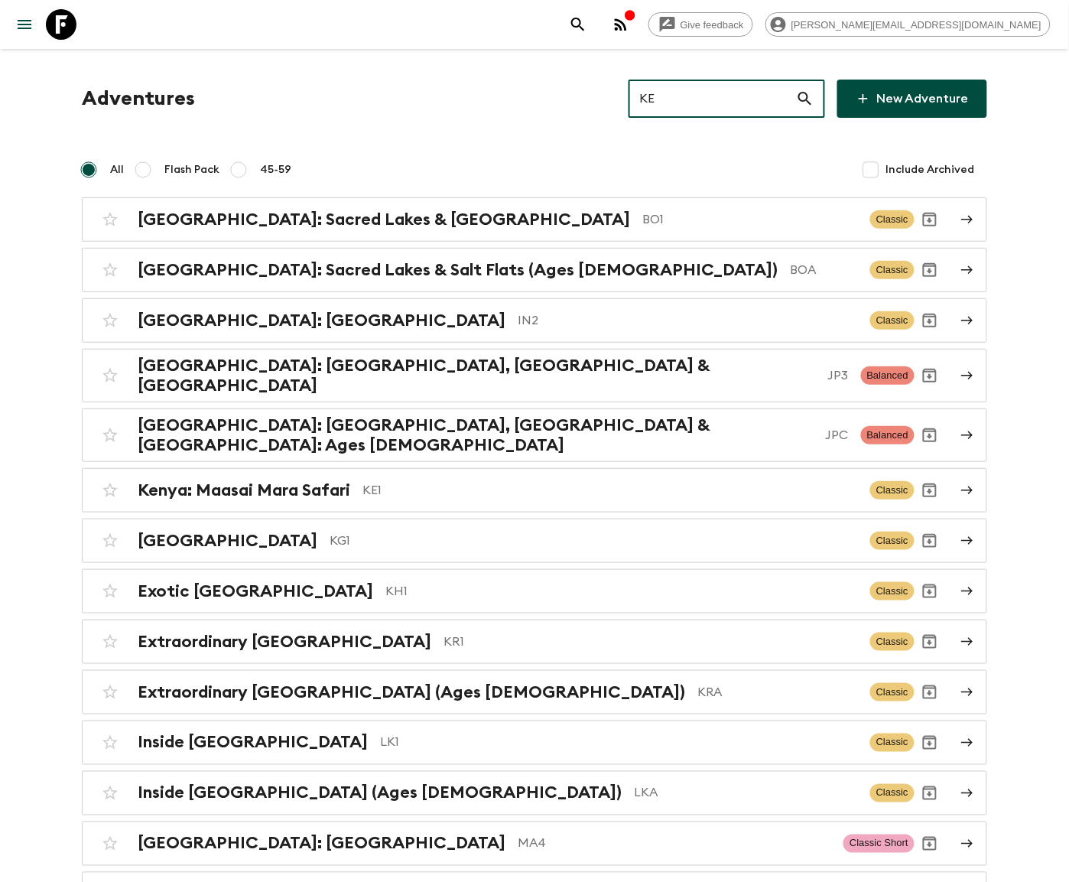
type input "KE1"
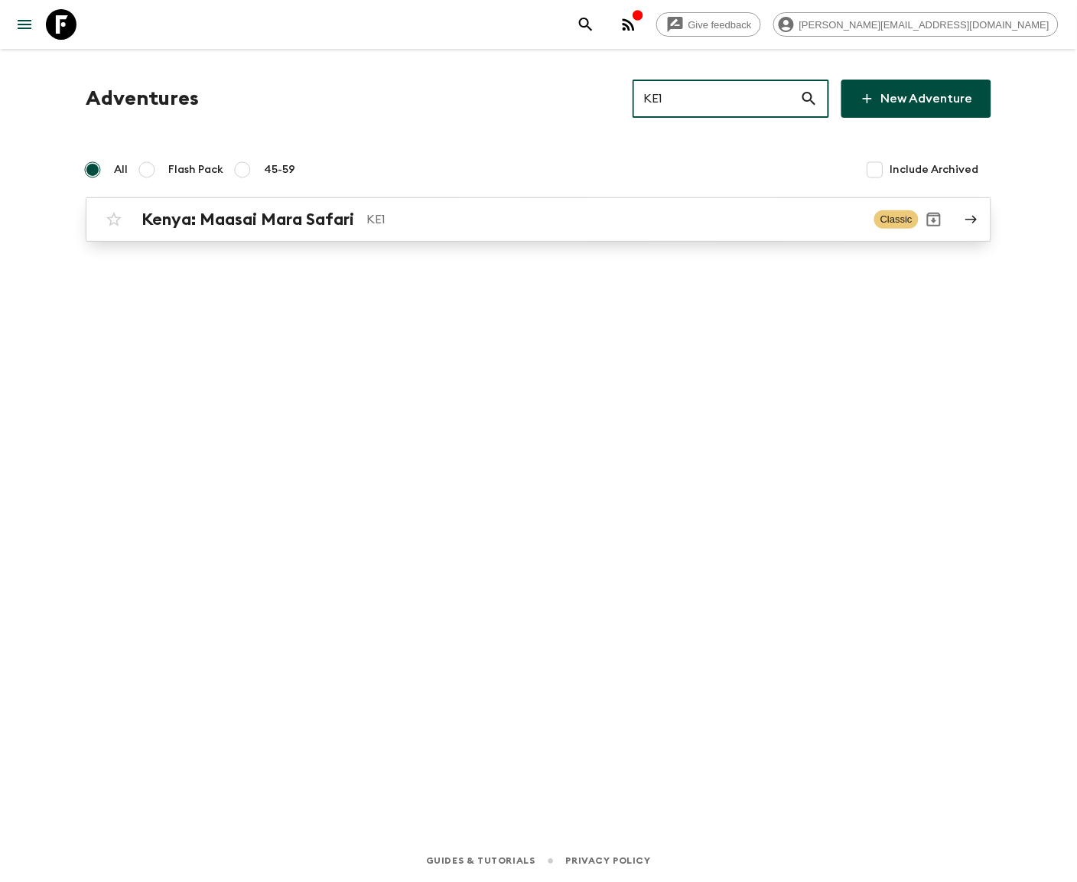
click at [538, 218] on p "KE1" at bounding box center [613, 219] width 495 height 18
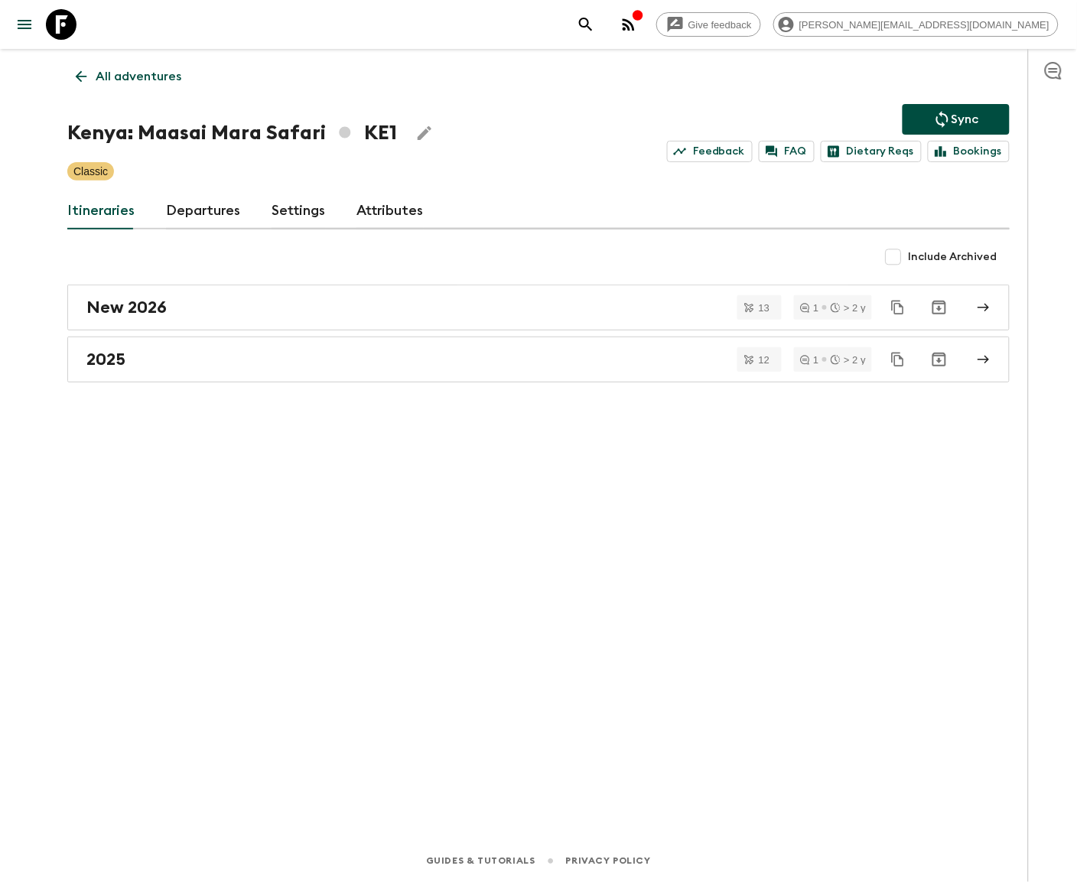
click at [200, 210] on link "Departures" at bounding box center [203, 211] width 75 height 37
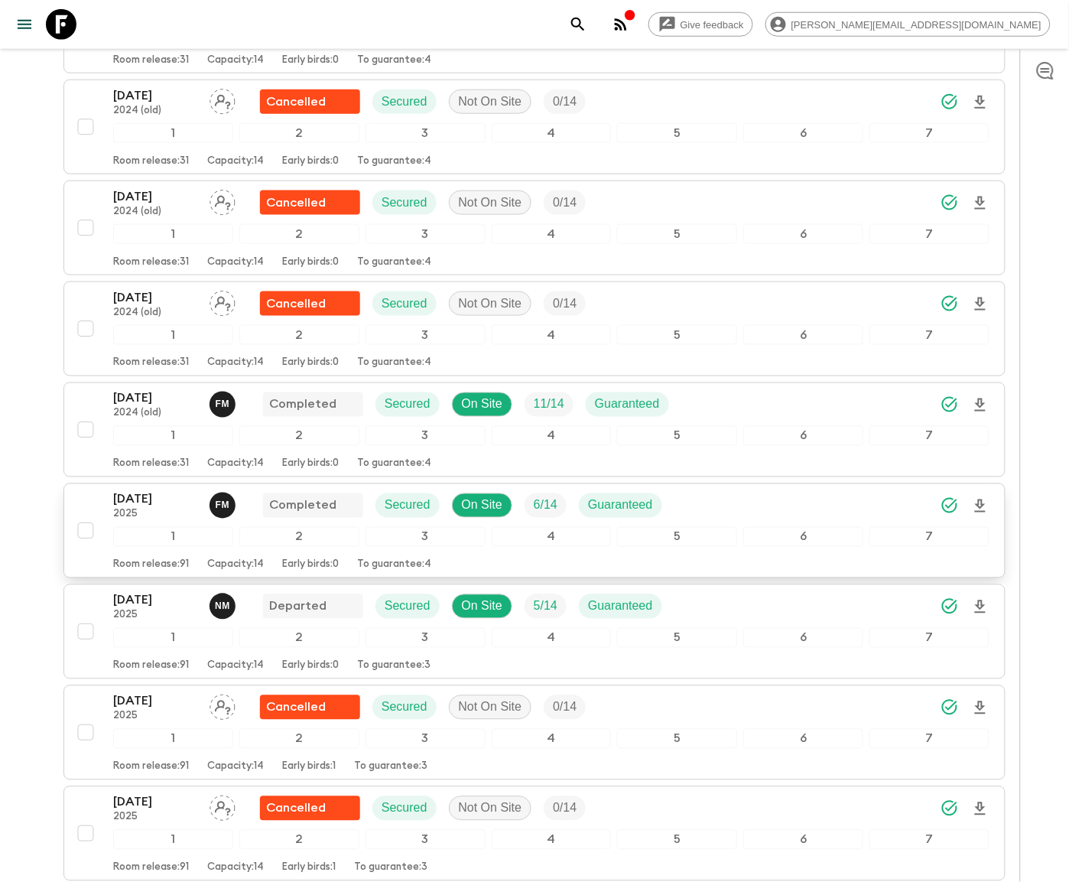
scroll to position [1962, 0]
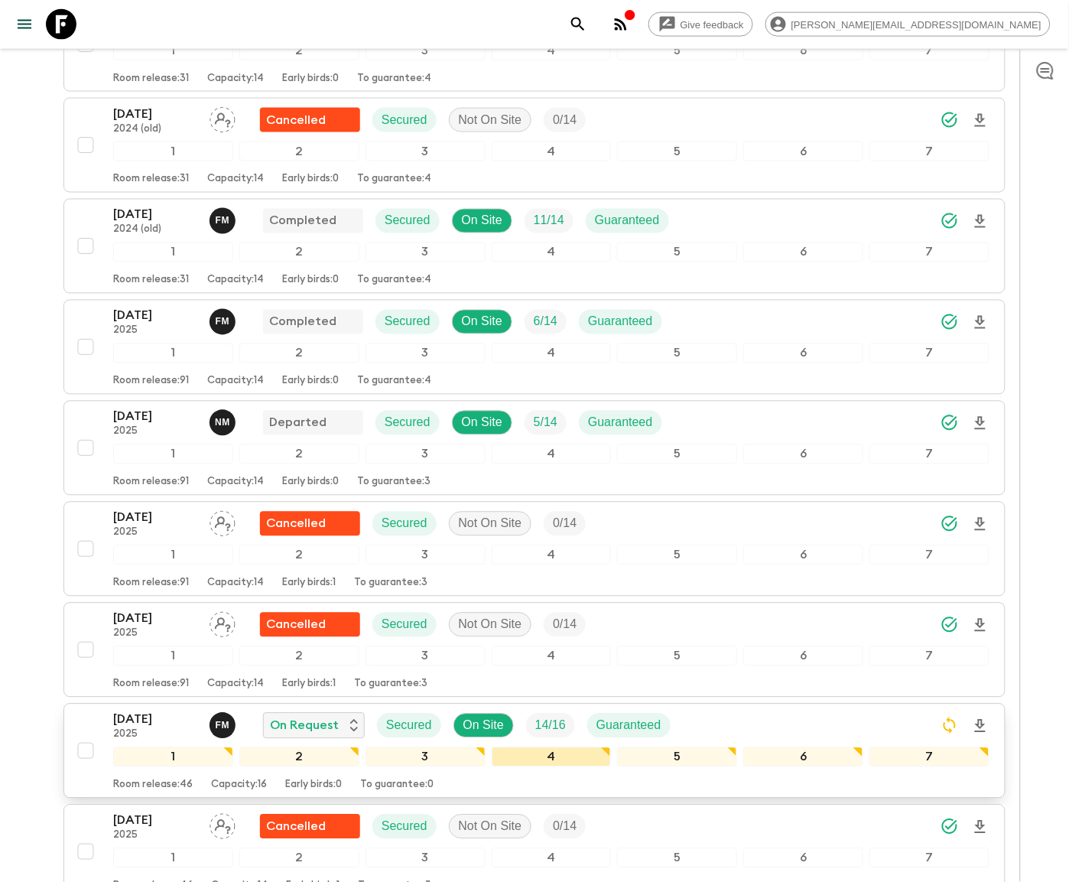
click at [534, 767] on div "4" at bounding box center [552, 757] width 120 height 20
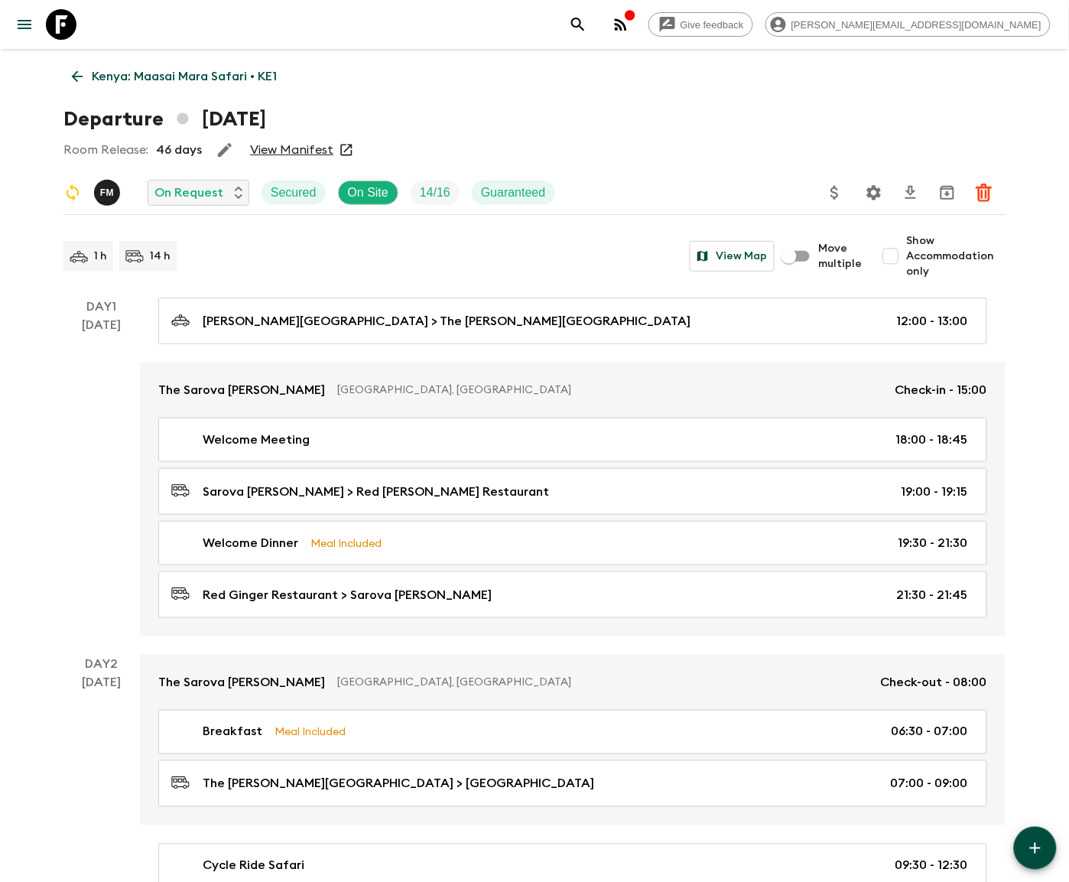
click at [872, 191] on icon "Settings" at bounding box center [874, 193] width 18 height 18
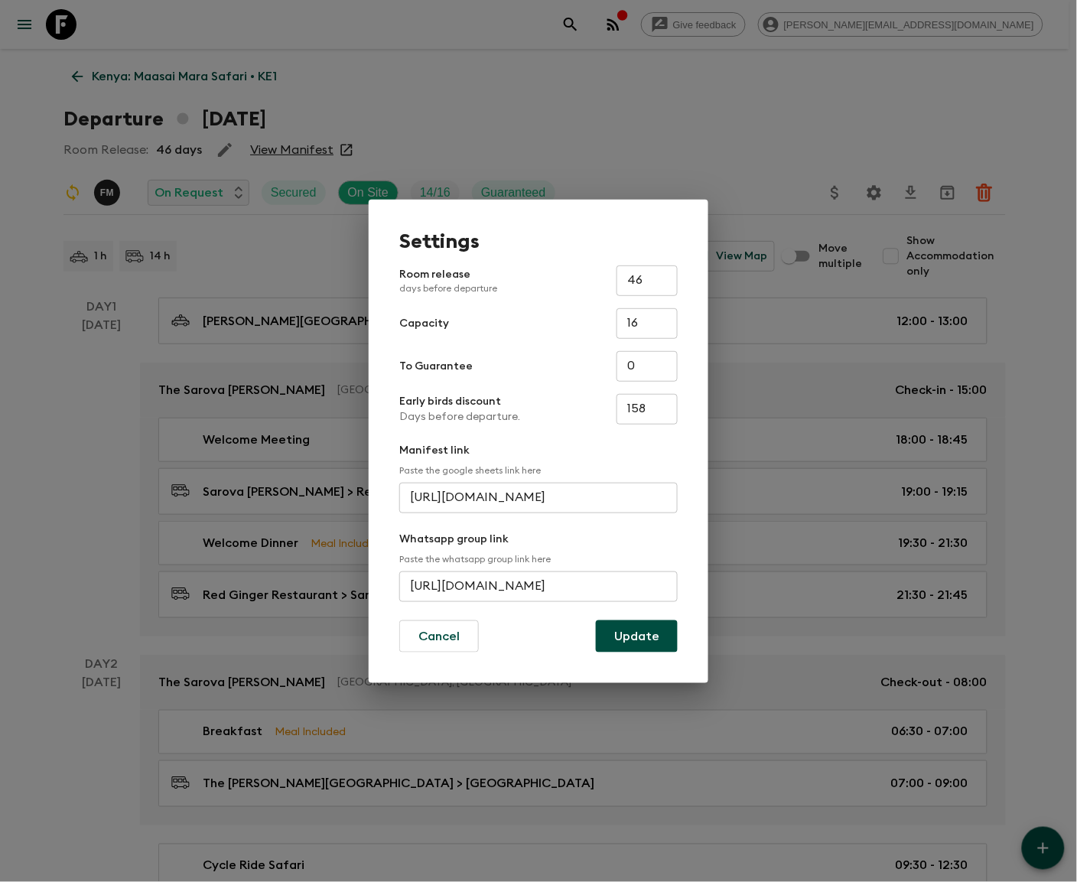
click at [538, 585] on input "https://chat.whatsapp.com/LX40YcjywWBNXX6WF2Jn" at bounding box center [538, 586] width 278 height 31
type input "https://chat.whatsapp.com/FJ7fqTgYSooHYXcp3MC"
click at [637, 635] on button "Update" at bounding box center [637, 636] width 82 height 32
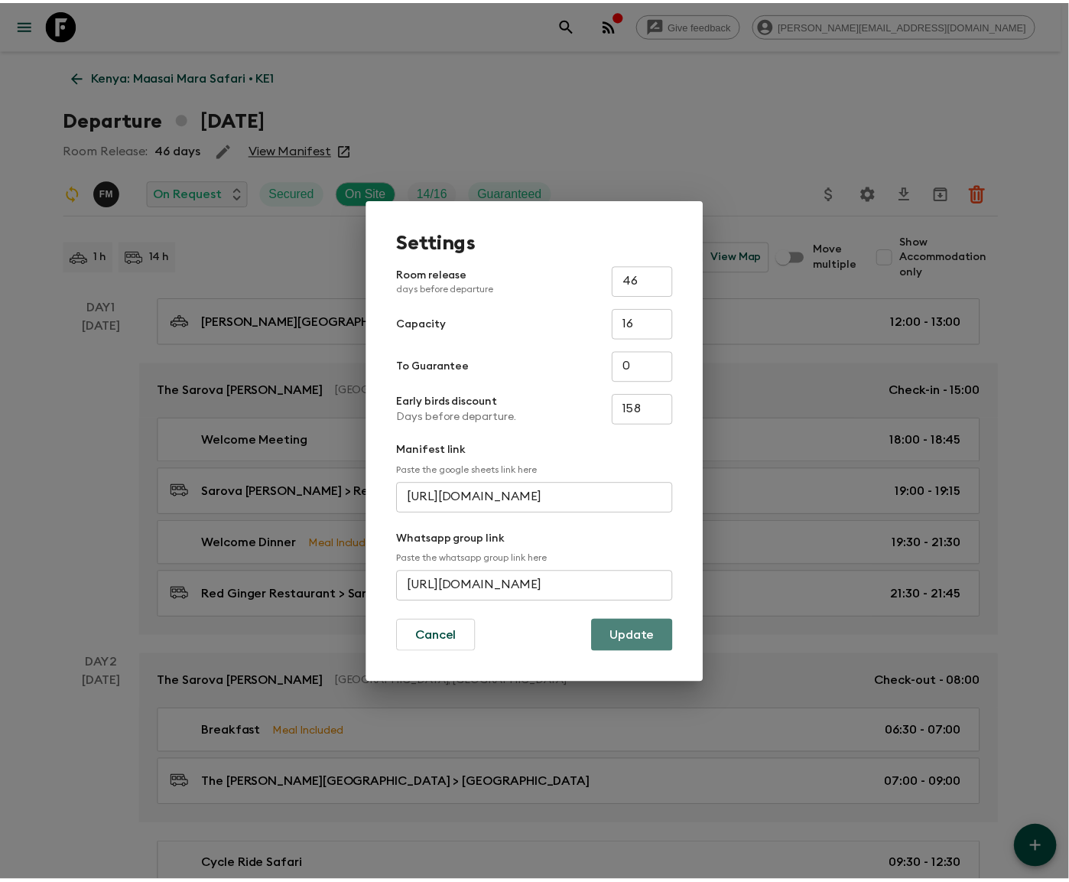
scroll to position [0, 0]
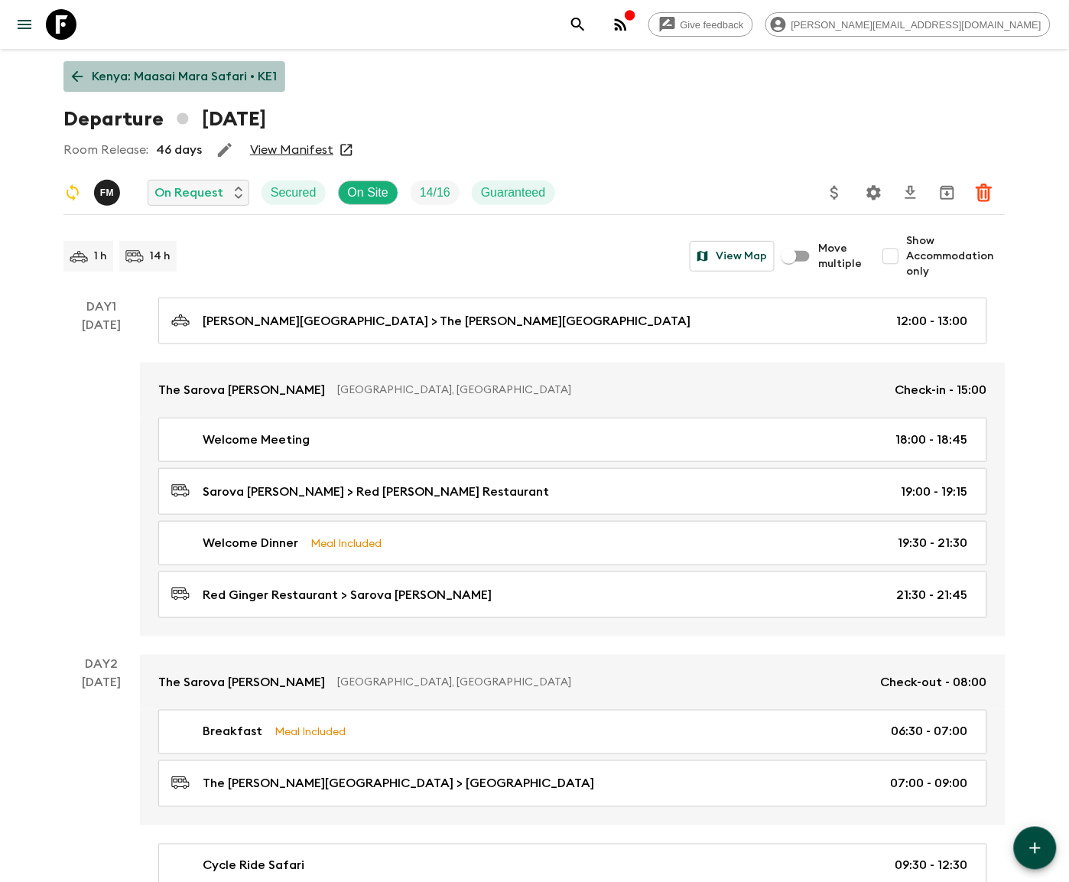
click at [76, 75] on icon at bounding box center [77, 76] width 17 height 17
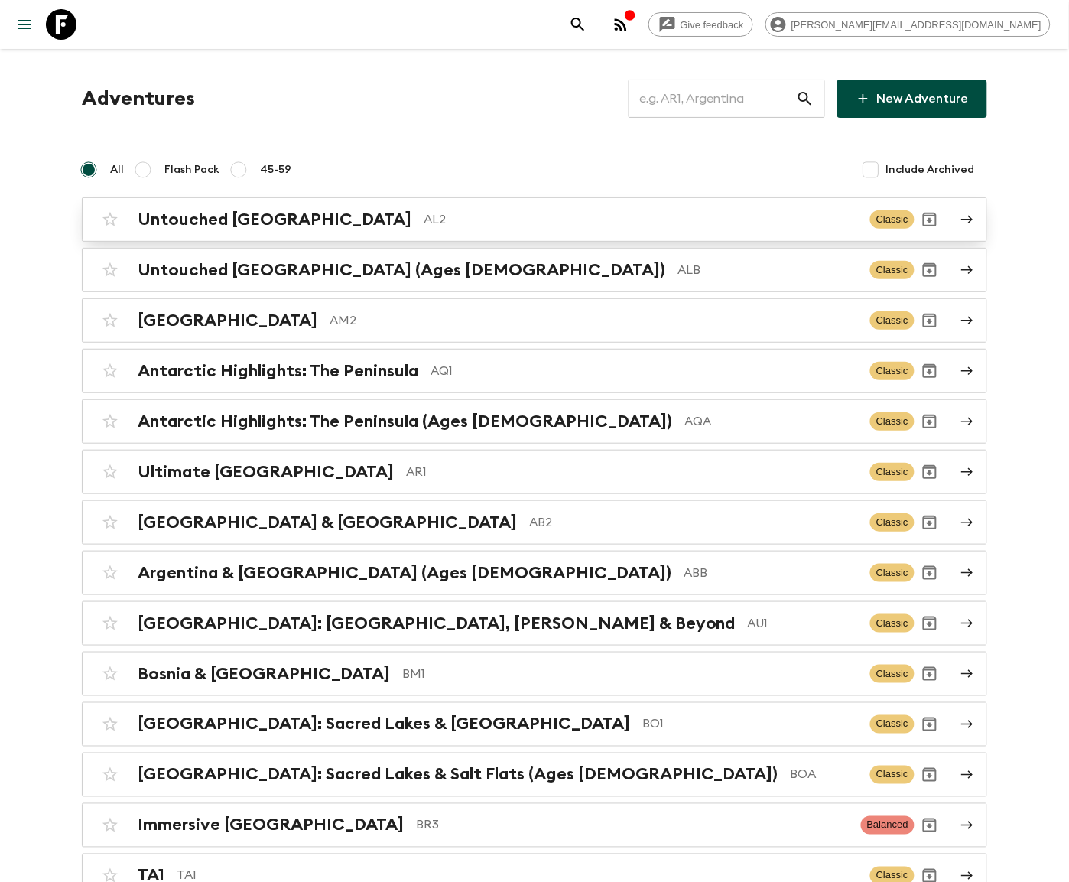
click at [534, 218] on p "AL2" at bounding box center [641, 219] width 434 height 18
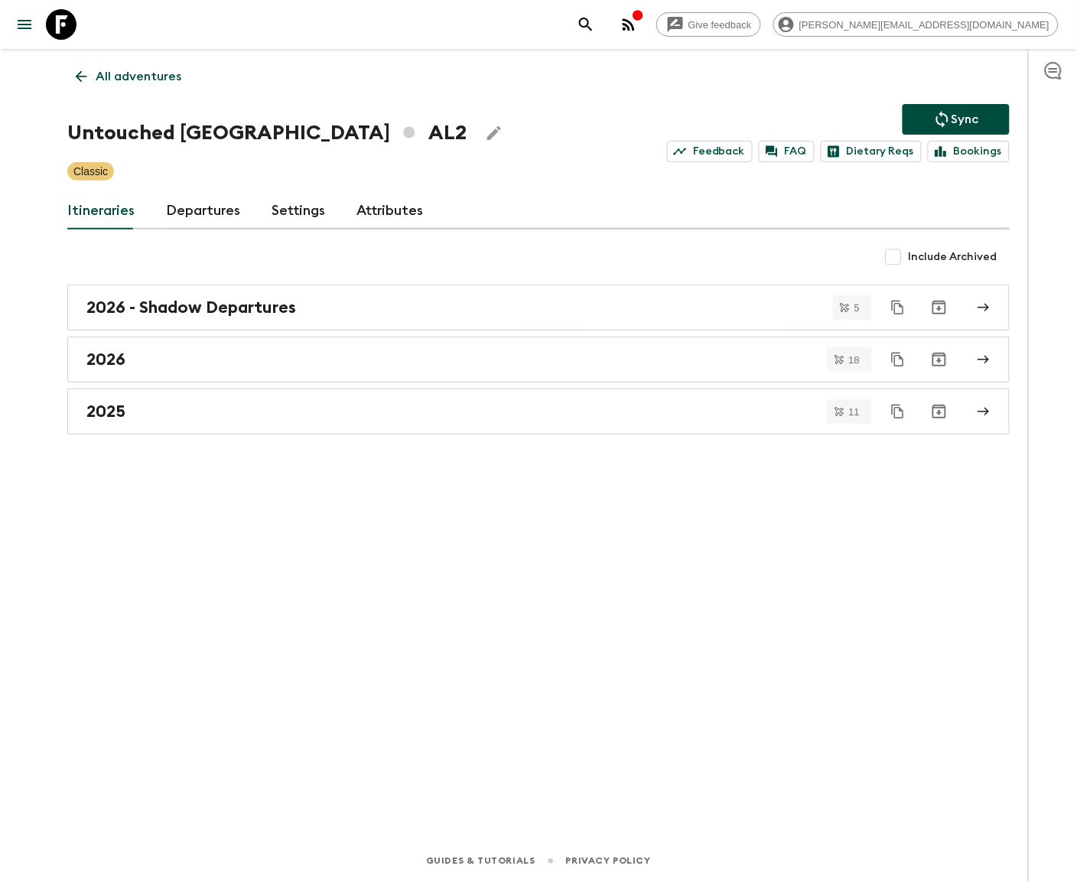
click at [200, 210] on link "Departures" at bounding box center [203, 211] width 75 height 37
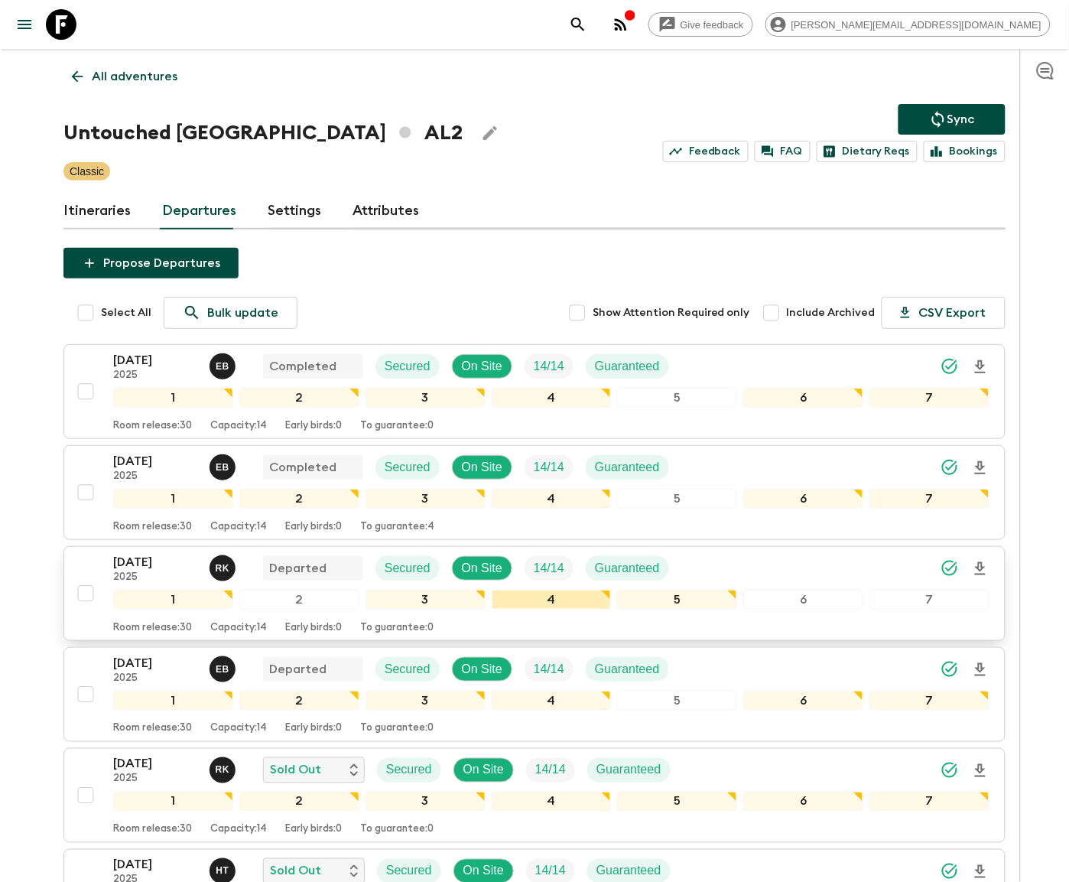
scroll to position [63, 0]
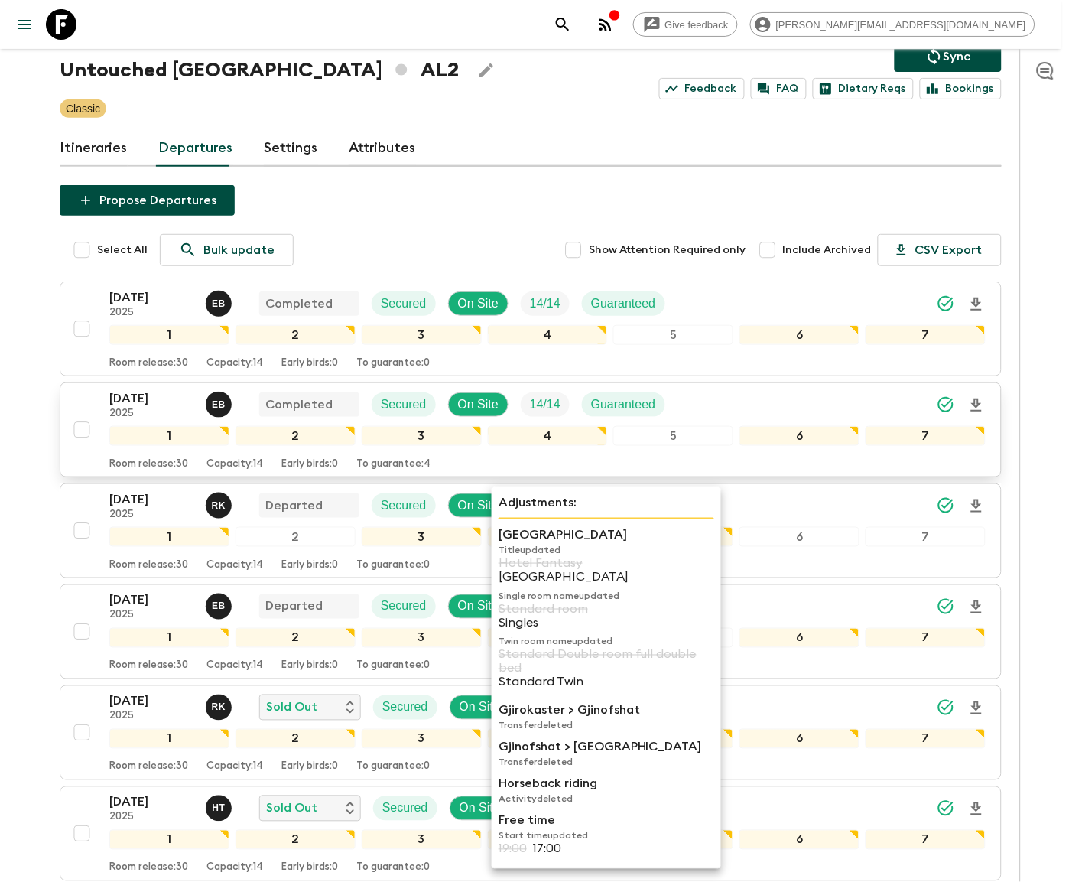
click at [276, 387] on button "10 Aug 2025 2025 E B Completed Secured On Site 14 / 14 Guaranteed 1 2 3 4 5 6 7…" at bounding box center [531, 429] width 942 height 95
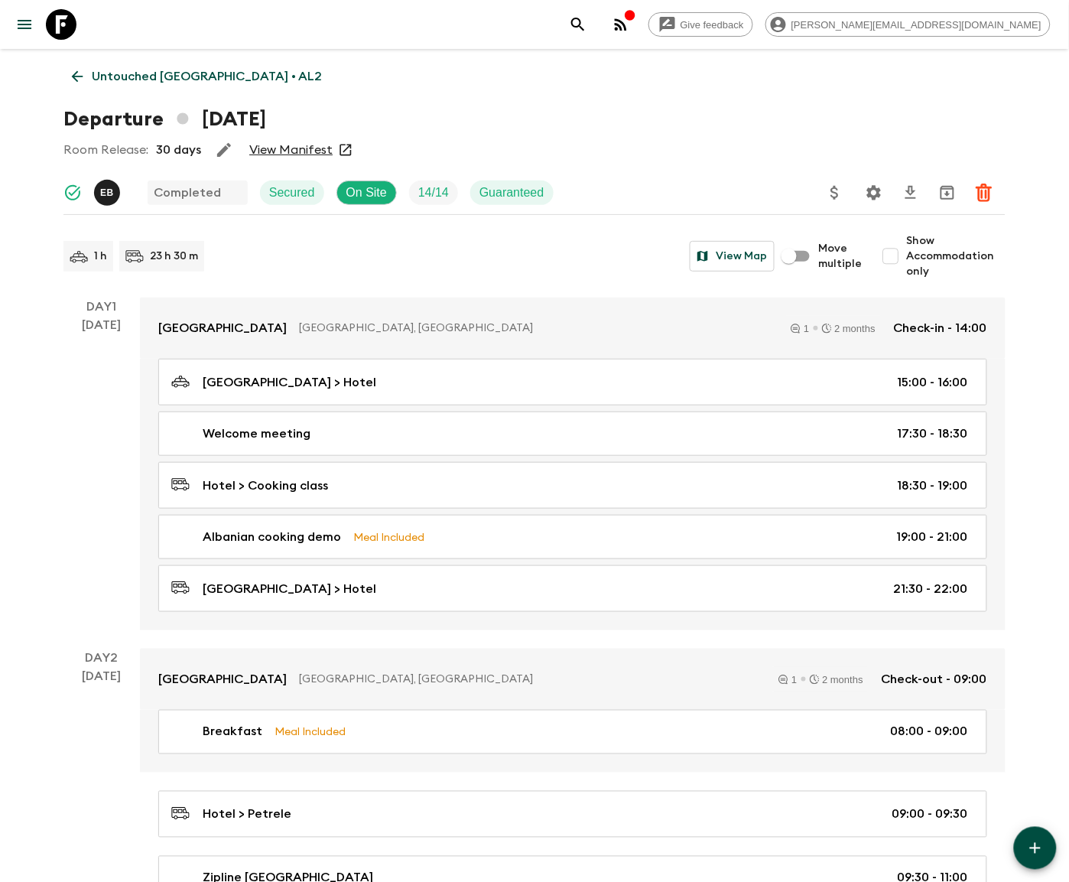
click at [76, 75] on icon at bounding box center [77, 76] width 17 height 17
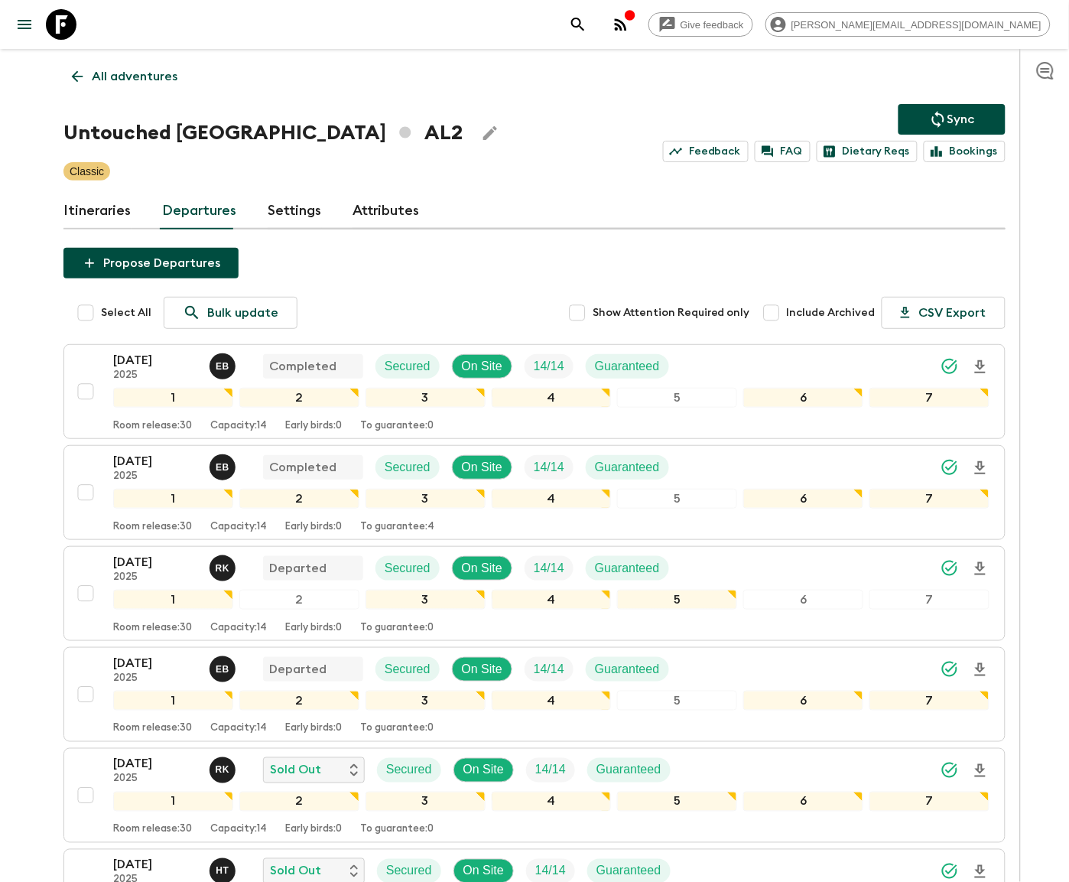
click at [200, 210] on link "Departures" at bounding box center [199, 211] width 75 height 37
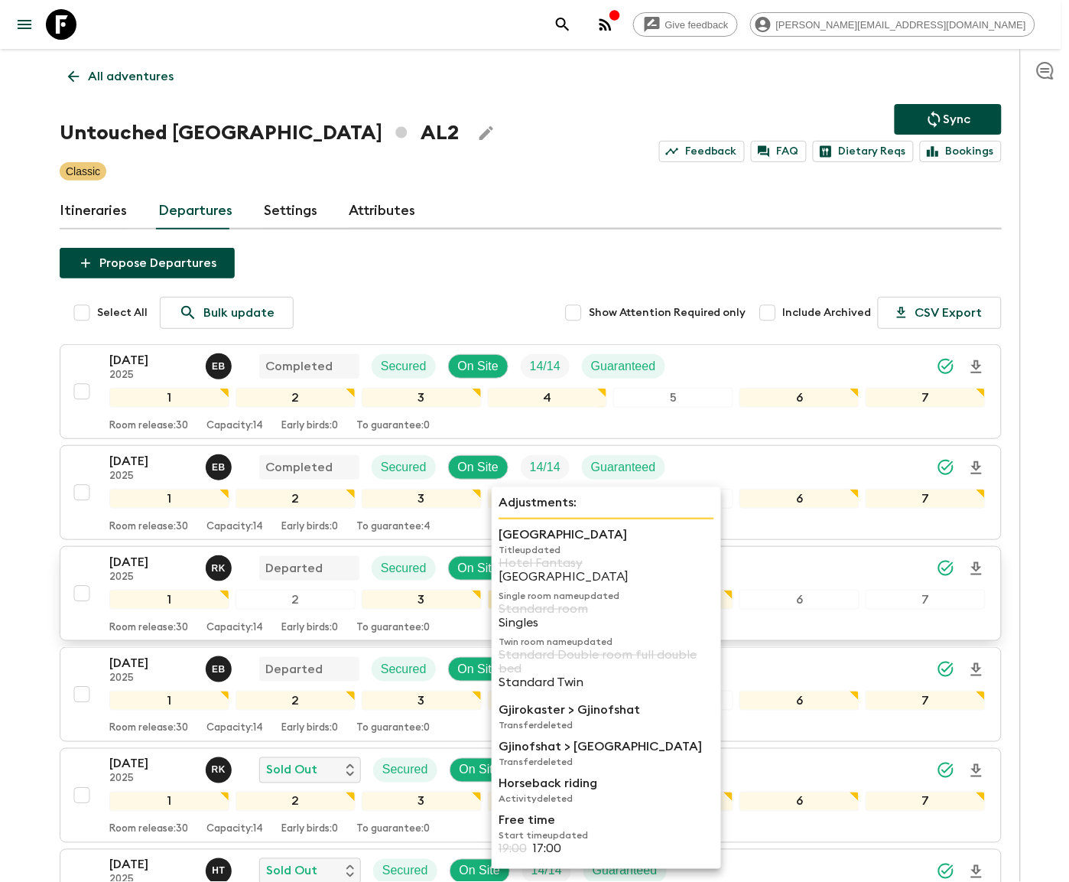
scroll to position [58, 0]
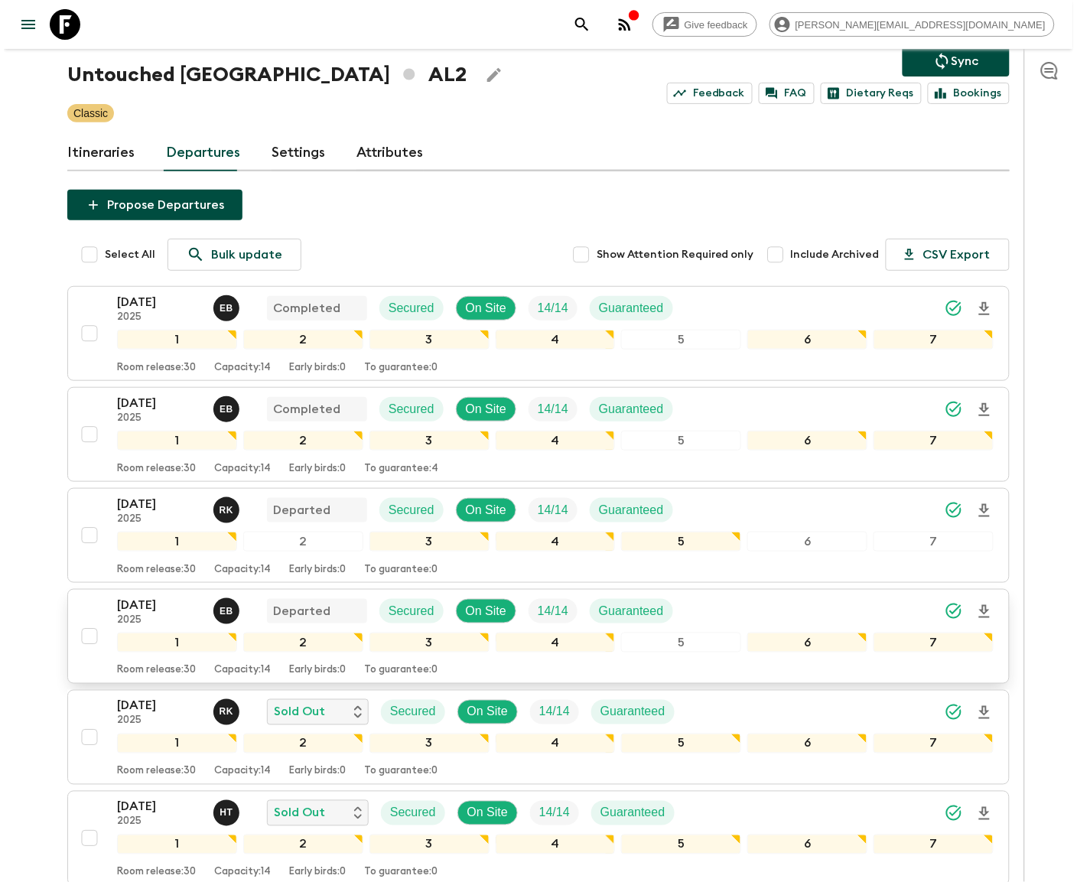
scroll to position [517, 0]
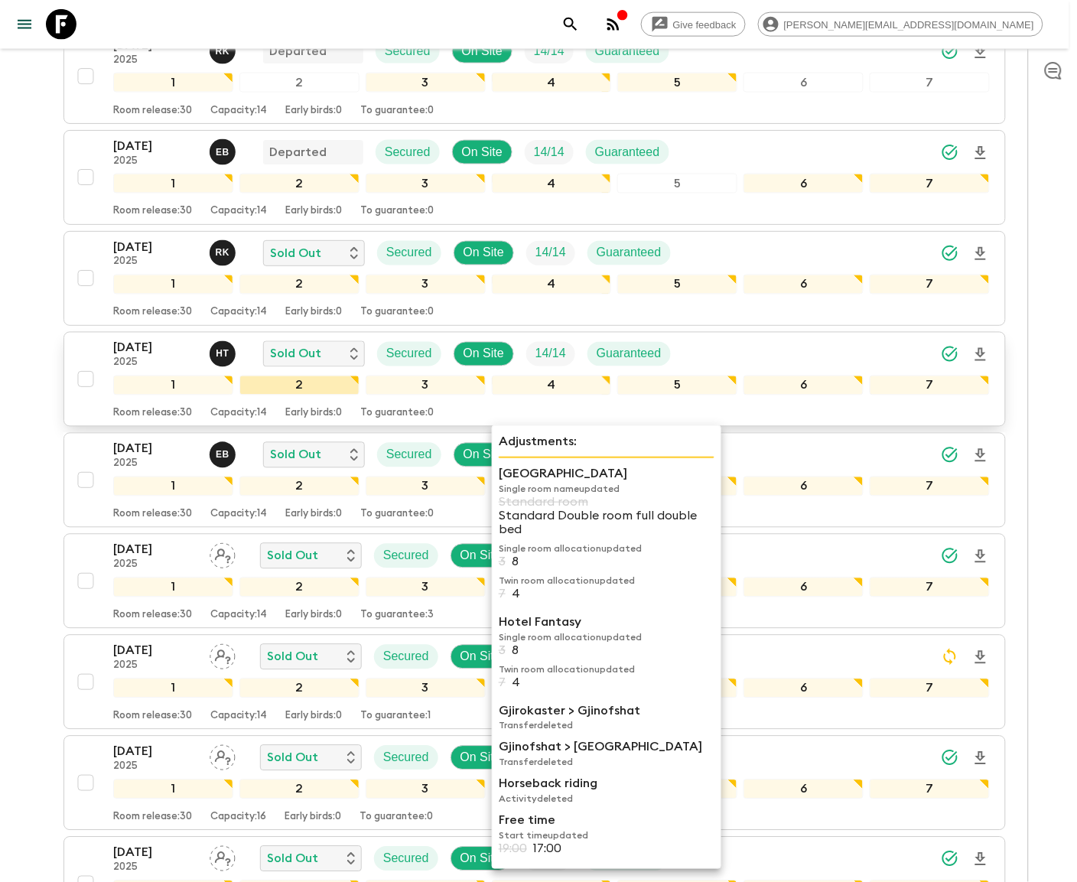
click at [276, 387] on div "2" at bounding box center [299, 385] width 120 height 20
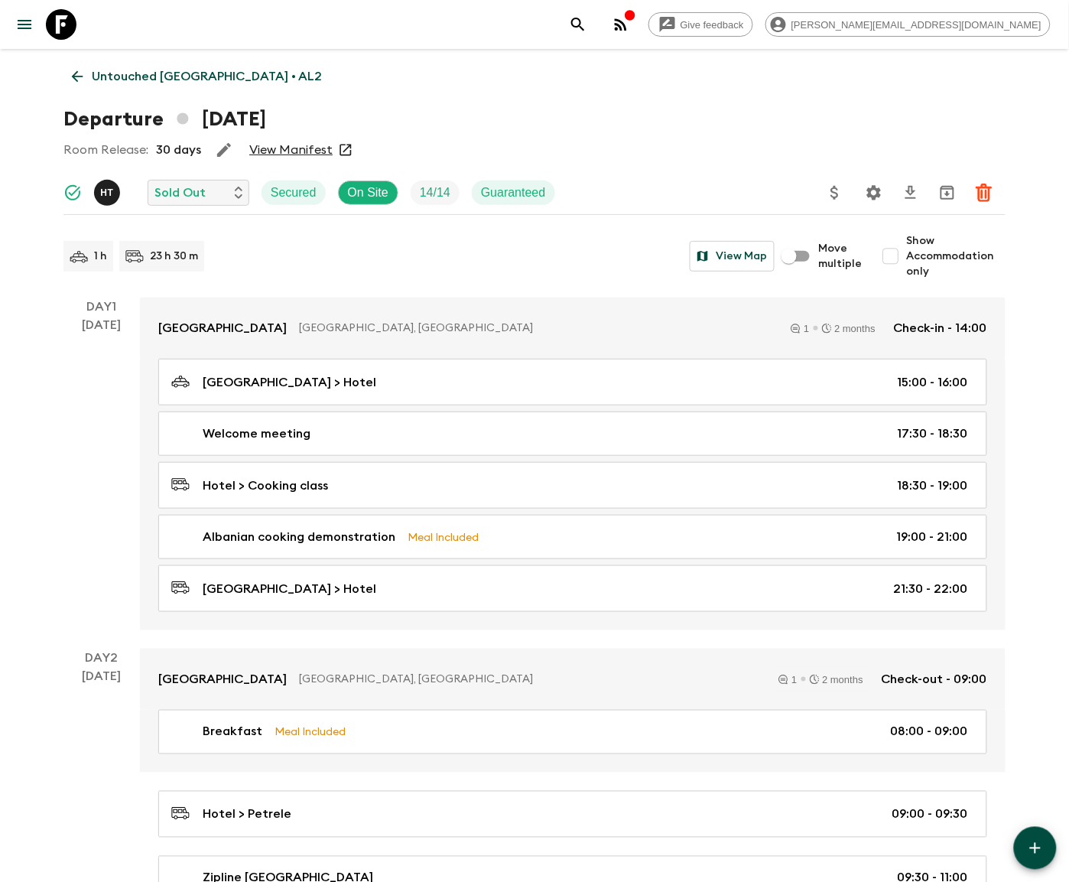
click at [76, 75] on icon at bounding box center [77, 76] width 17 height 17
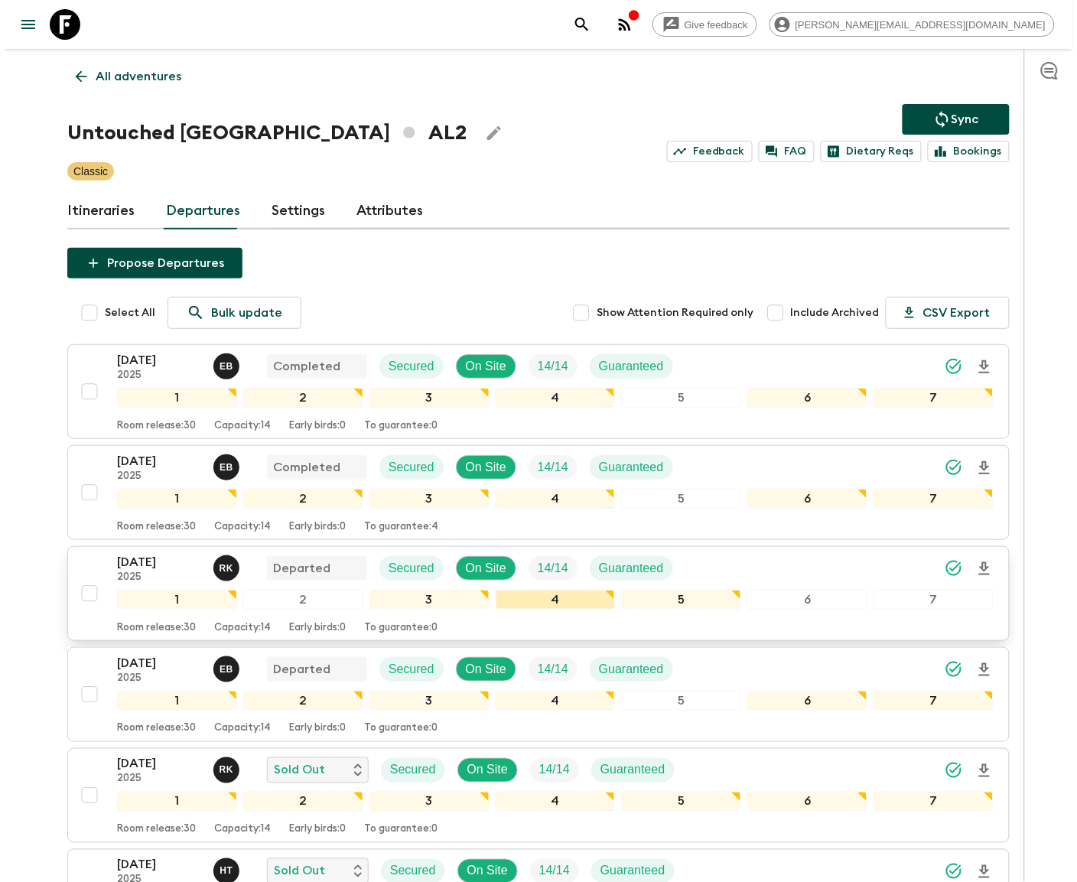
scroll to position [28, 0]
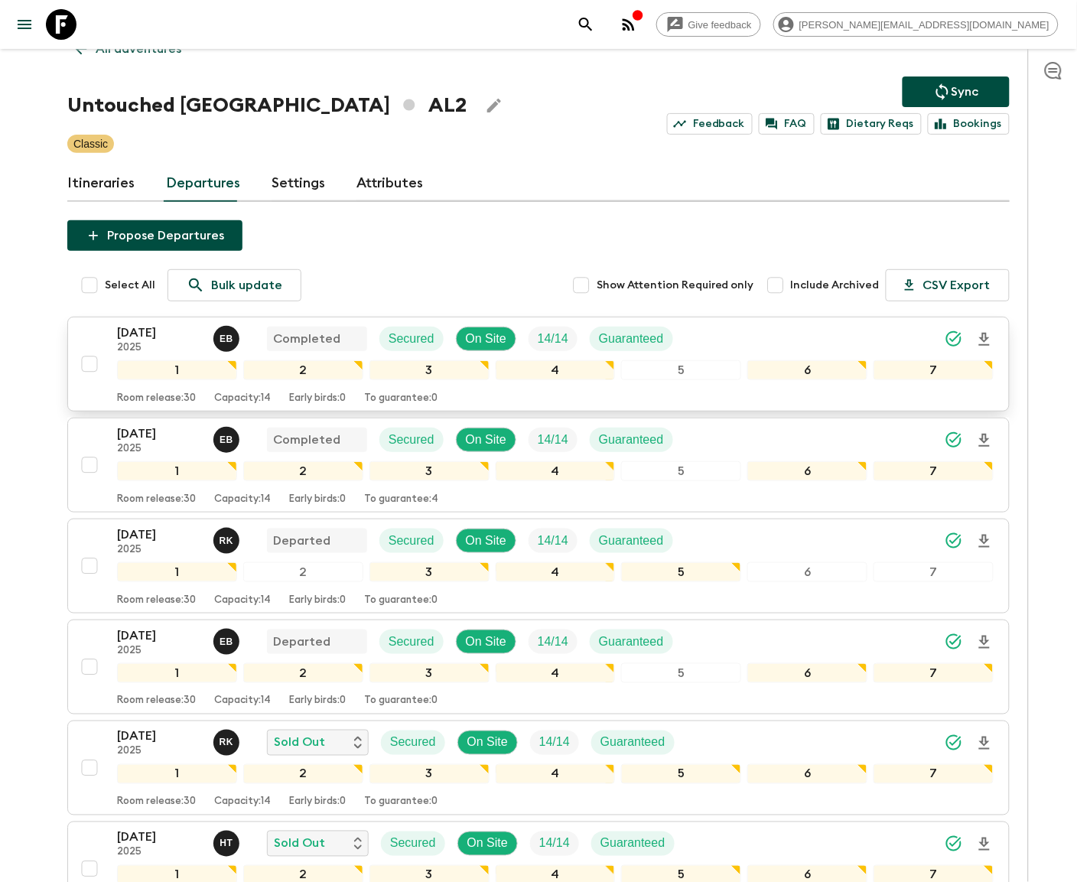
click at [276, 387] on div "Room release: 30 Capacity: 14 Early birds: 0 To guarantee: 0" at bounding box center [555, 395] width 876 height 18
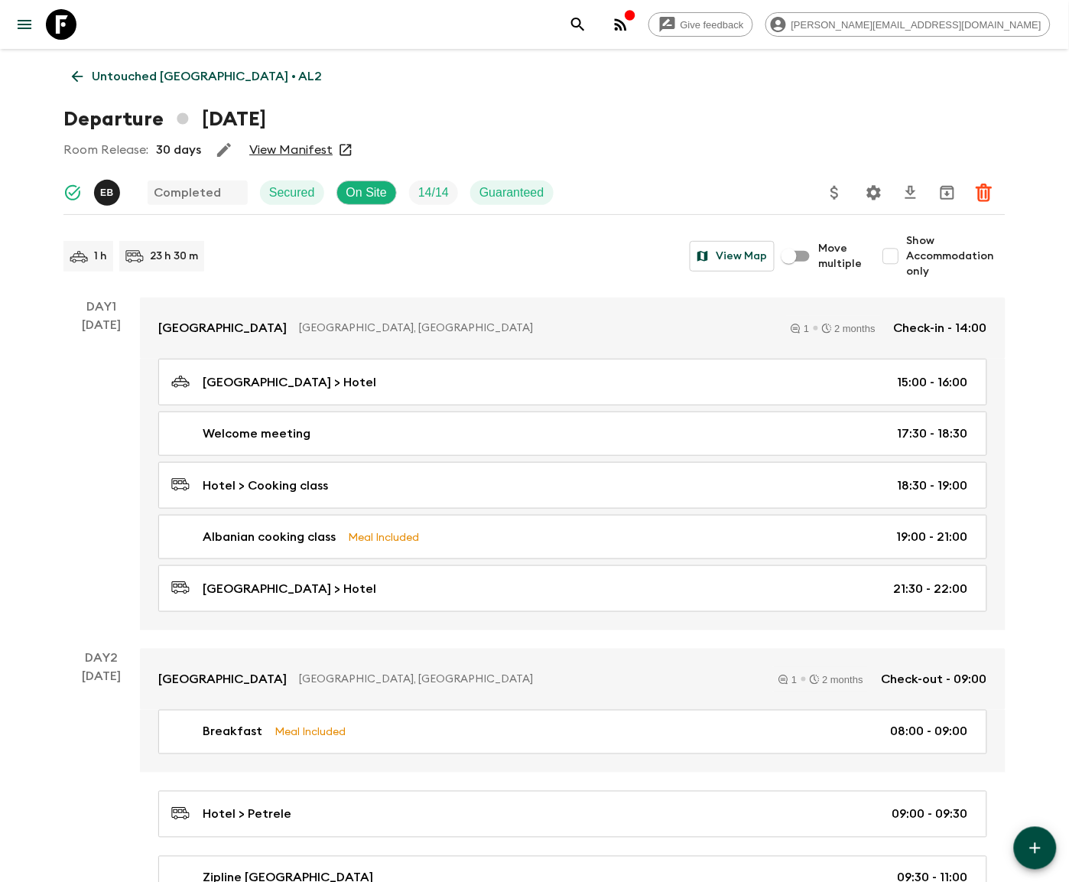
click at [76, 75] on icon at bounding box center [77, 76] width 17 height 17
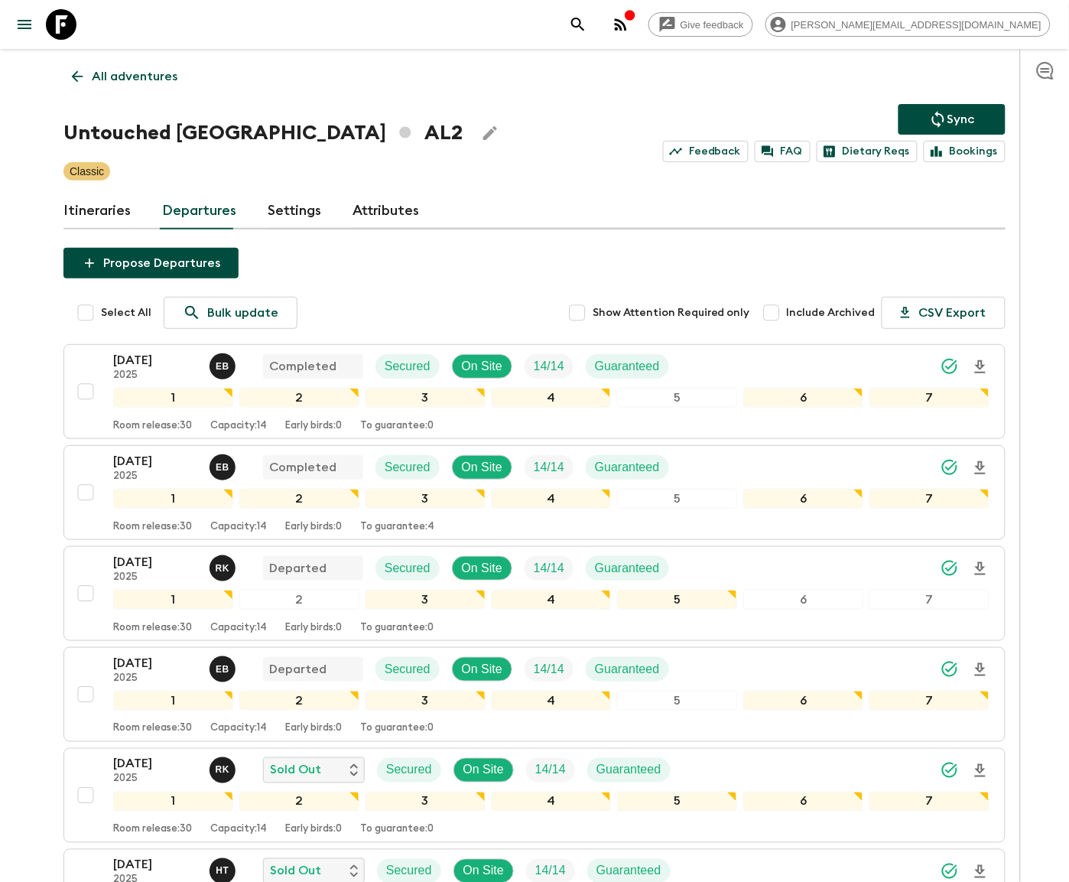
scroll to position [732, 0]
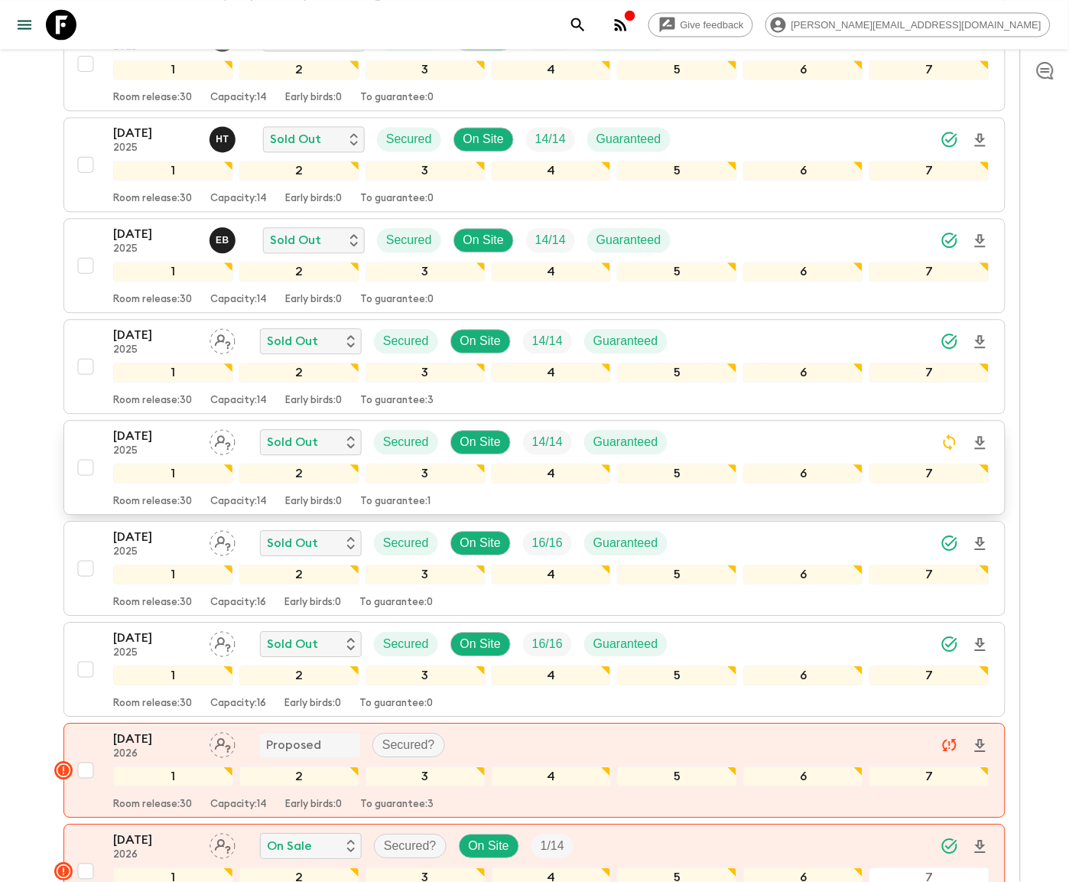
click at [146, 440] on p "[DATE]" at bounding box center [155, 436] width 84 height 18
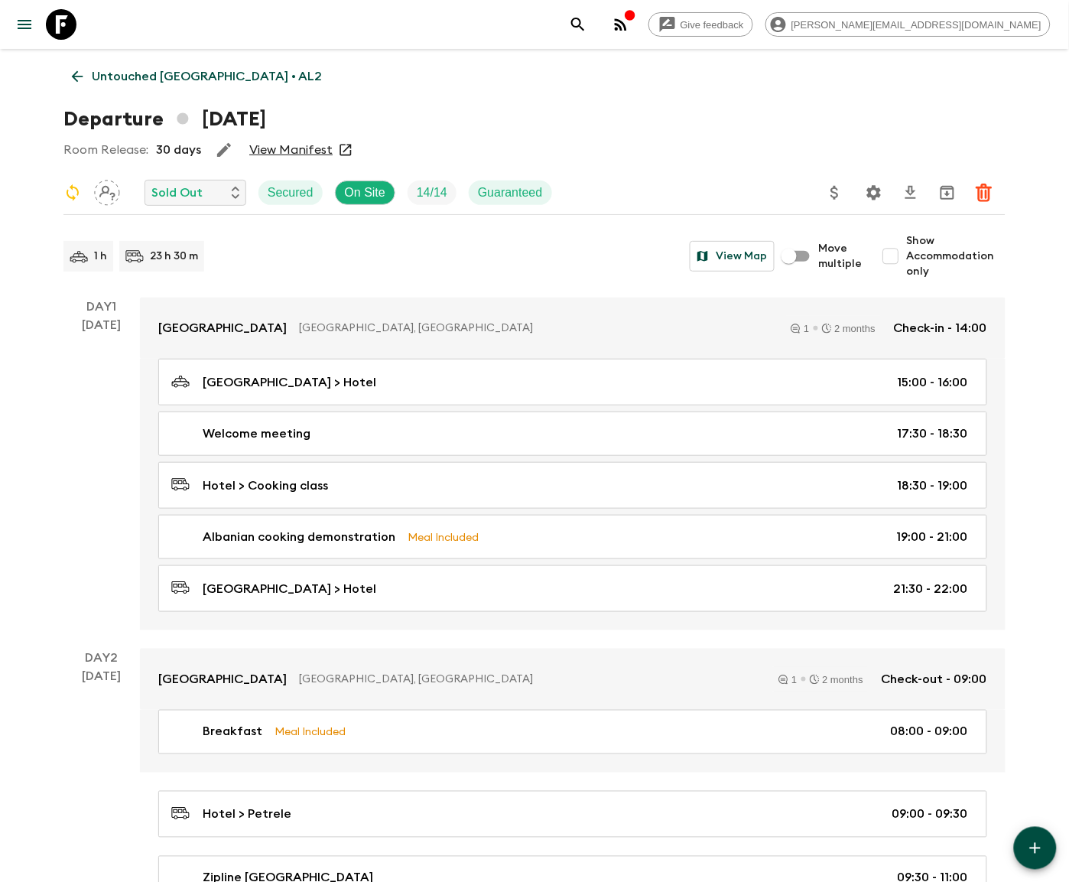
click at [872, 191] on icon "Settings" at bounding box center [874, 193] width 18 height 18
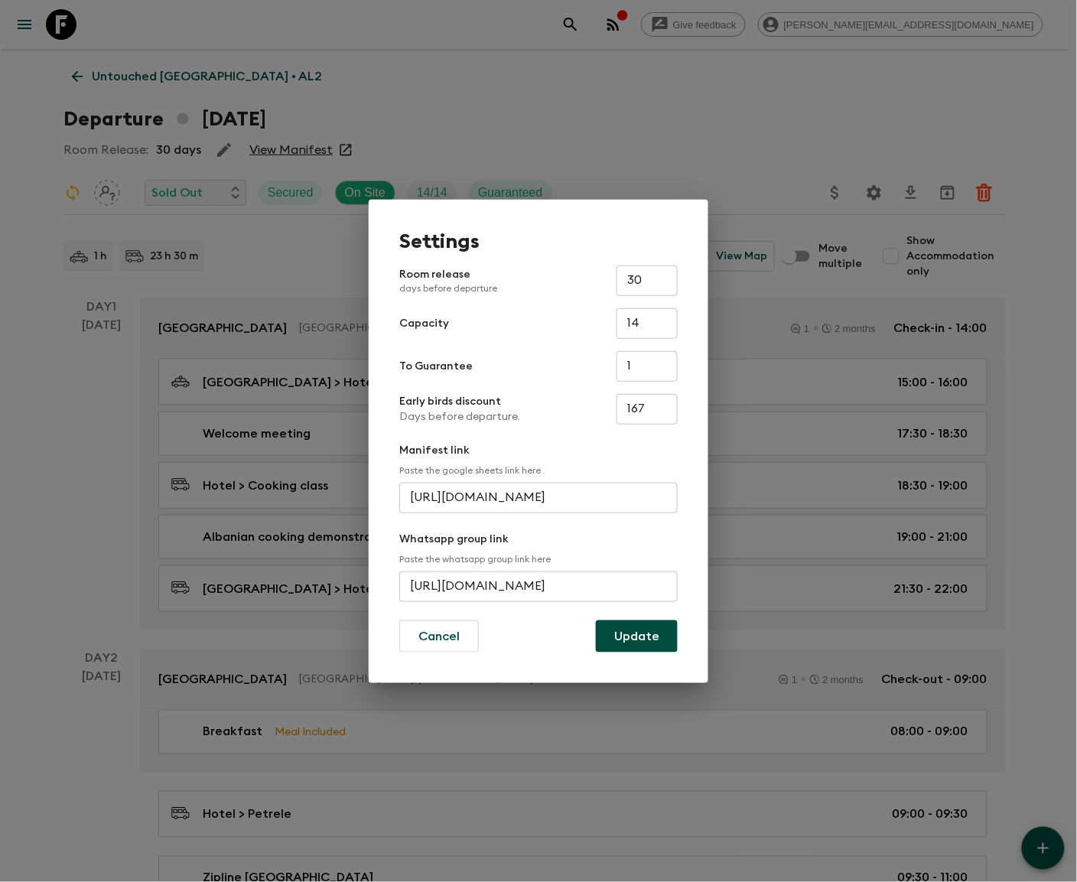
click at [538, 585] on input "https://chat.whatsapp.com/H9IQAudBwFIEee0Lutuy4t" at bounding box center [538, 586] width 278 height 31
click at [538, 585] on input "https://chat.whatsapp.com/HIqsVAawMPvDf58oV0qrUm" at bounding box center [538, 586] width 278 height 31
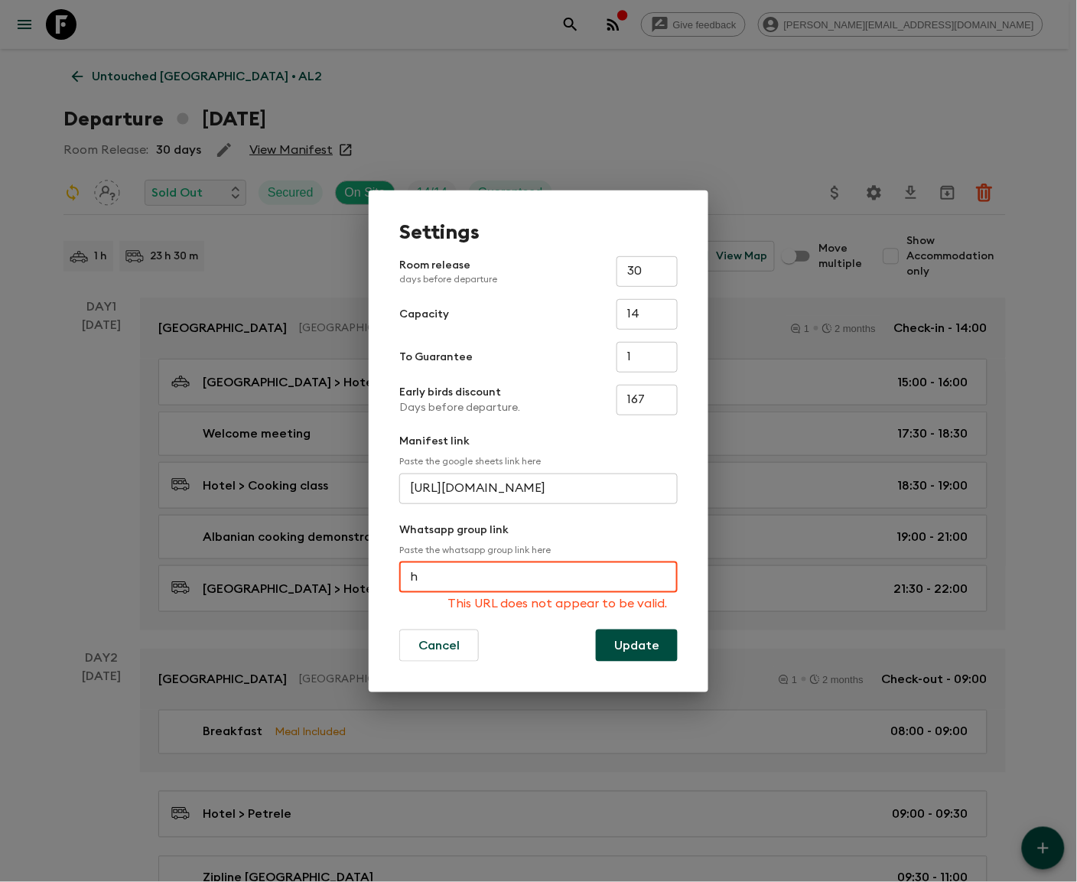
scroll to position [0, 0]
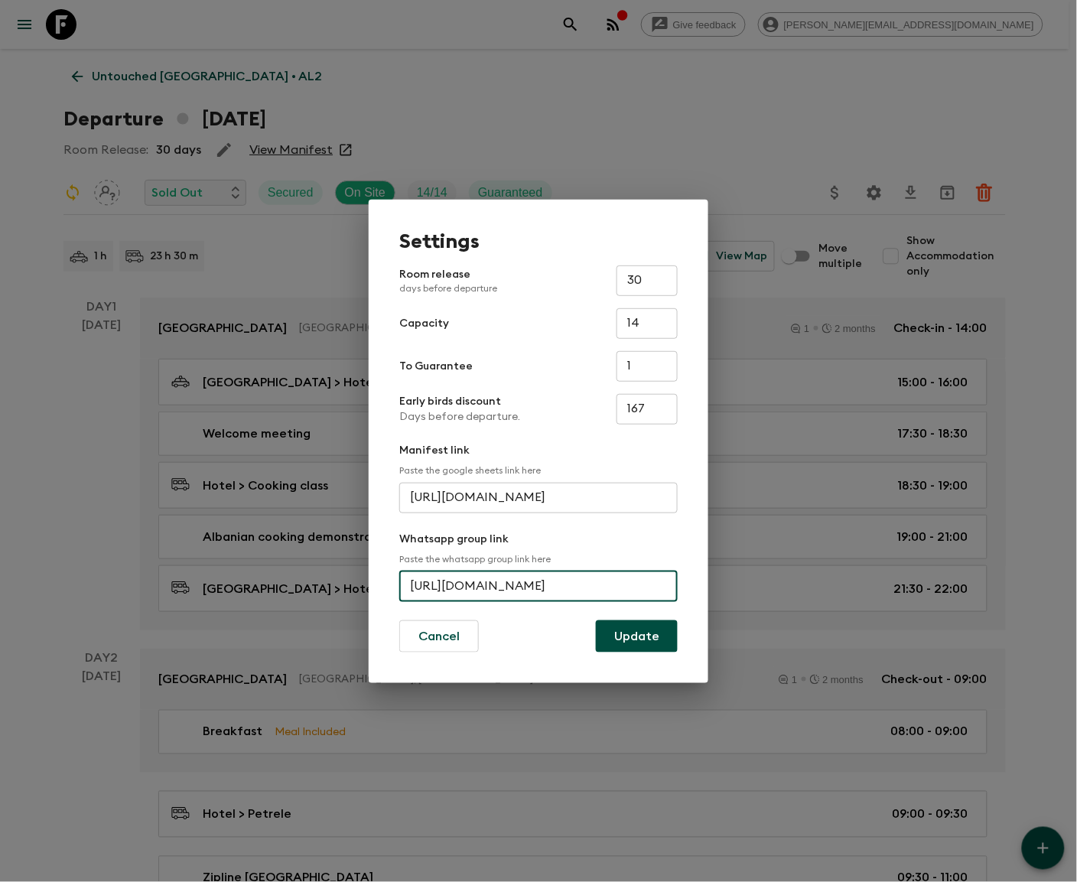
type input "https://chat.whatsapp.com/HIqsVAawMPvDf58oV0qrUm"
paste input "https://chat.whatsapp.com/HIqsVAawMPvDf58oV0qrUm"
type input "https://chat.whatsapp.com/HIqsVAawMPvDf58oV0qrUmhttps://chat.whatsapp.com/HIqsV…"
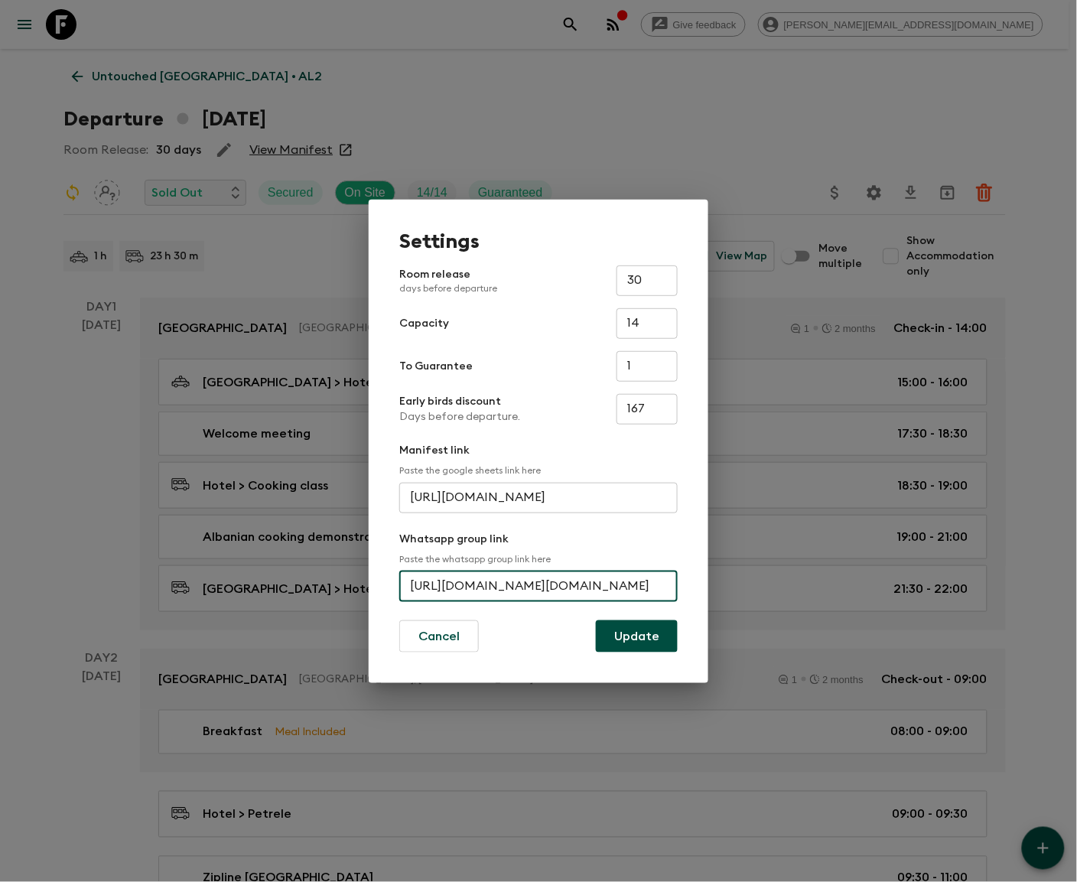
click at [637, 635] on button "Update" at bounding box center [637, 636] width 82 height 32
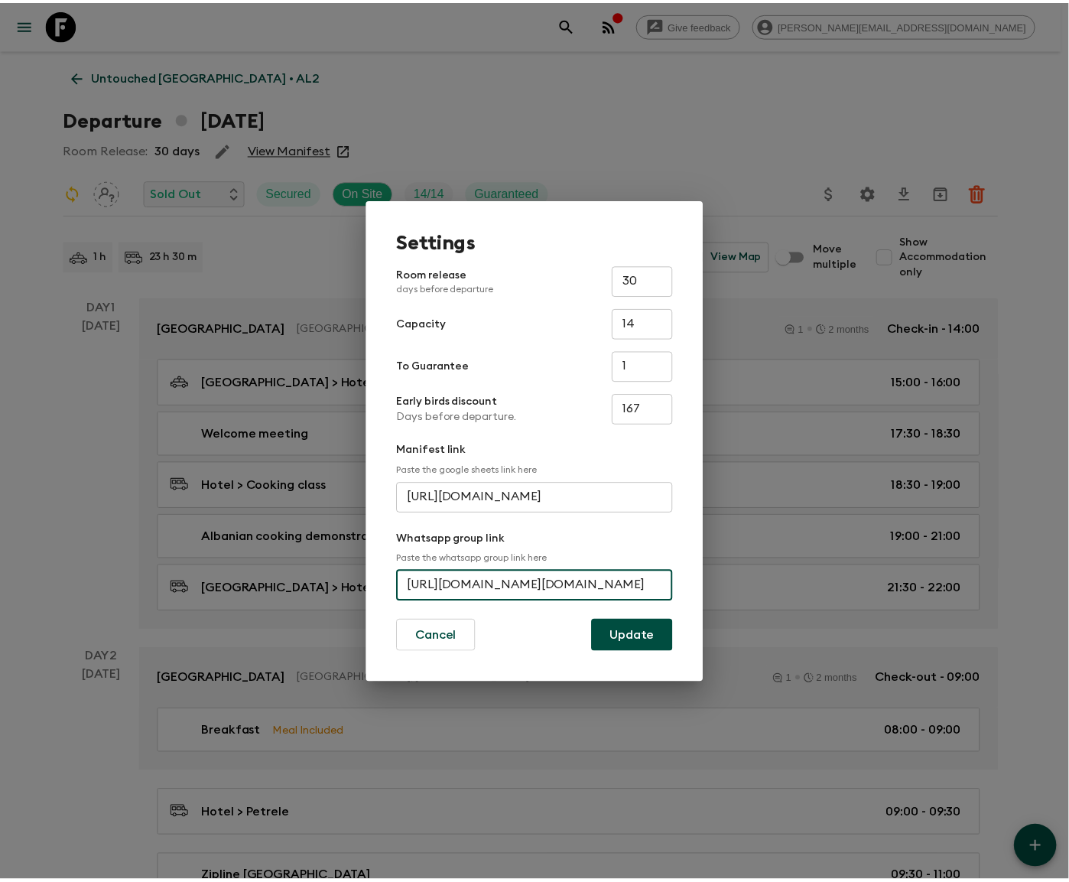
scroll to position [0, 0]
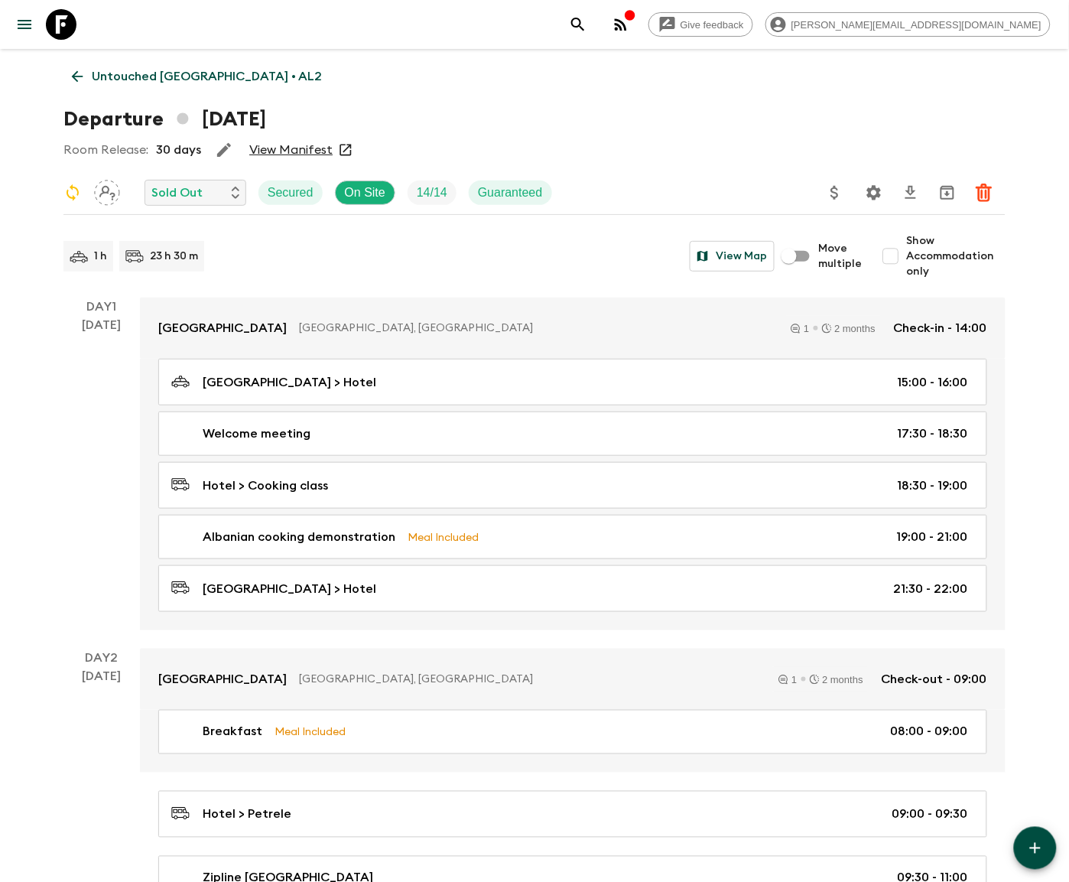
click at [77, 75] on icon at bounding box center [77, 76] width 17 height 17
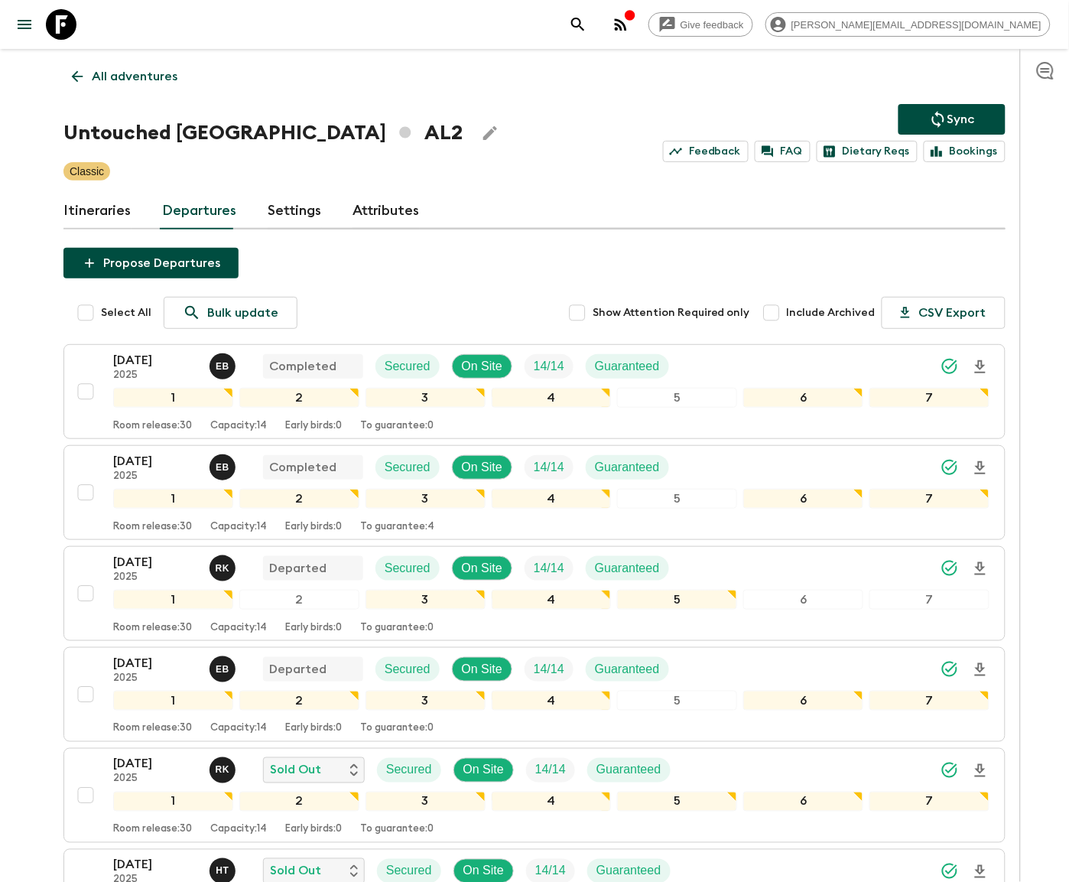
click at [136, 75] on p "All adventures" at bounding box center [135, 76] width 86 height 18
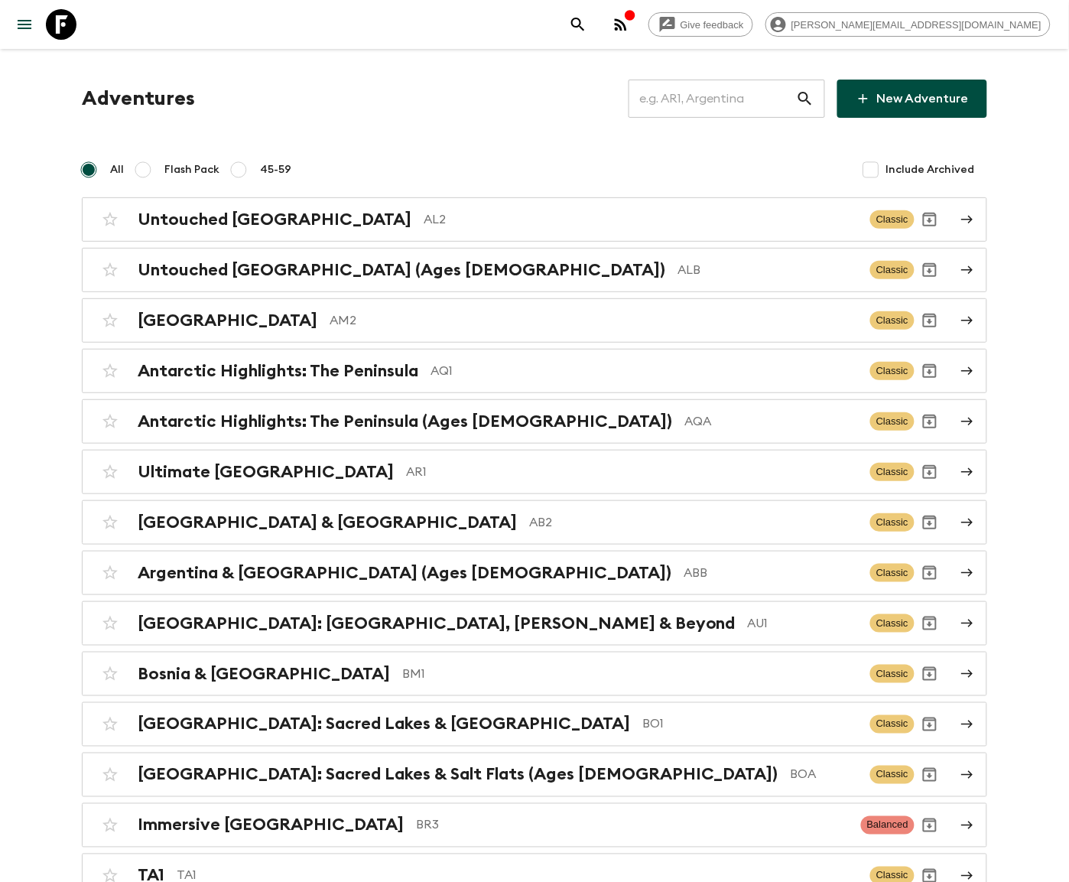
click at [734, 98] on input "text" at bounding box center [712, 98] width 167 height 43
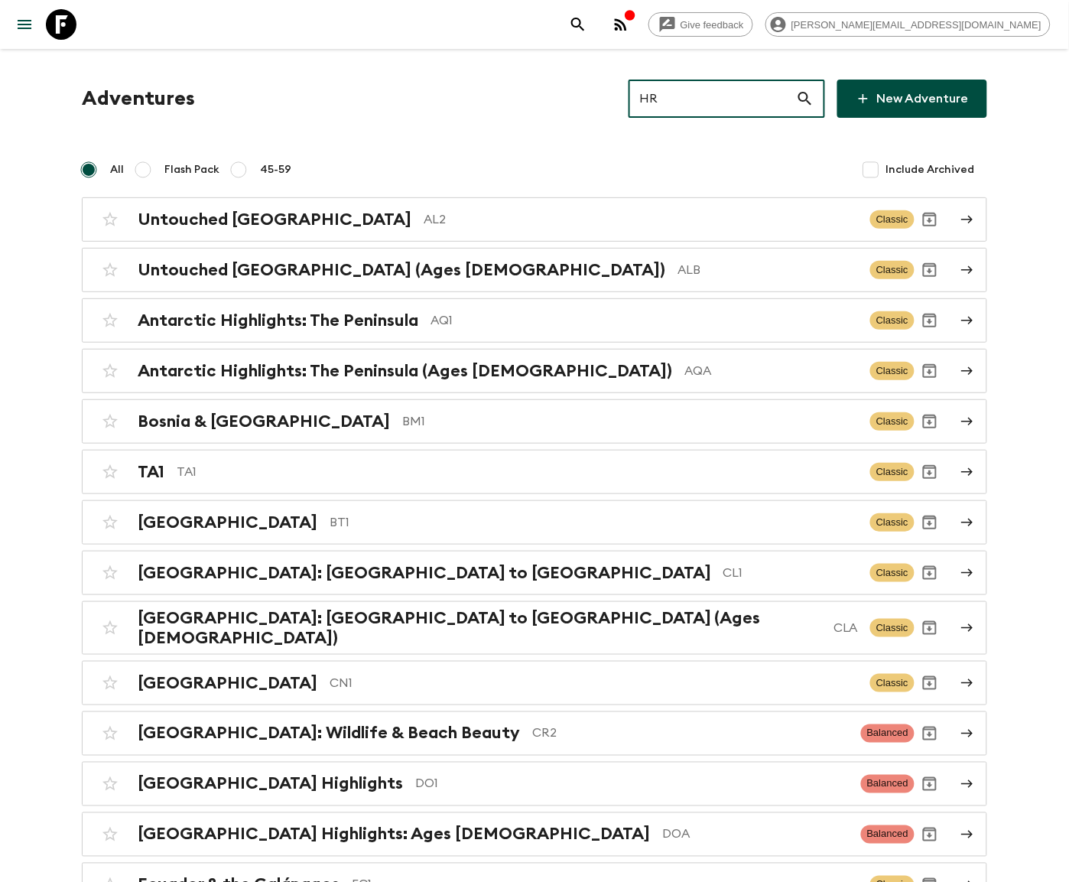
type input "HR1"
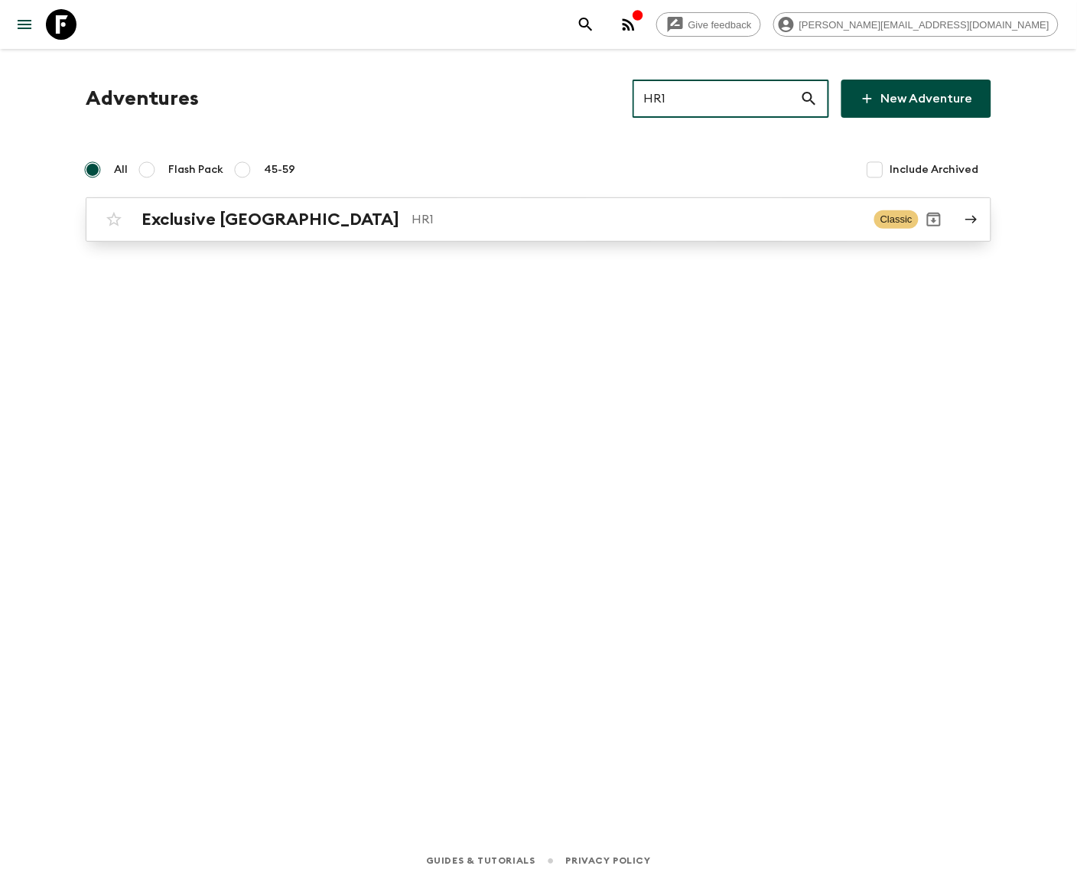
click at [538, 218] on p "HR1" at bounding box center [636, 219] width 450 height 18
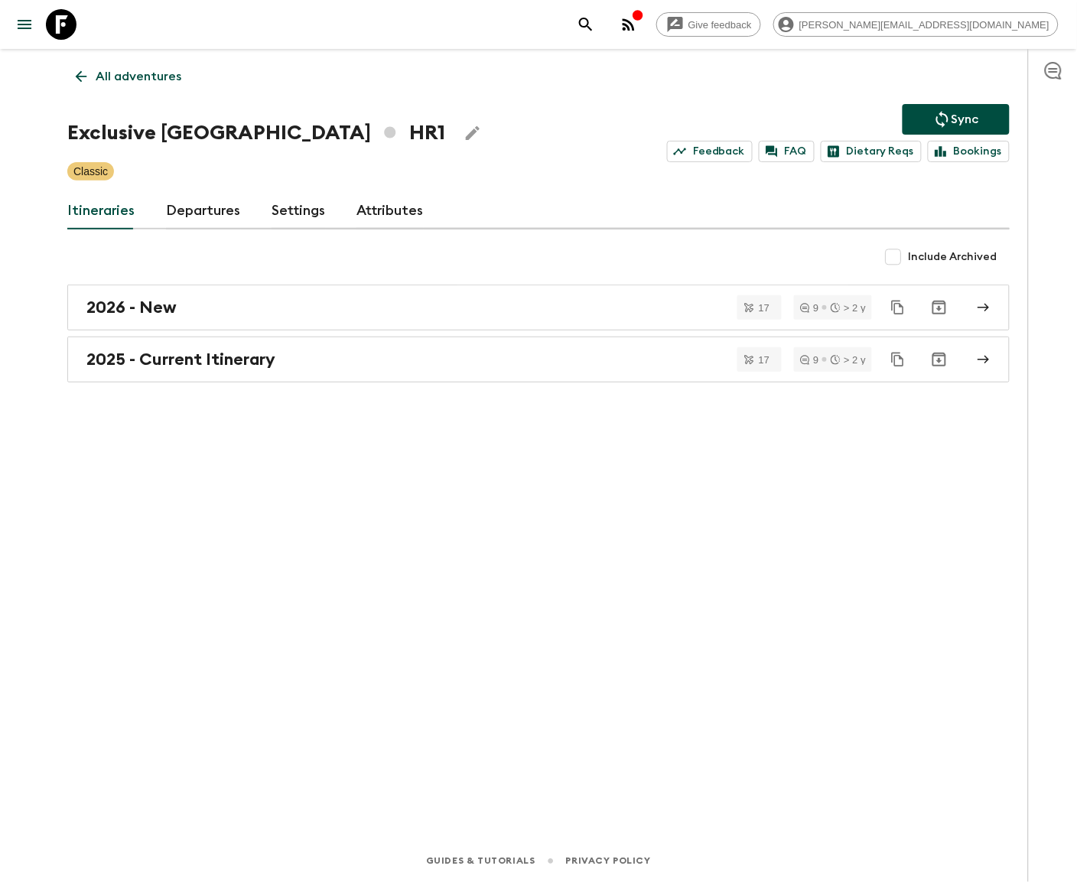
click at [200, 210] on link "Departures" at bounding box center [203, 211] width 75 height 37
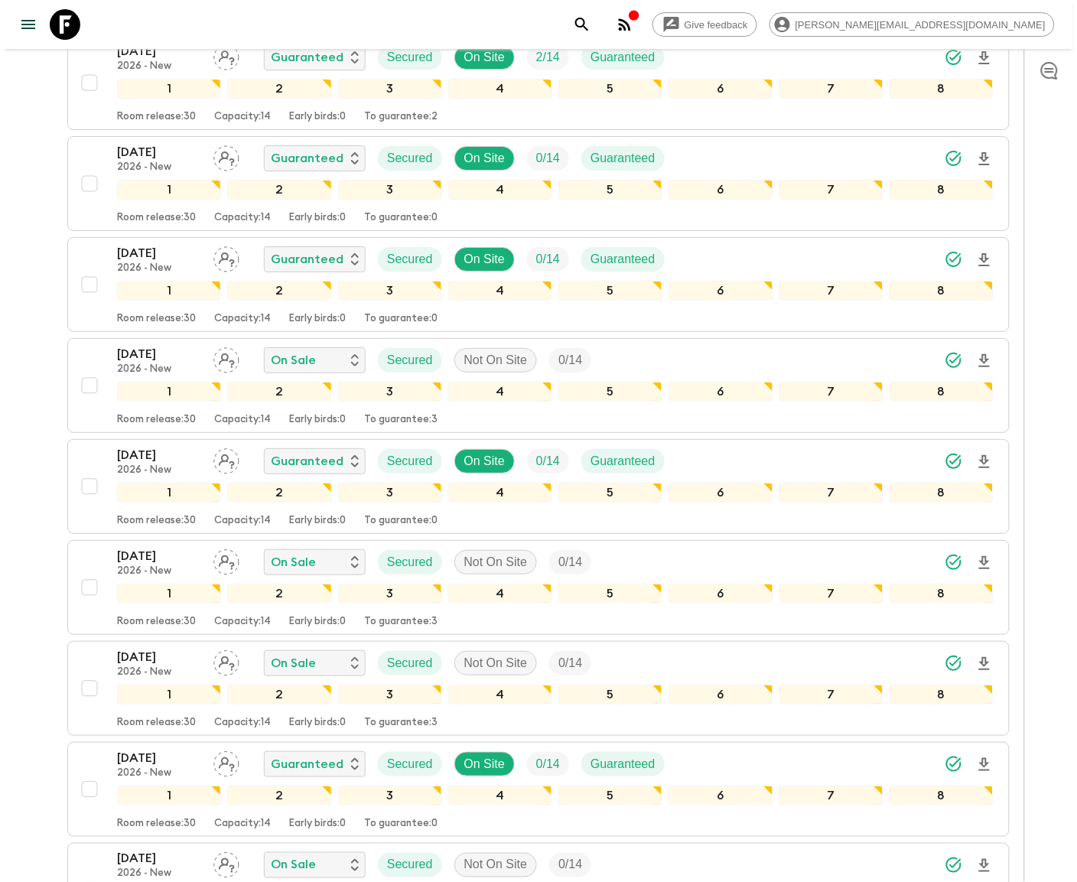
scroll to position [5796, 0]
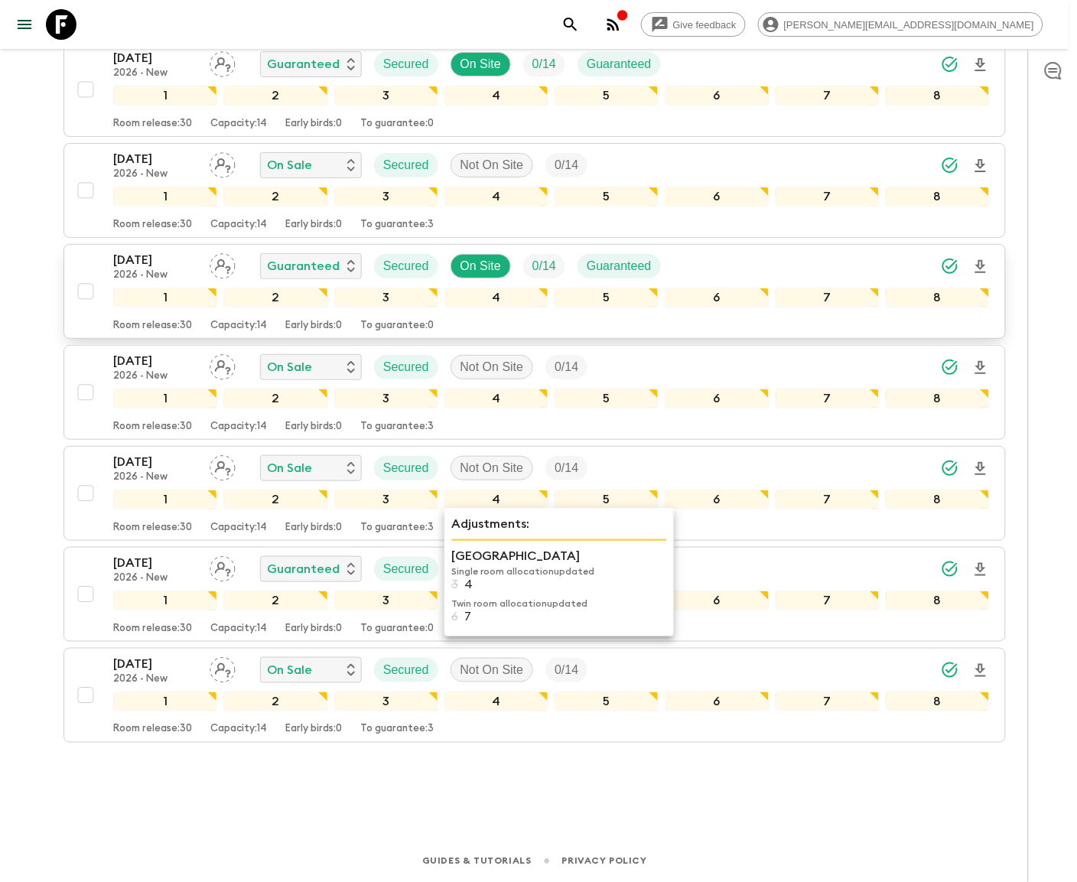
click at [276, 278] on div "06 Sep 2026 2026 - New Guaranteed Secured On Site 0 / 14 Guaranteed" at bounding box center [393, 266] width 560 height 31
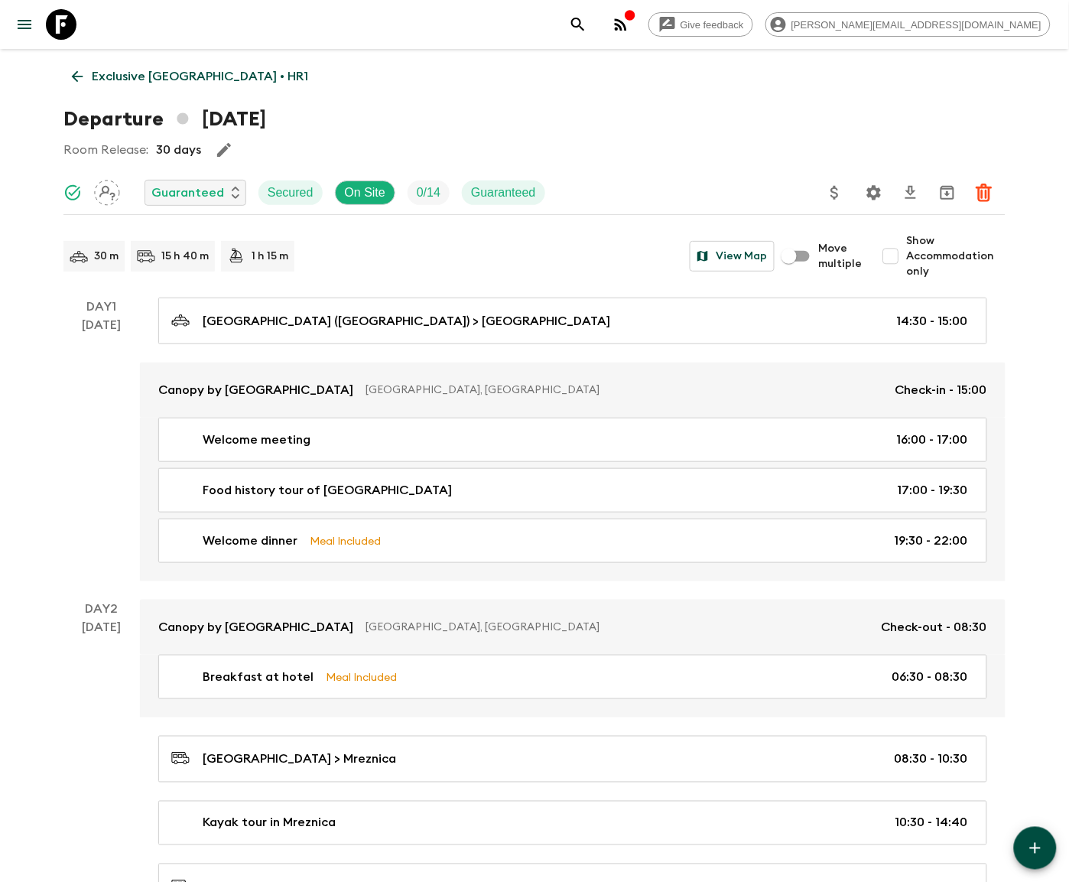
click at [77, 75] on icon at bounding box center [77, 76] width 17 height 17
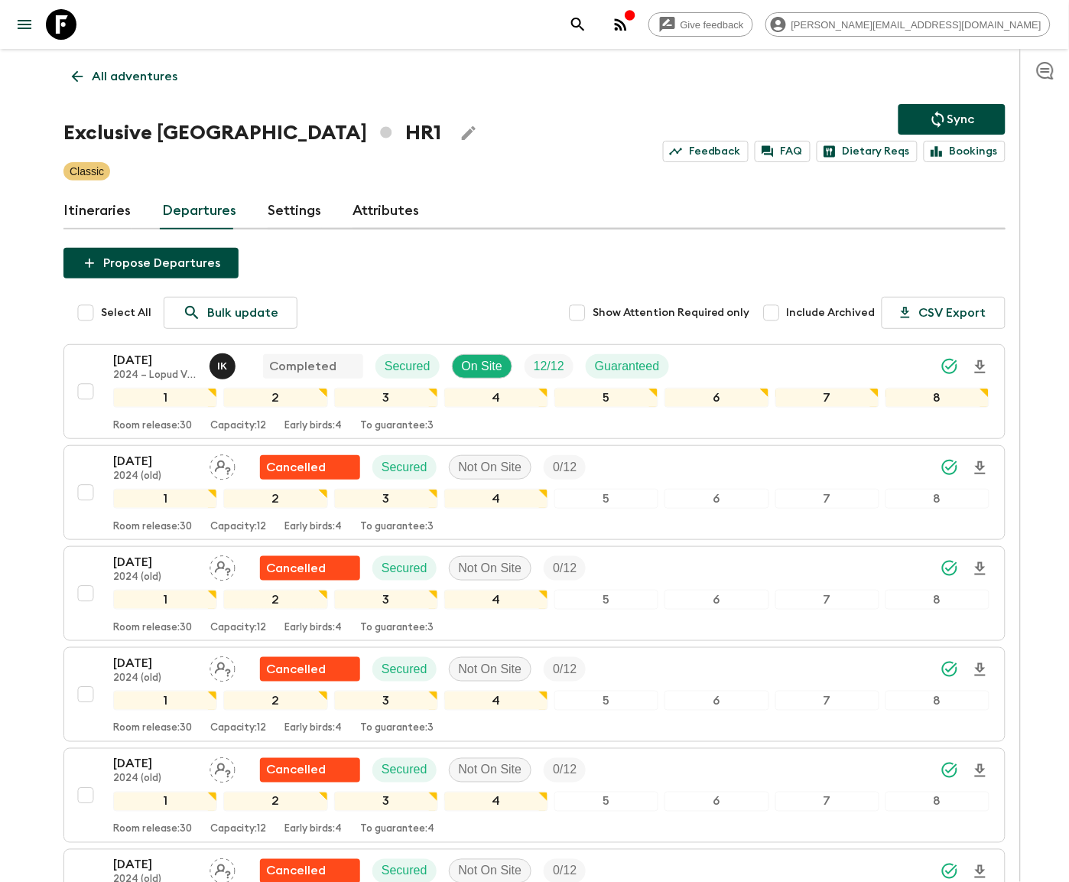
click at [780, 312] on input "Include Archived" at bounding box center [771, 312] width 31 height 31
checkbox input "true"
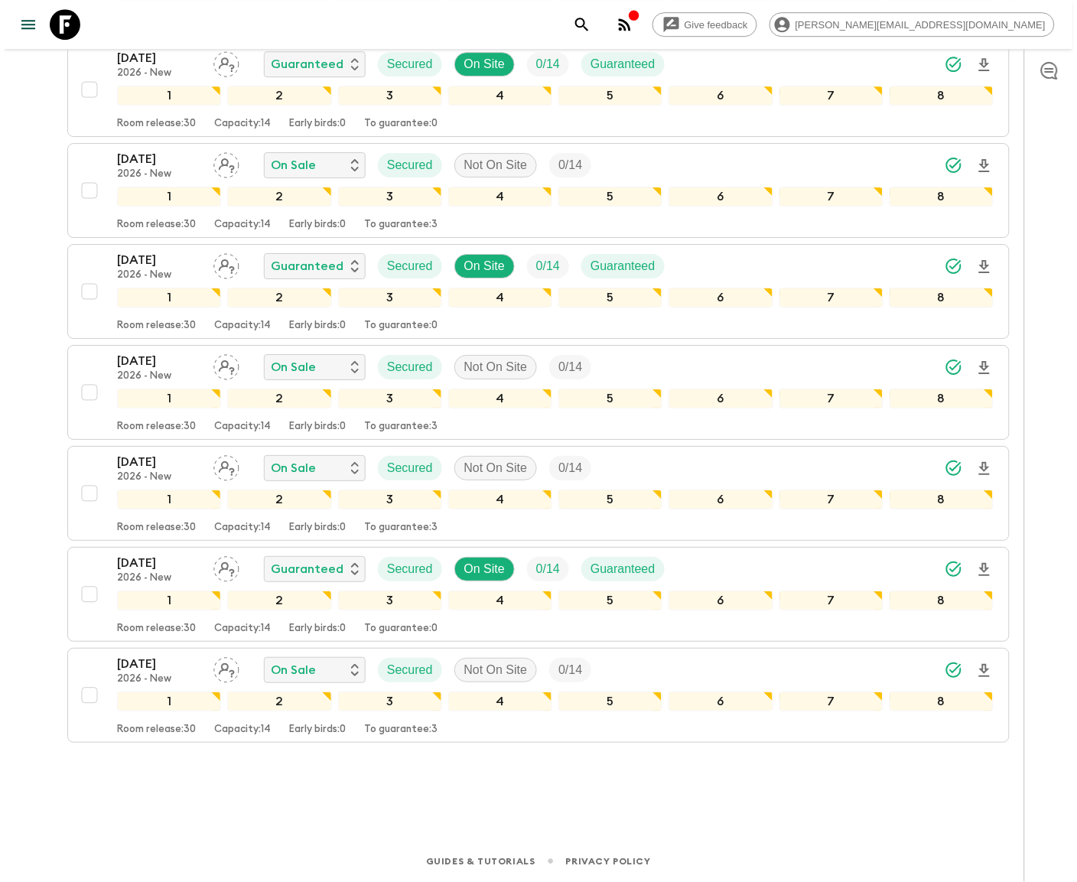
scroll to position [15554, 0]
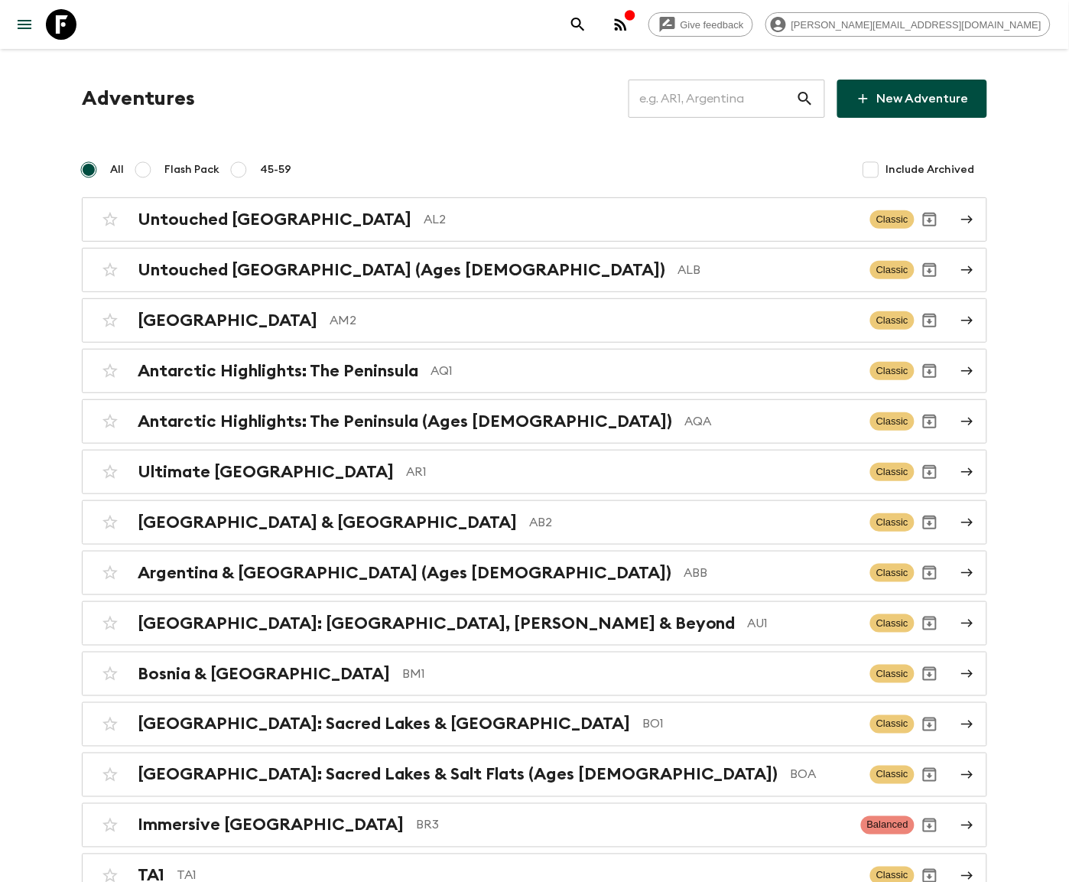
click at [723, 98] on input "text" at bounding box center [712, 98] width 167 height 43
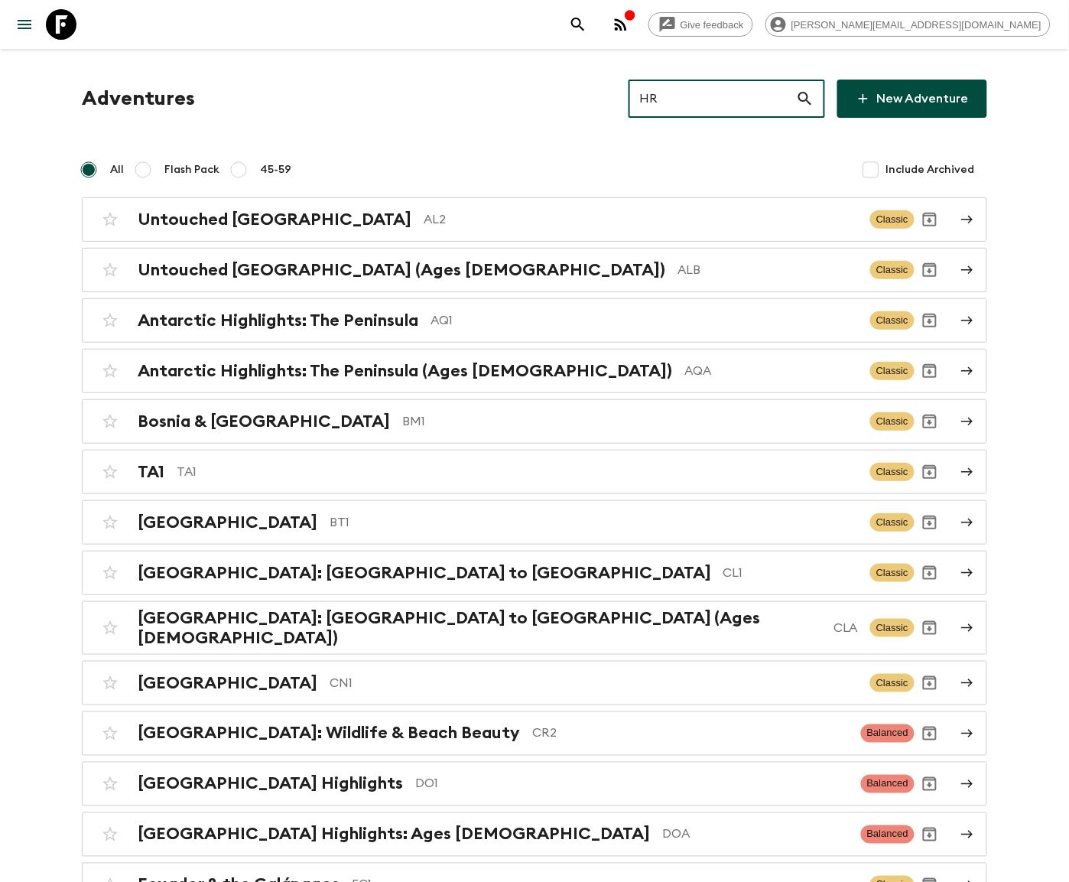
type input "HR1"
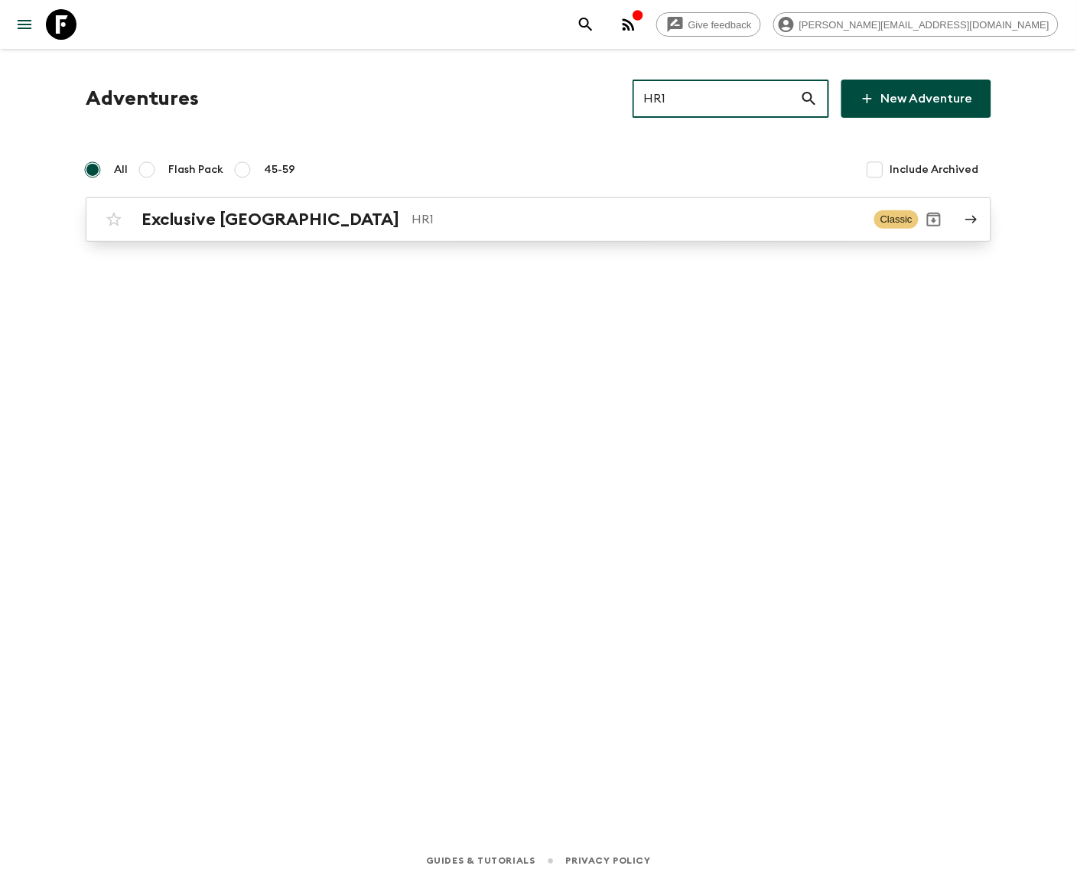
click at [538, 218] on p "HR1" at bounding box center [636, 219] width 450 height 18
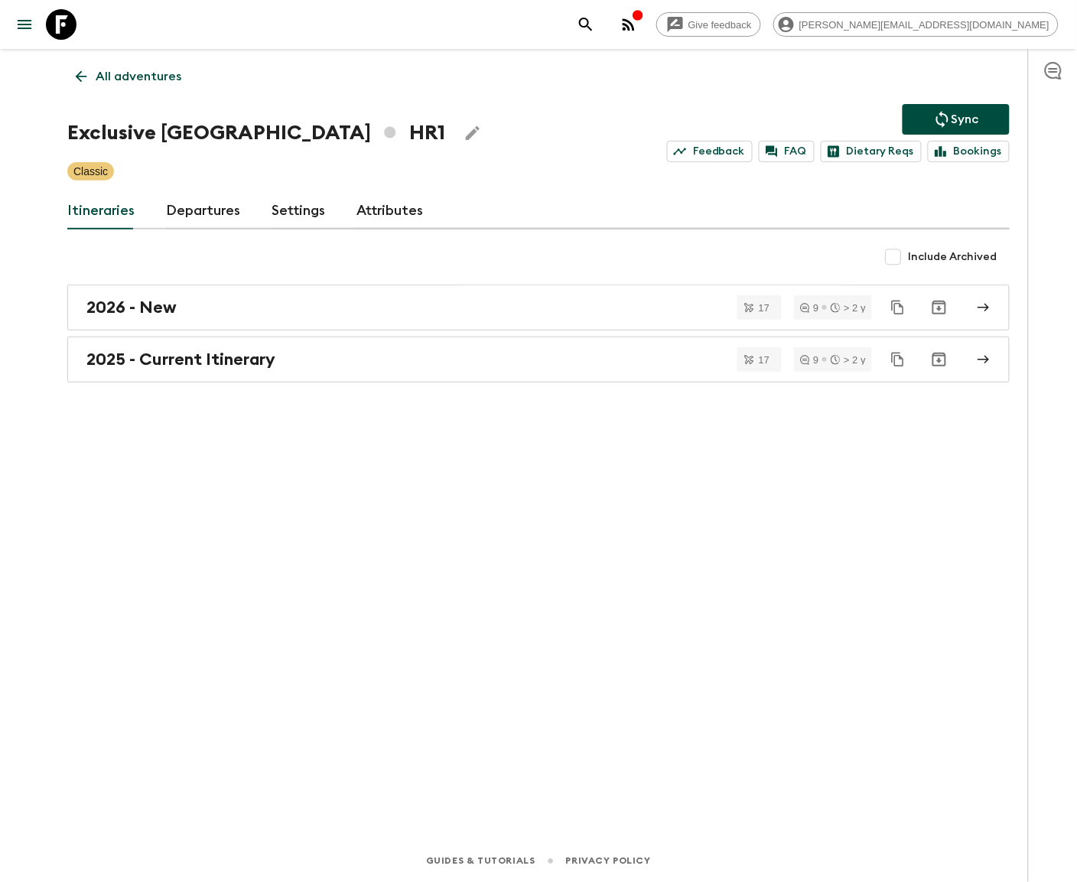
click at [200, 210] on link "Departures" at bounding box center [203, 211] width 75 height 37
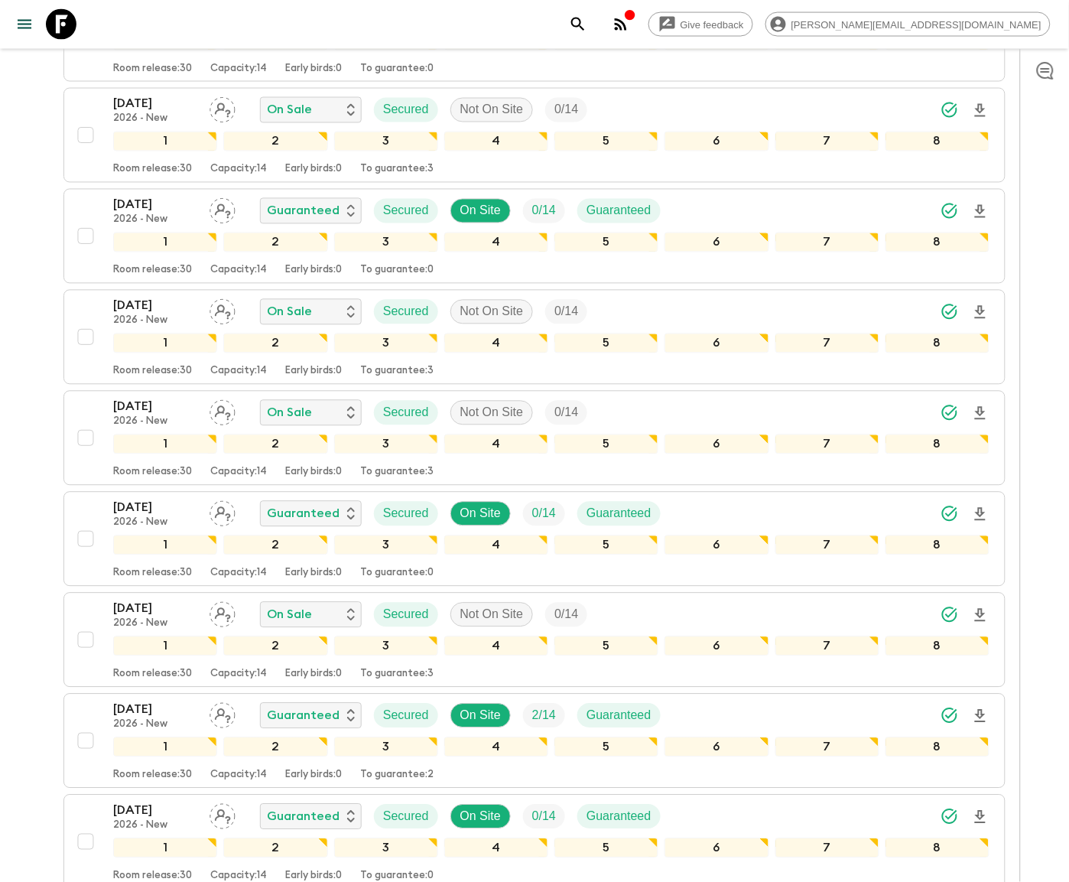
scroll to position [3883, 0]
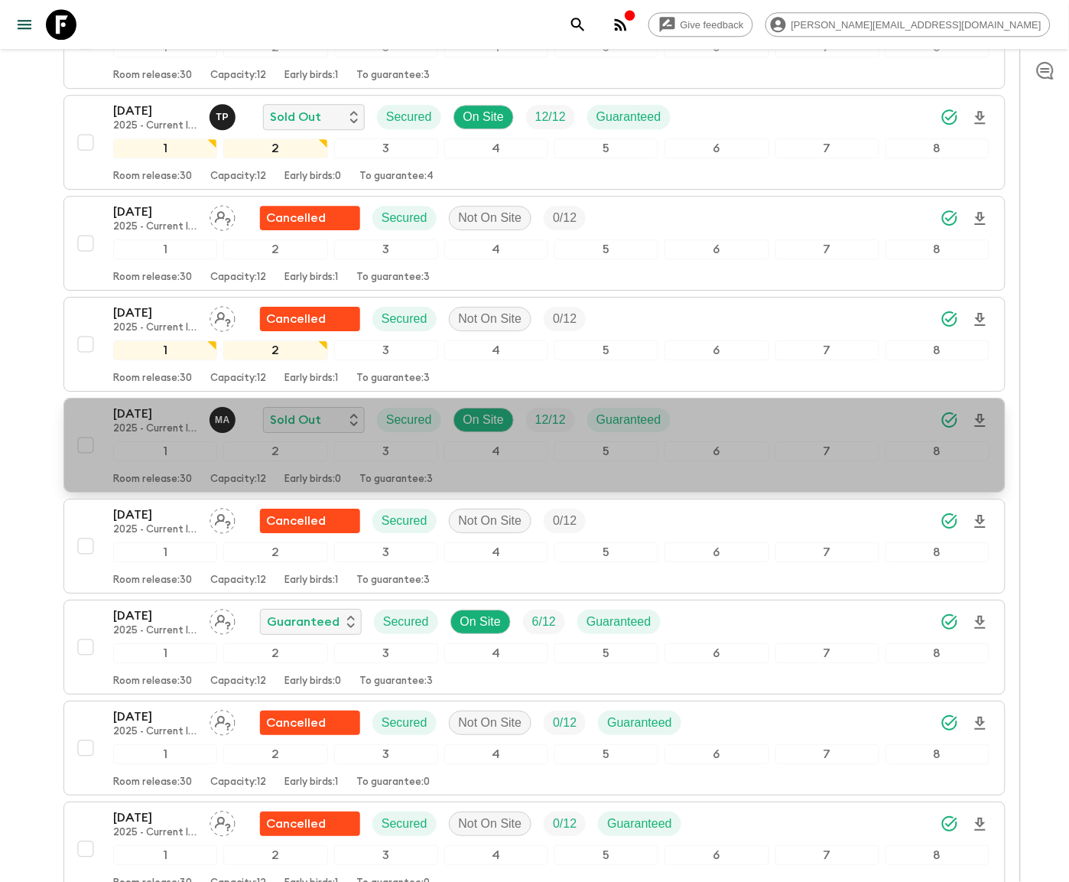
click at [538, 429] on p "12 / 12" at bounding box center [550, 420] width 31 height 18
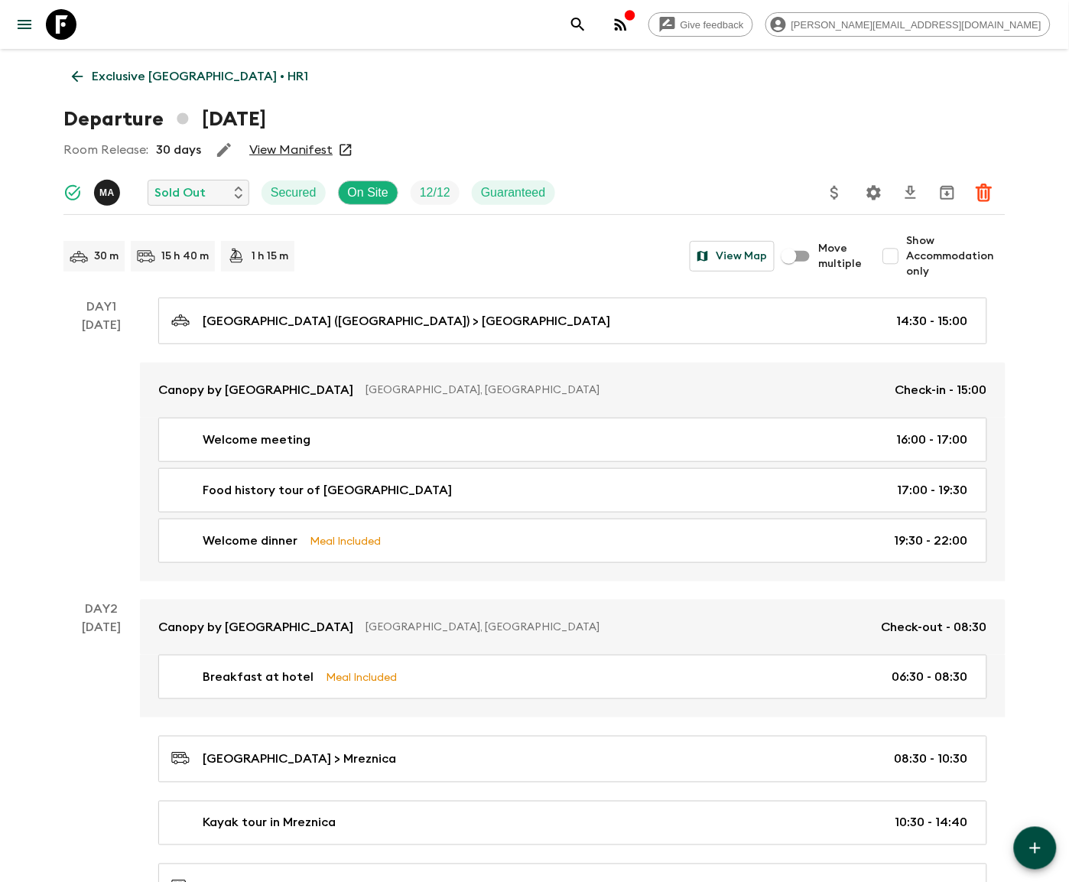
click at [876, 191] on icon "Settings" at bounding box center [874, 193] width 18 height 18
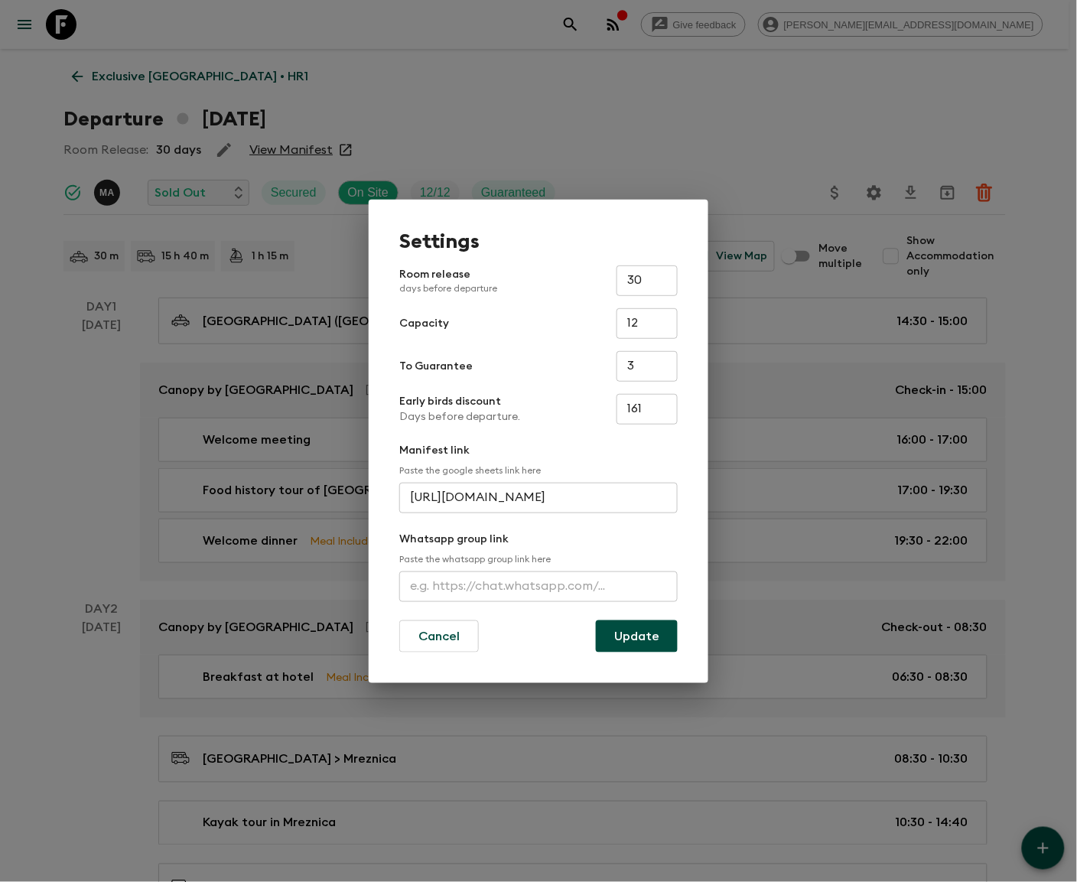
click at [538, 585] on input "text" at bounding box center [538, 586] width 278 height 31
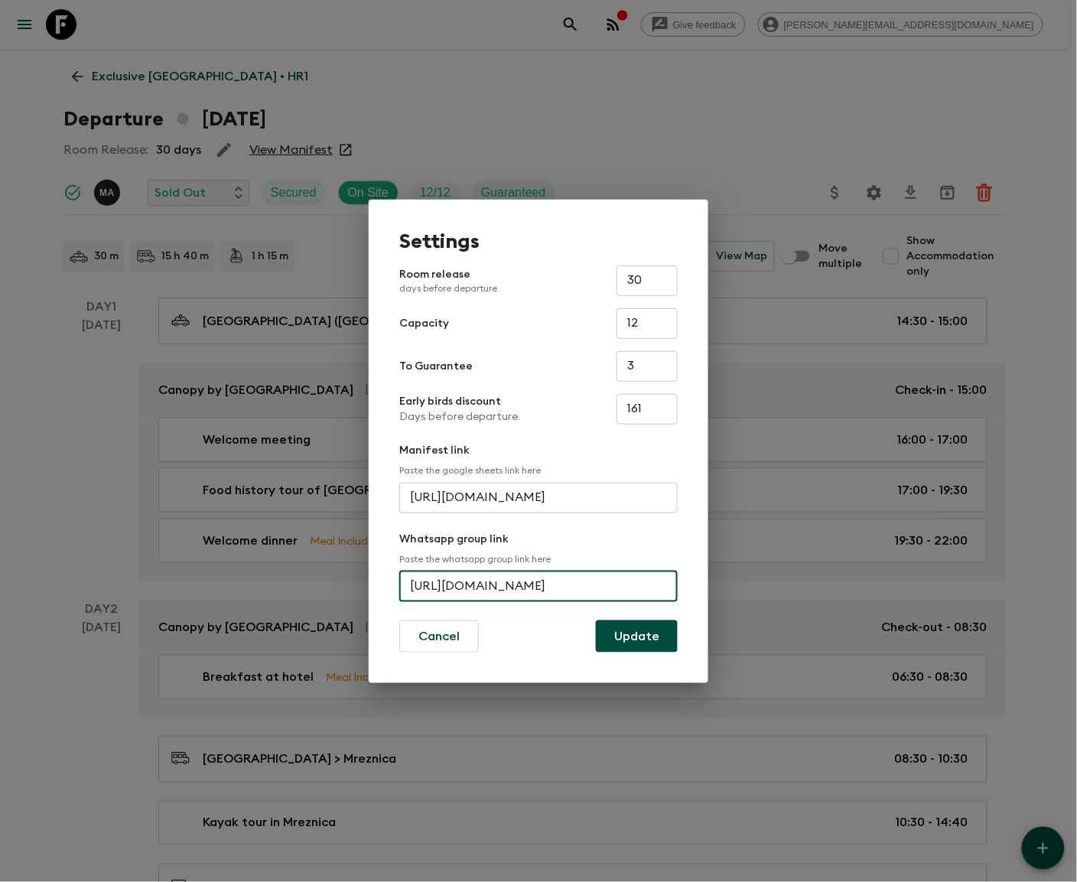
scroll to position [0, 60]
click at [538, 585] on input "[URL][DOMAIN_NAME]" at bounding box center [538, 586] width 278 height 31
click at [623, 586] on input "[URL][DOMAIN_NAME]" at bounding box center [538, 586] width 278 height 31
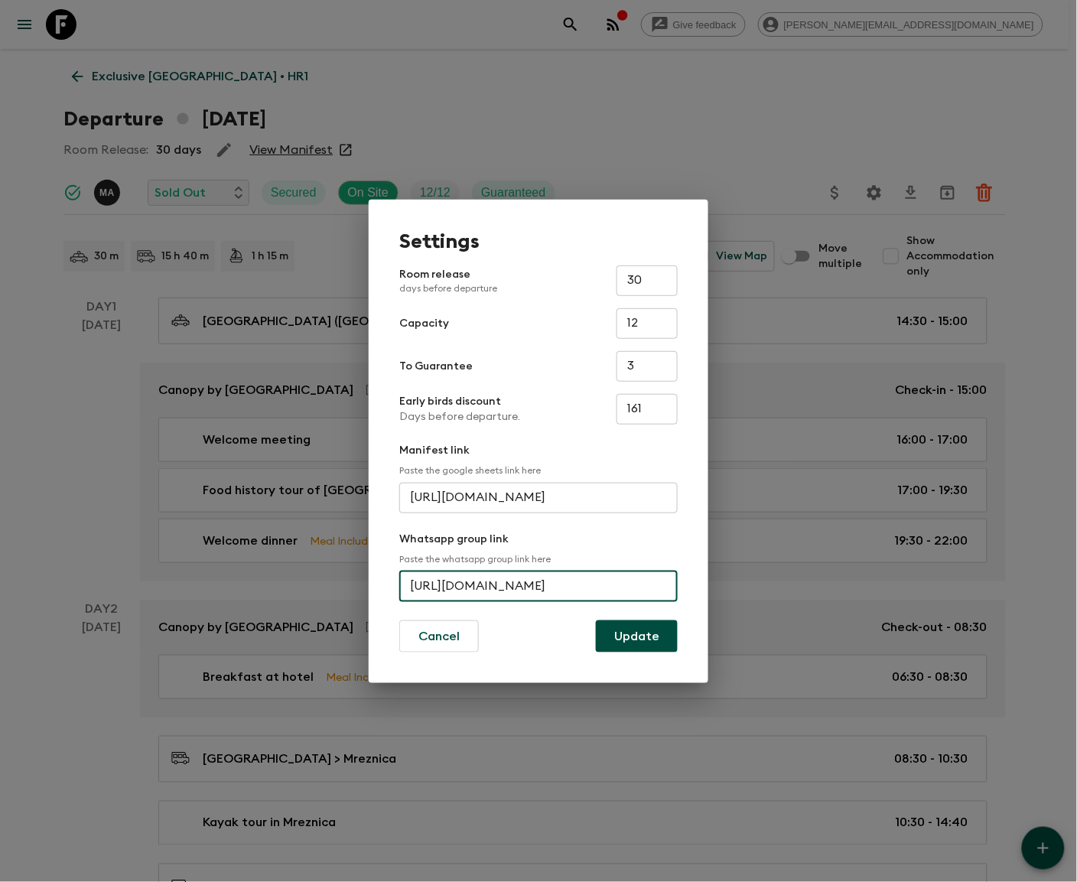
click at [623, 586] on input "[URL][DOMAIN_NAME]" at bounding box center [538, 586] width 278 height 31
click at [538, 585] on input "[URL][DOMAIN_NAME]" at bounding box center [538, 586] width 278 height 31
type input "[URL][DOMAIN_NAME]"
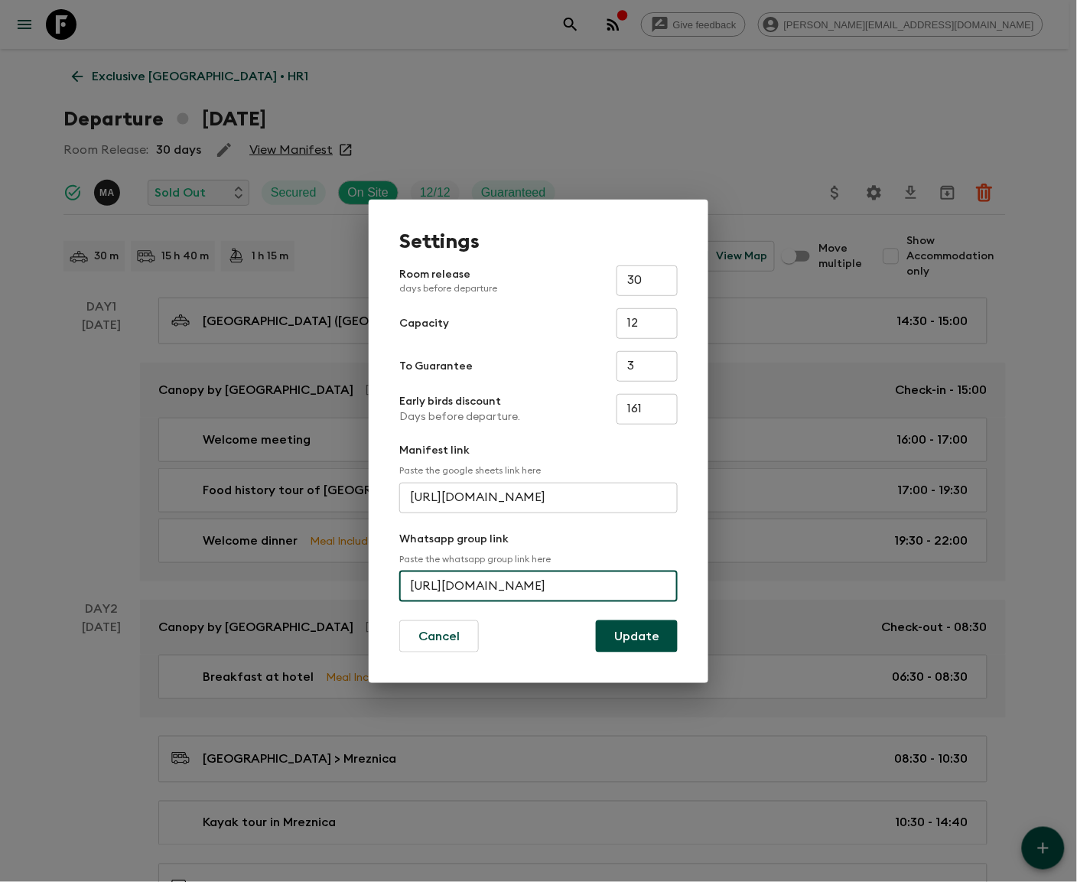
click at [538, 585] on input "[URL][DOMAIN_NAME]" at bounding box center [538, 586] width 278 height 31
type input "[URL][DOMAIN_NAME]"
click at [637, 635] on button "Update" at bounding box center [637, 636] width 82 height 32
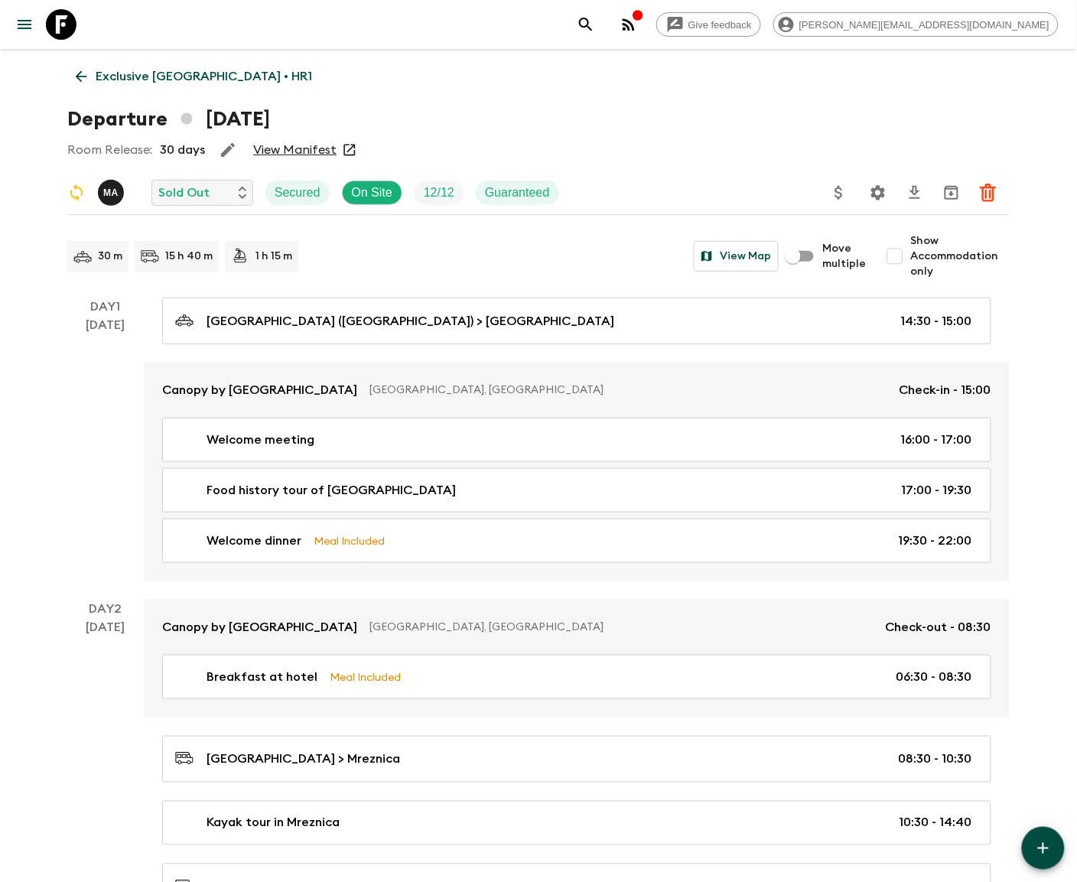
click at [888, 196] on button "Settings" at bounding box center [878, 192] width 31 height 31
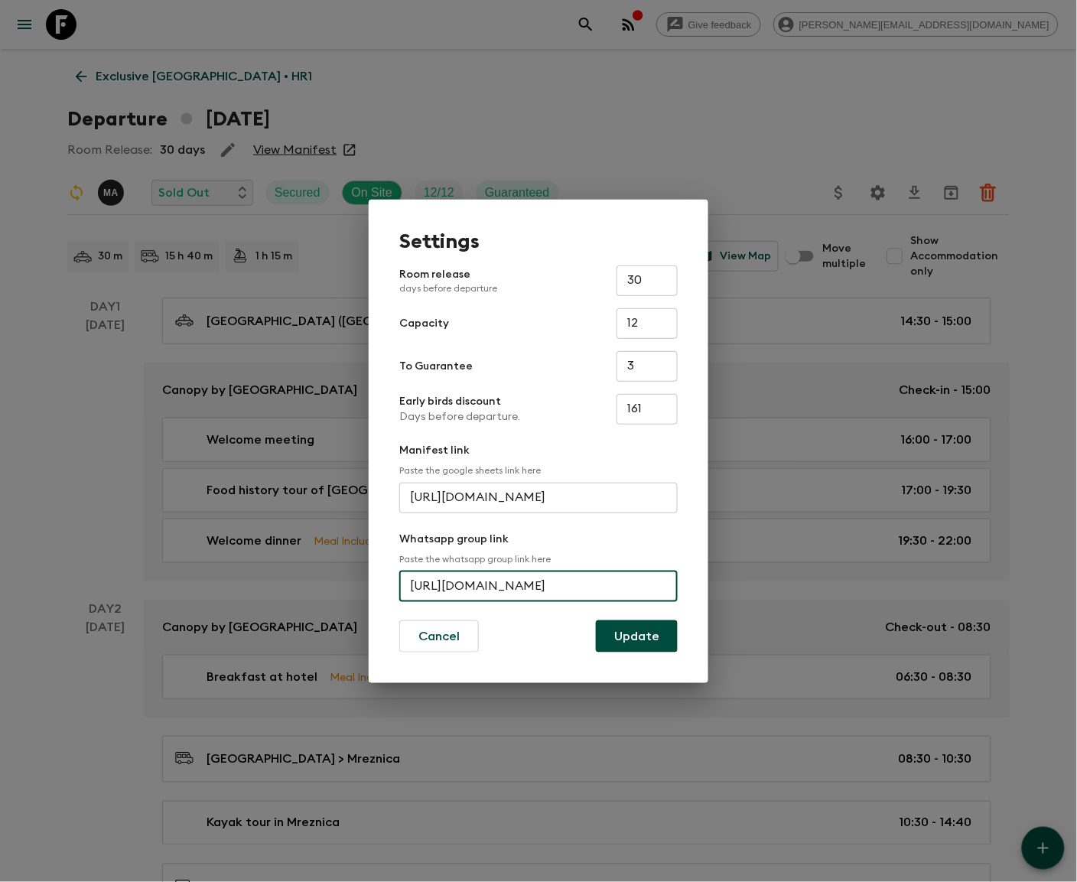
click at [580, 588] on input "[URL][DOMAIN_NAME]" at bounding box center [538, 586] width 278 height 31
click at [536, 588] on input "[URL][DOMAIN_NAME]" at bounding box center [538, 586] width 278 height 31
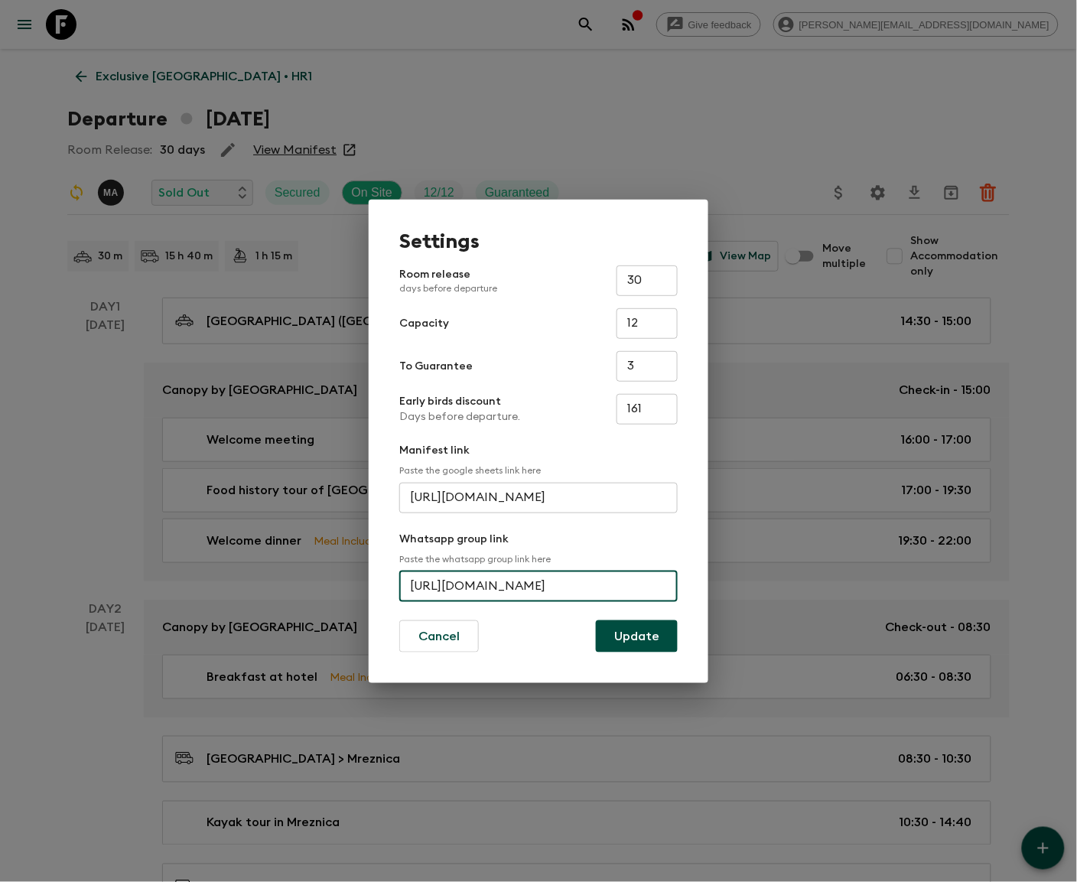
paste input "IwrnL7buh7UsNvJ"
type input "[URL][DOMAIN_NAME]"
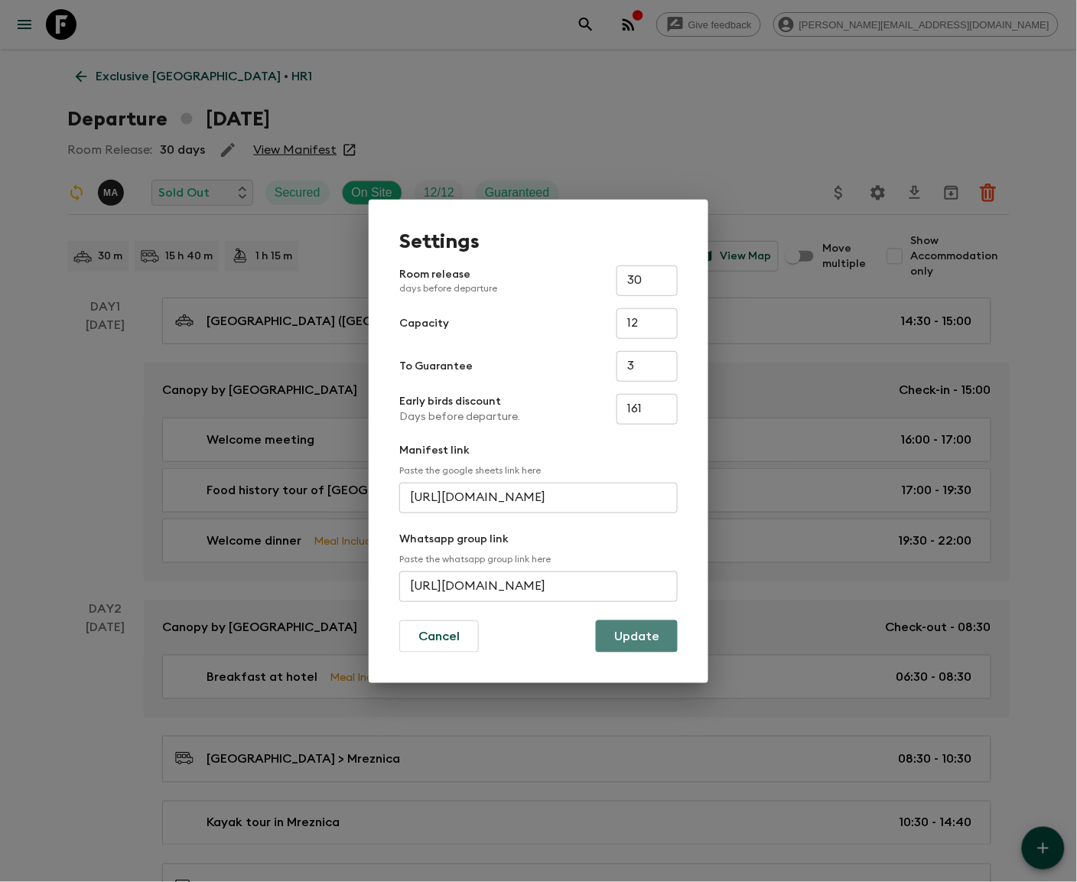
click at [632, 638] on button "Update" at bounding box center [637, 636] width 82 height 32
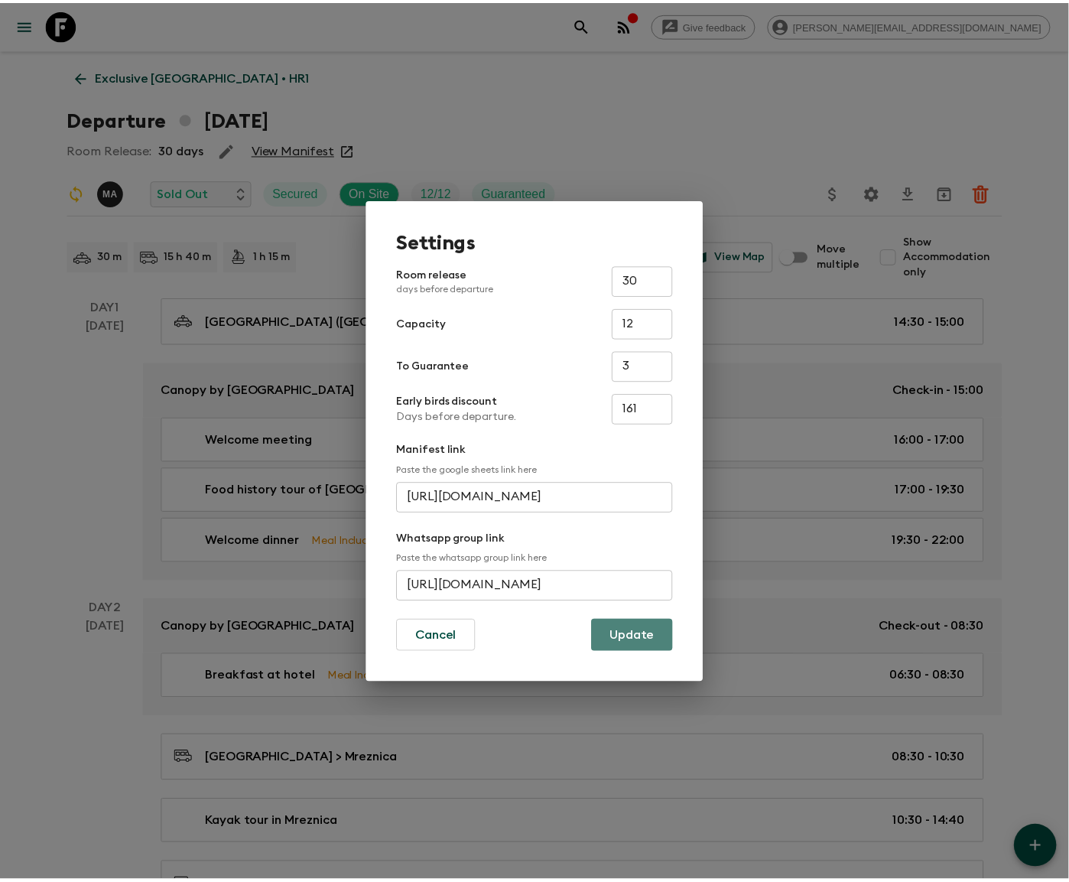
scroll to position [0, 0]
